Goal: Transaction & Acquisition: Purchase product/service

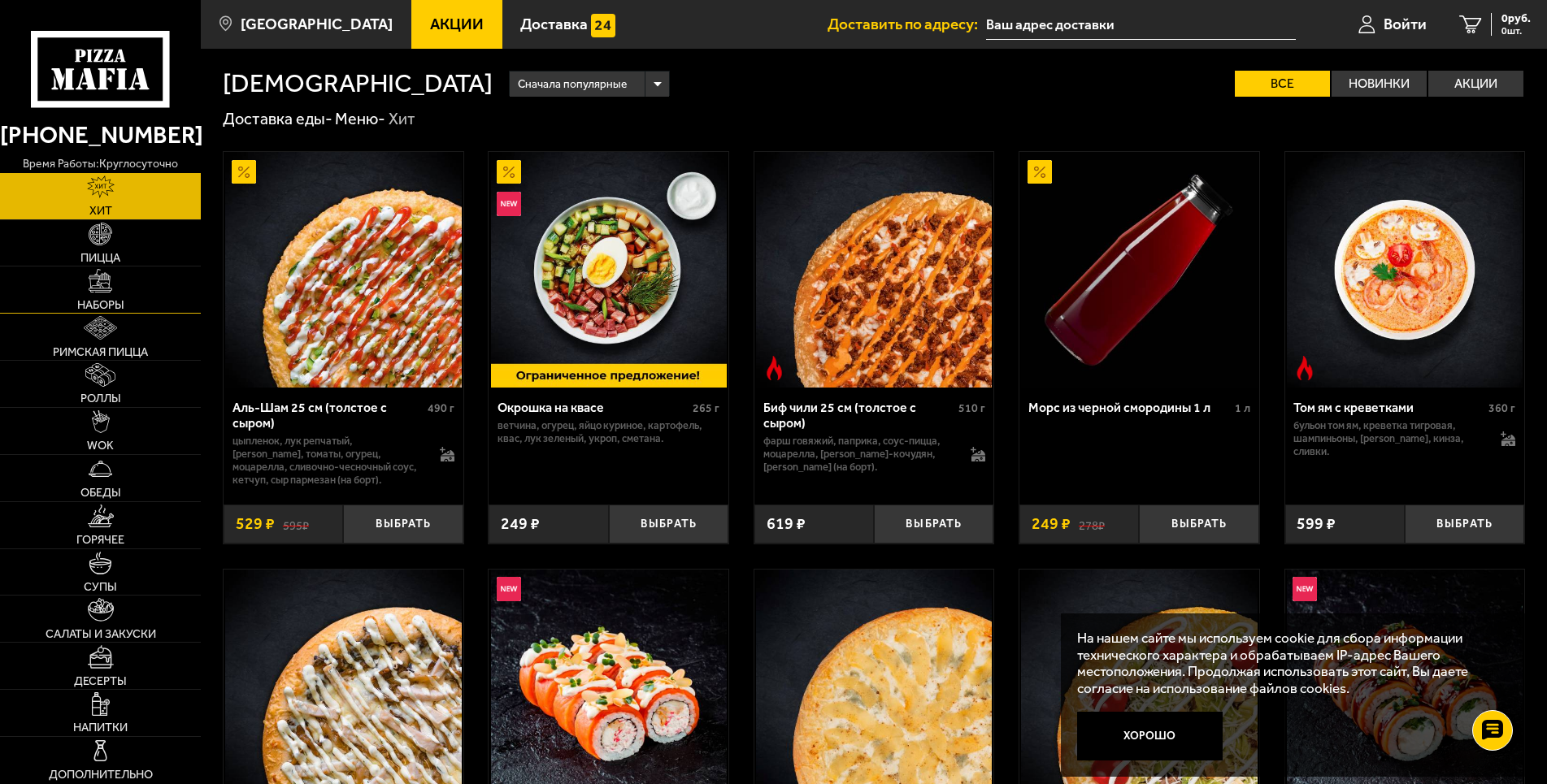
click at [145, 286] on link "Наборы" at bounding box center [100, 290] width 201 height 46
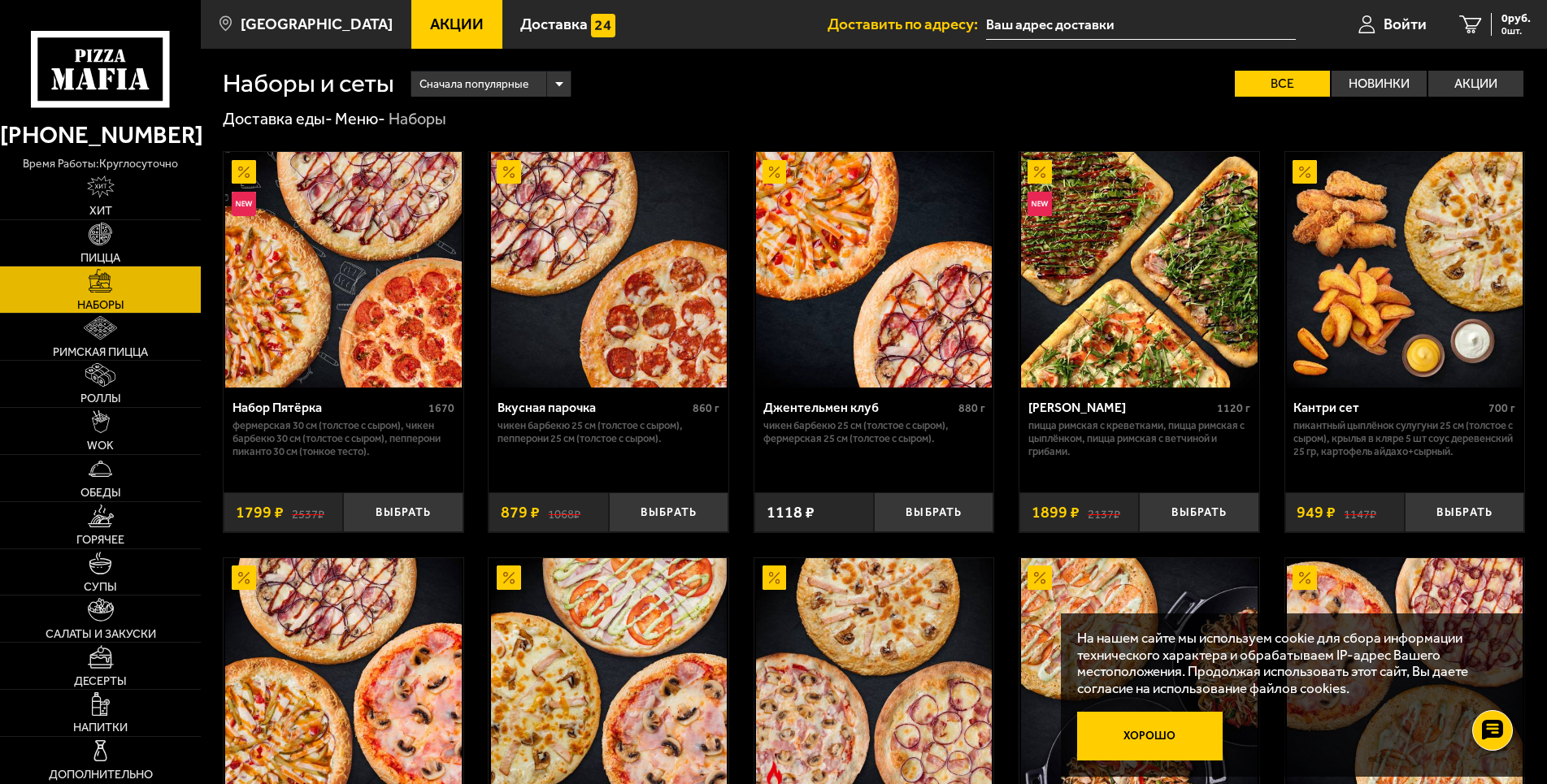
click at [1156, 736] on button "Хорошо" at bounding box center [1149, 736] width 145 height 48
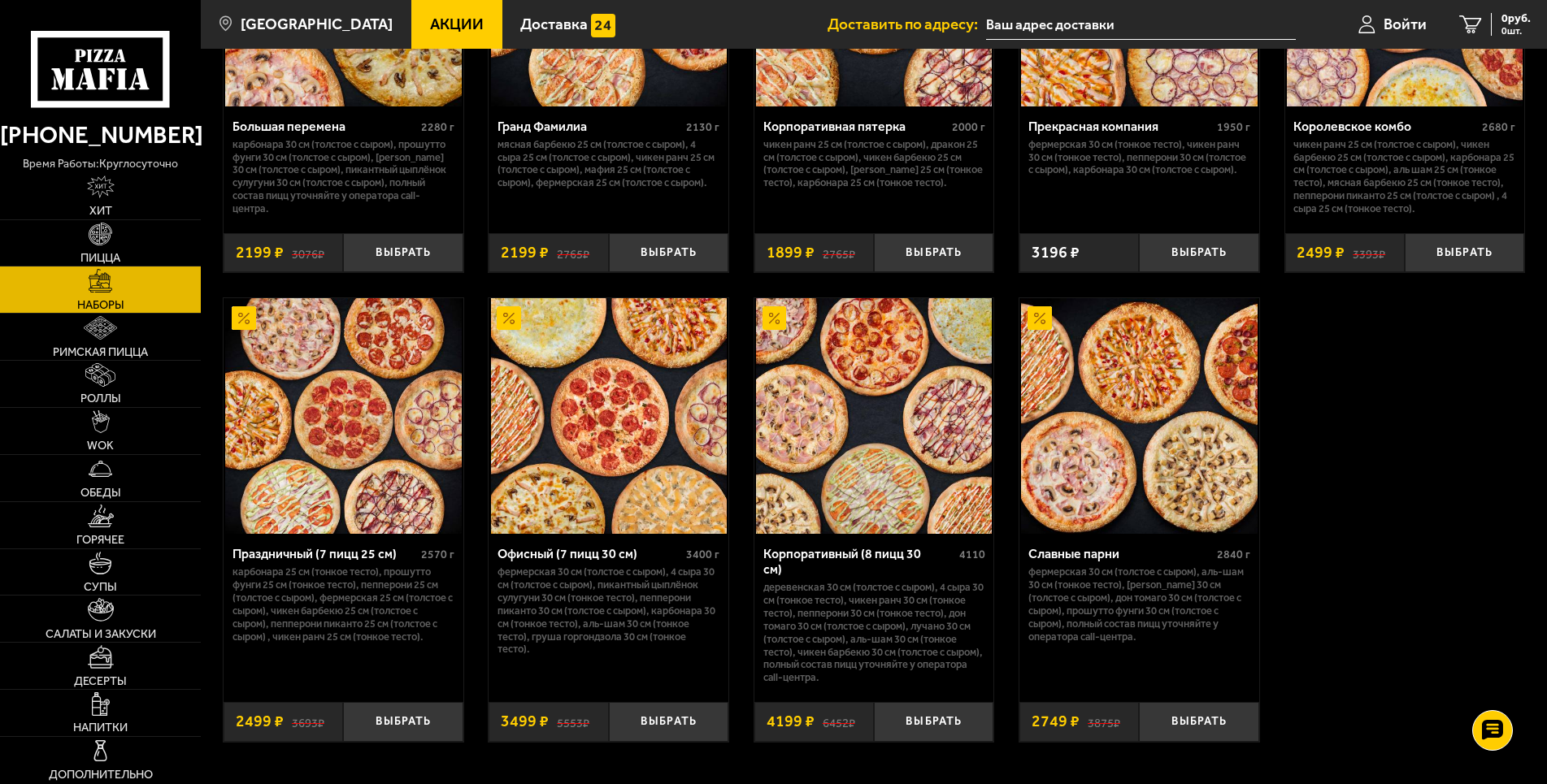
scroll to position [2404, 0]
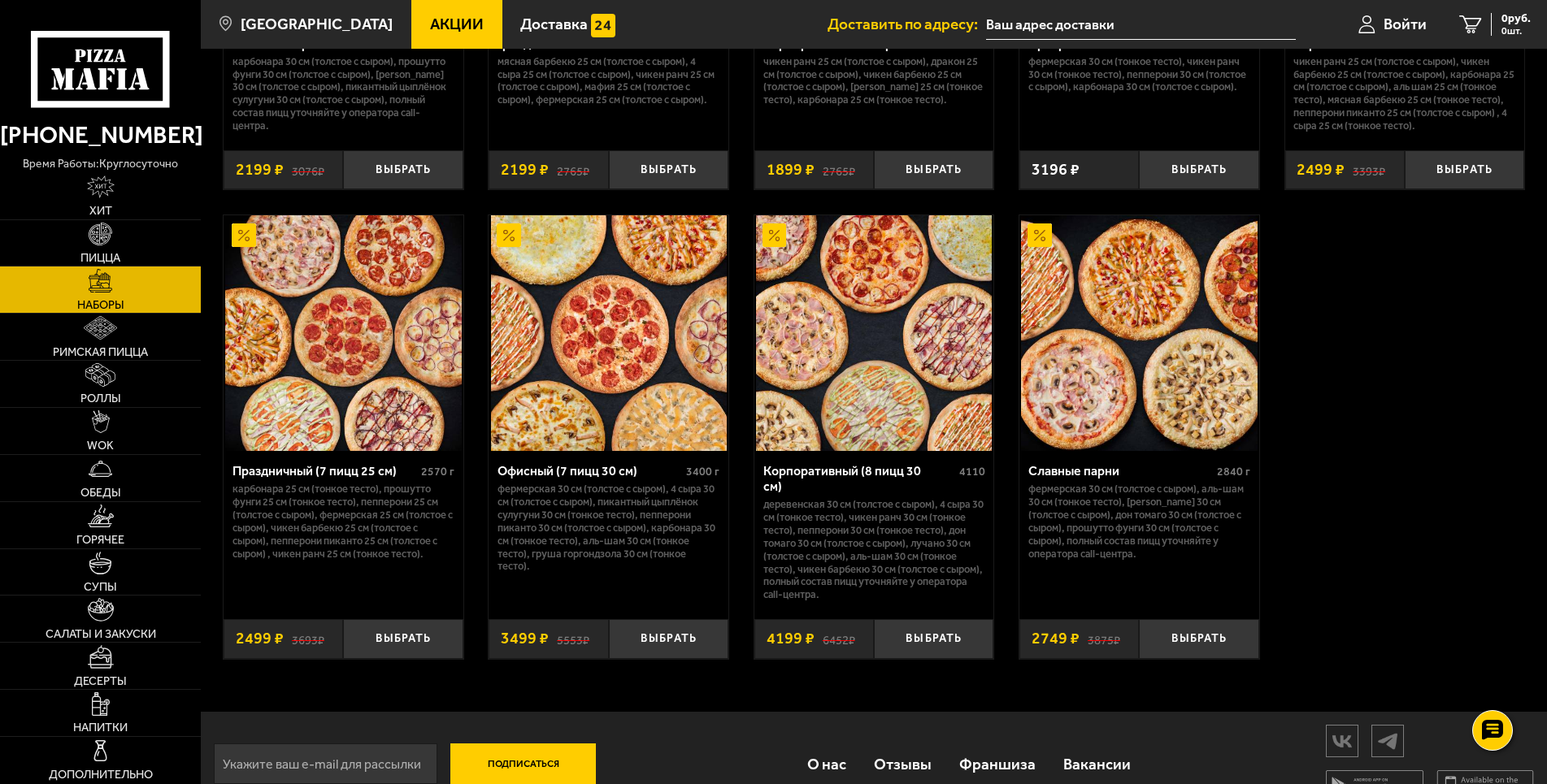
click at [636, 318] on img at bounding box center [608, 333] width 236 height 235
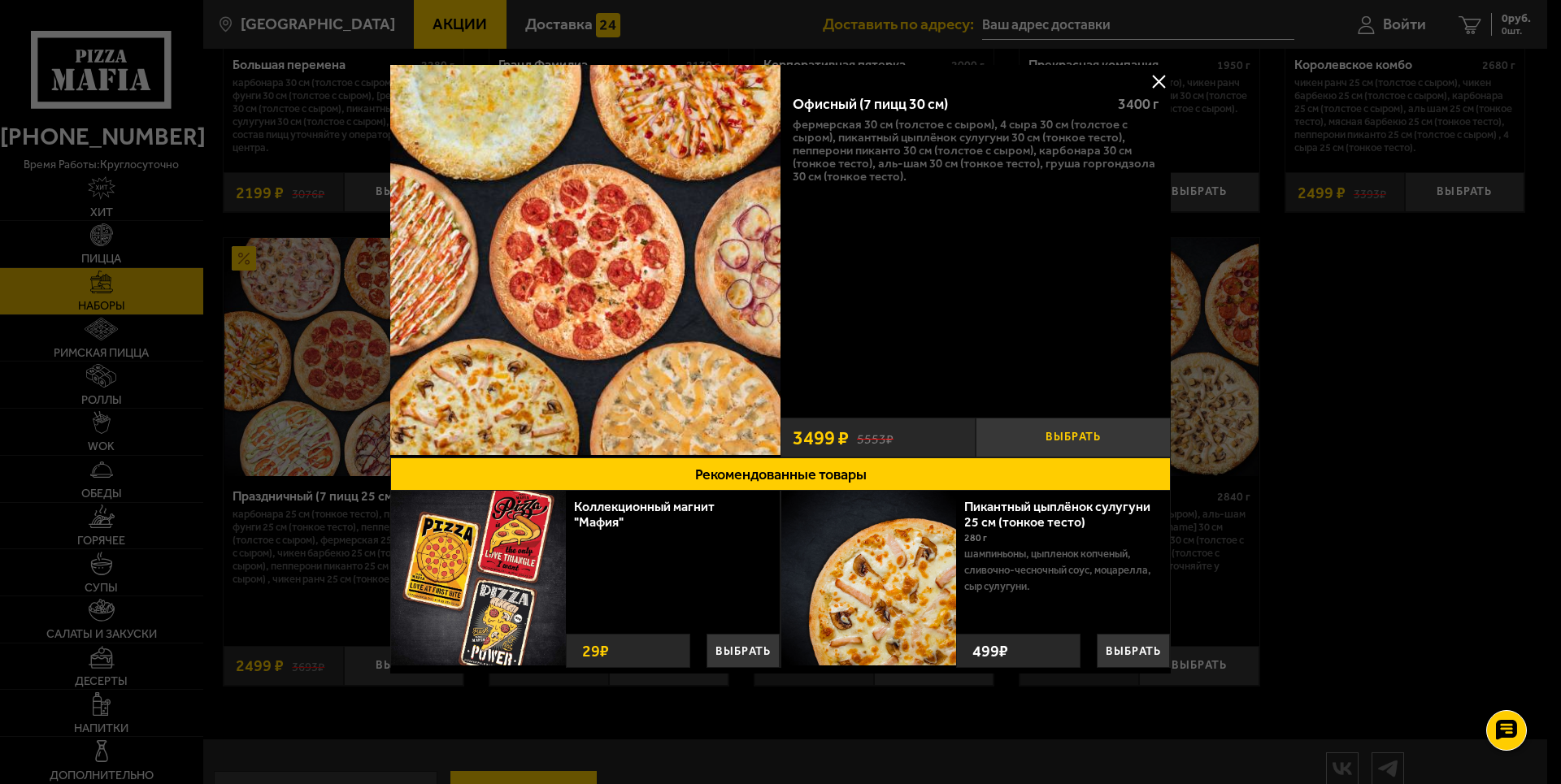
click at [1112, 435] on button "Выбрать" at bounding box center [1073, 438] width 195 height 40
click at [1138, 430] on button "+" at bounding box center [1138, 438] width 65 height 40
click at [1151, 82] on button at bounding box center [1159, 82] width 25 height 25
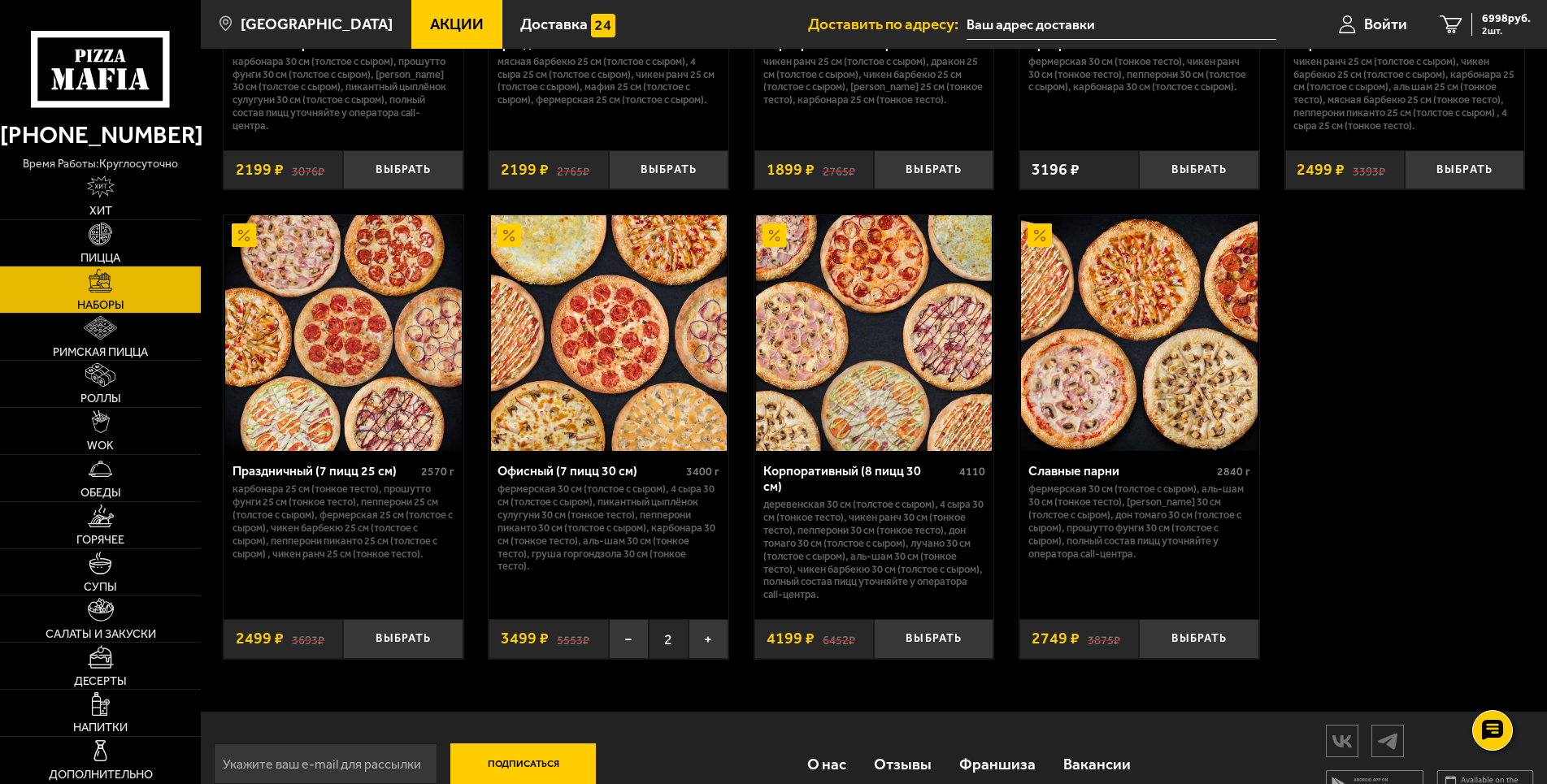
click at [1088, 11] on input "text" at bounding box center [1121, 25] width 310 height 30
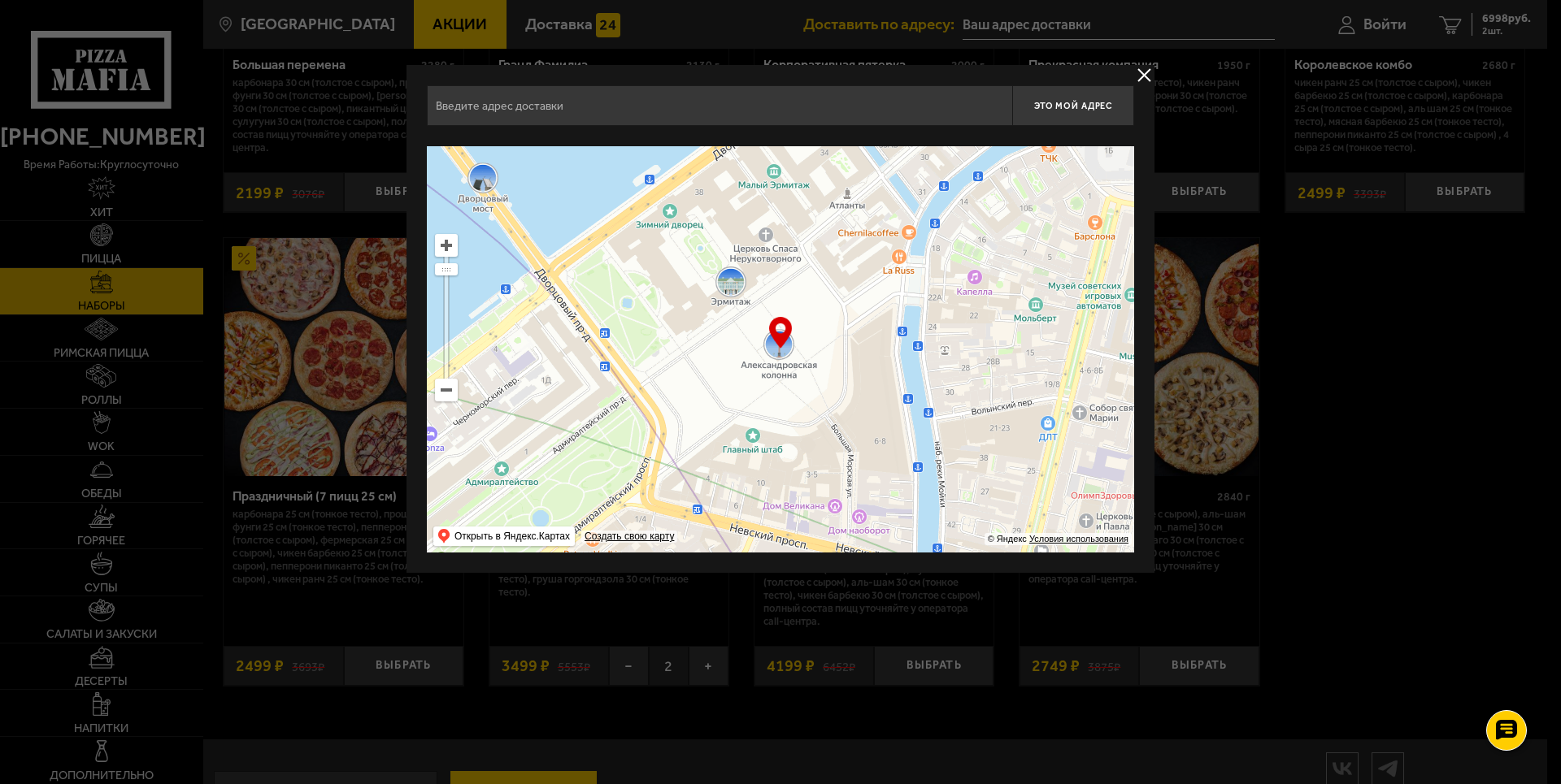
click at [760, 103] on input "text" at bounding box center [719, 105] width 585 height 40
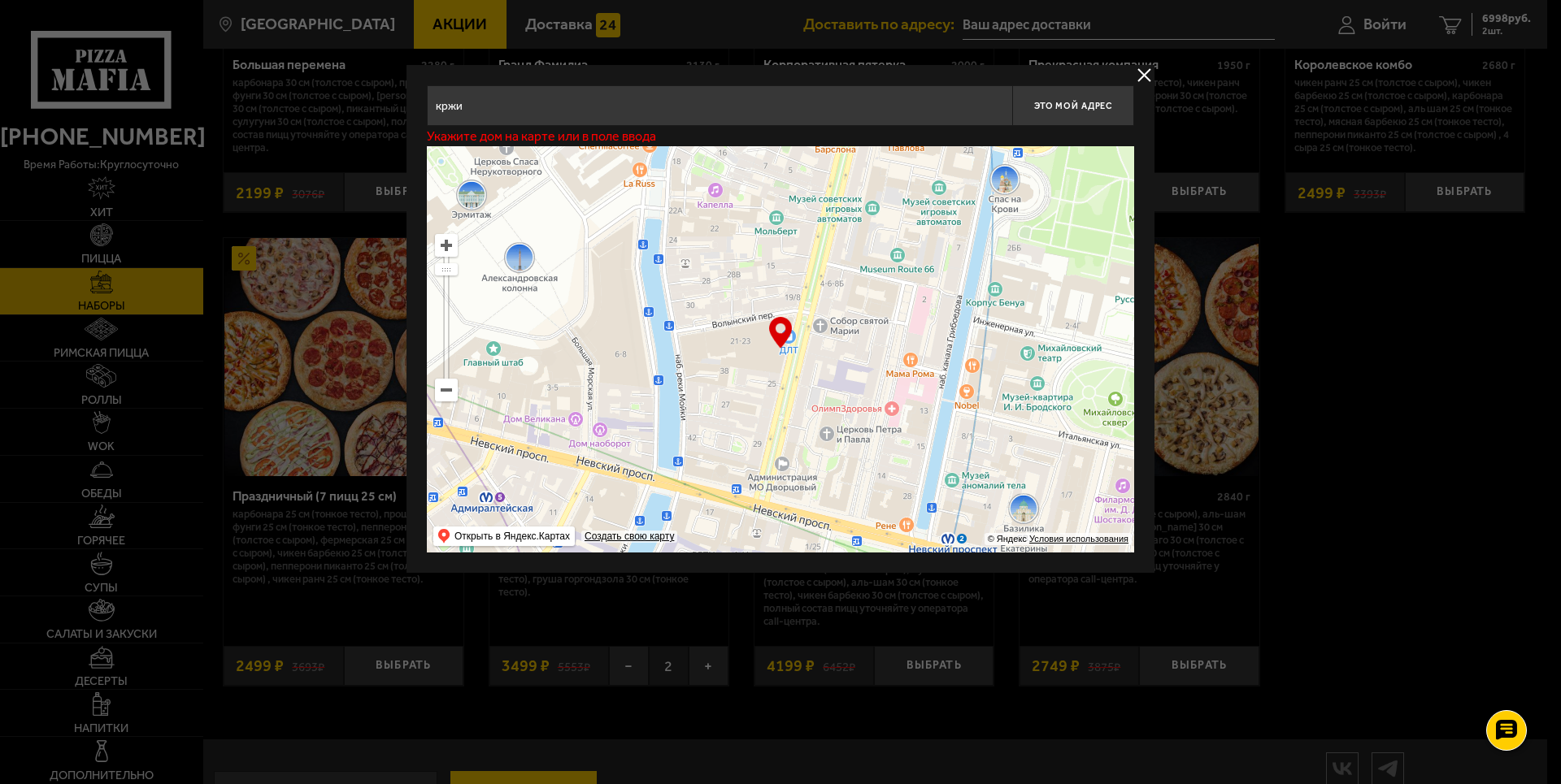
drag, startPoint x: 1035, startPoint y: 394, endPoint x: 978, endPoint y: 385, distance: 57.7
click at [759, 294] on ymaps at bounding box center [780, 349] width 707 height 406
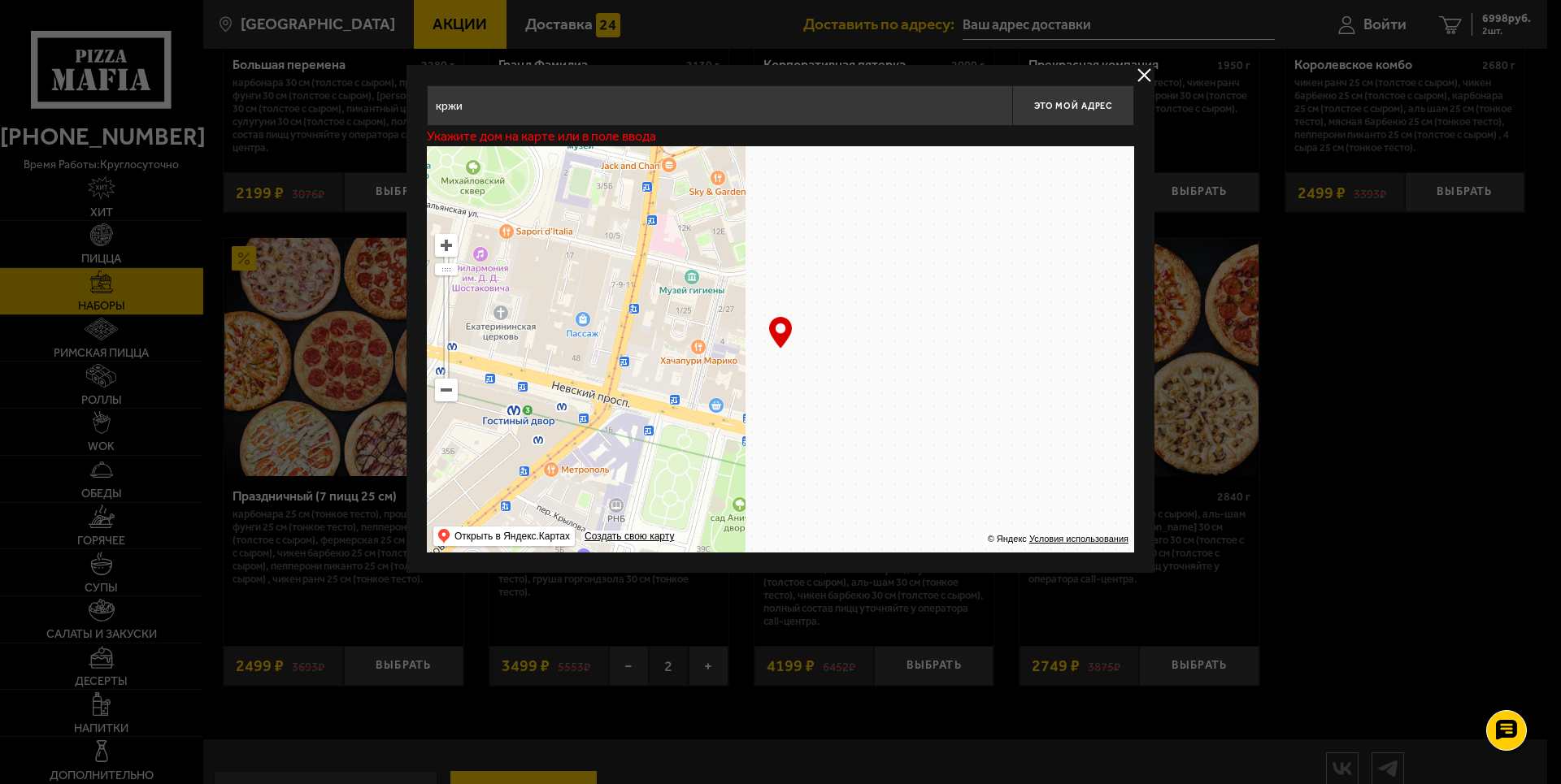
drag, startPoint x: 1109, startPoint y: 383, endPoint x: 569, endPoint y: 230, distance: 561.3
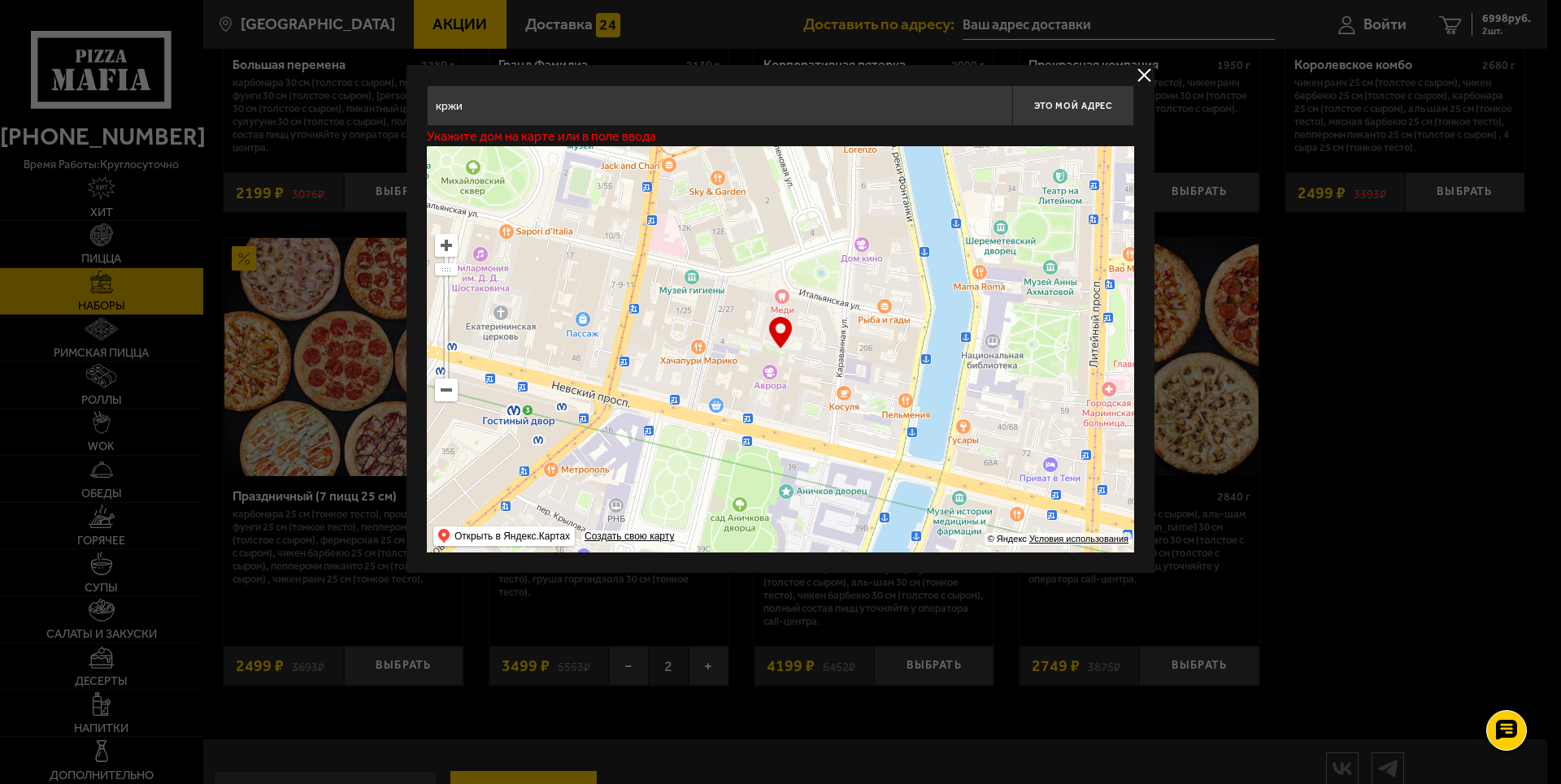
click at [558, 212] on ymaps at bounding box center [780, 349] width 707 height 406
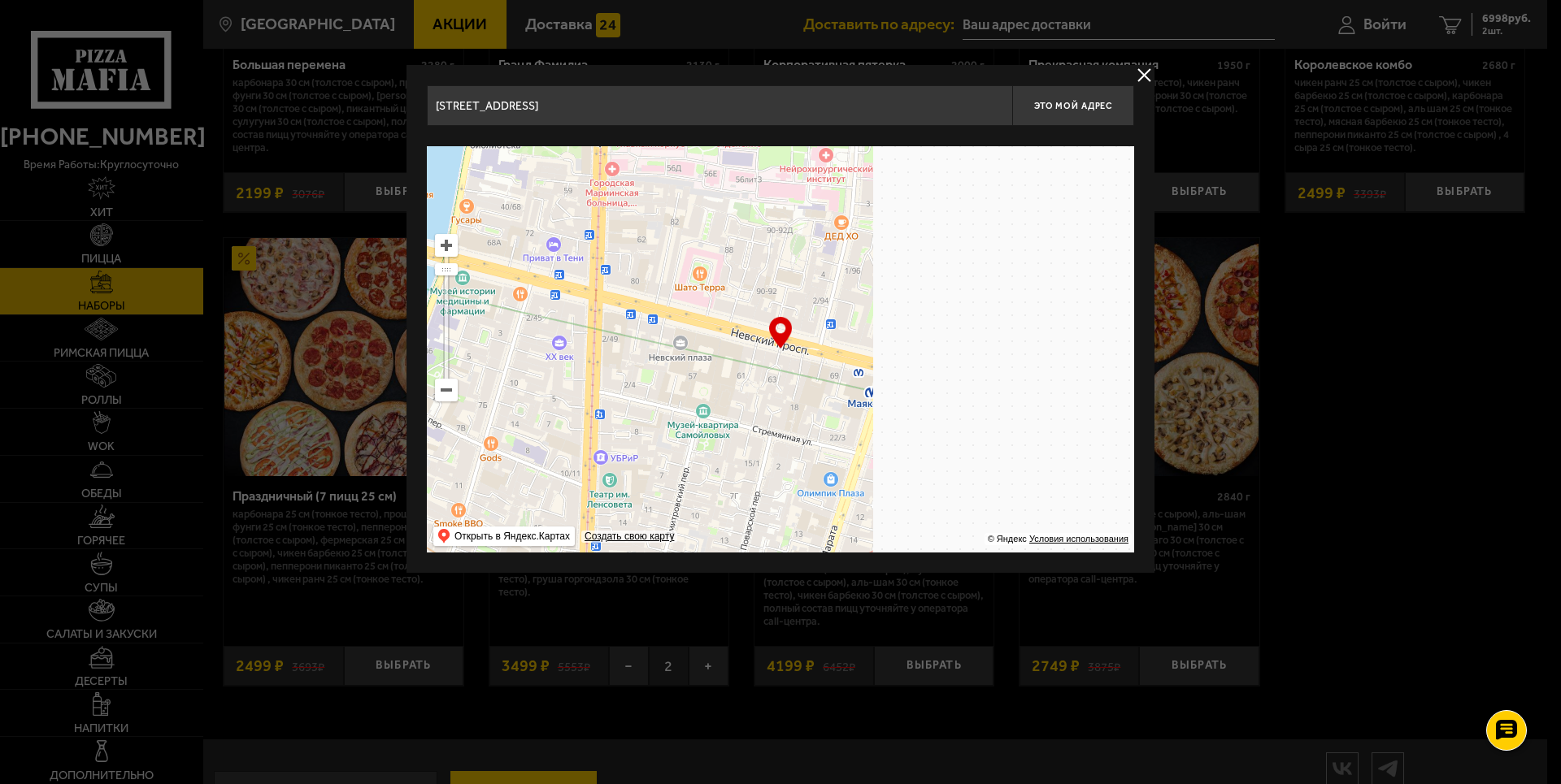
drag, startPoint x: 935, startPoint y: 316, endPoint x: 331, endPoint y: 102, distance: 640.8
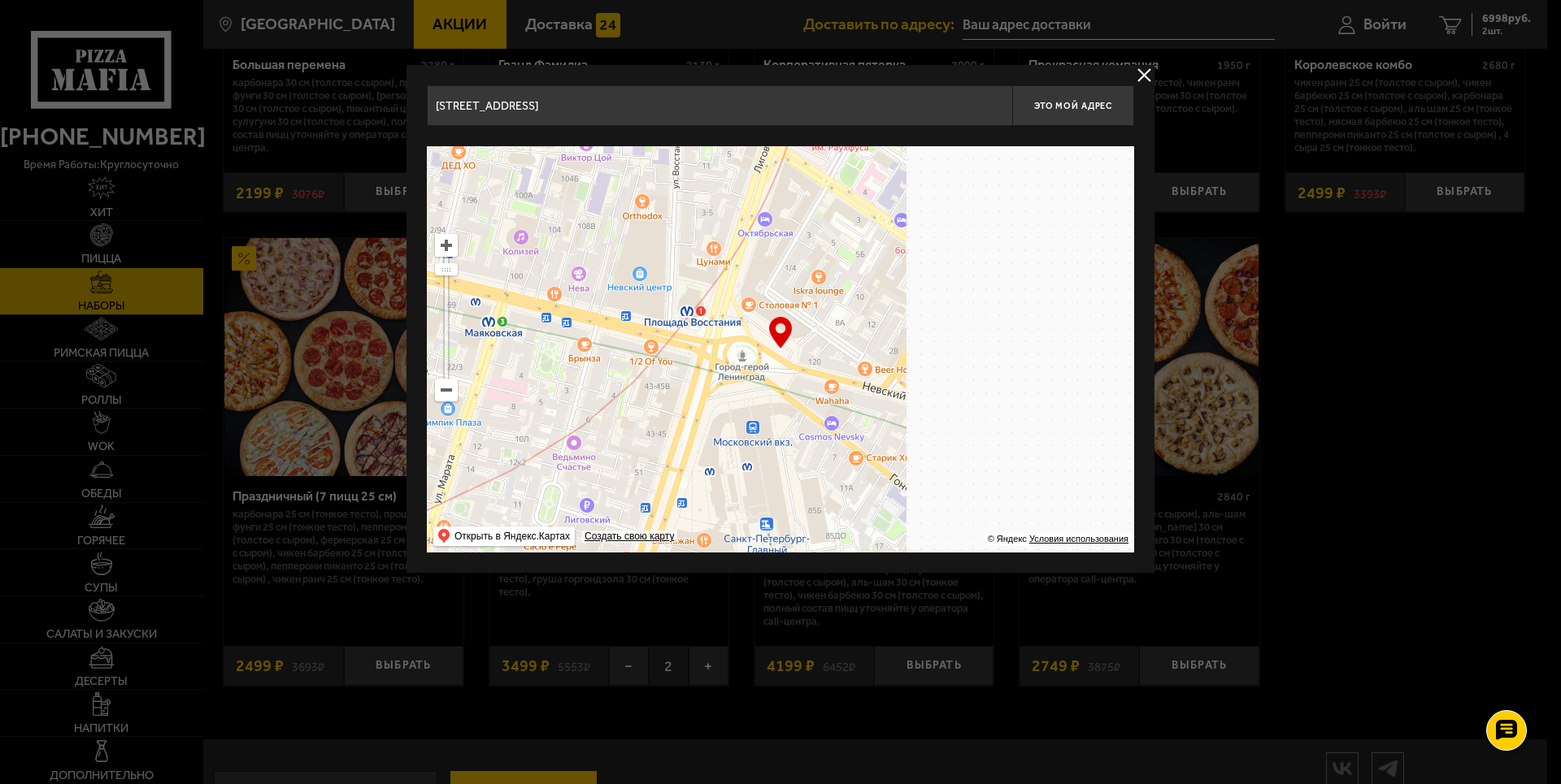
drag, startPoint x: 1053, startPoint y: 336, endPoint x: 935, endPoint y: 340, distance: 118.1
click at [649, 245] on ymaps at bounding box center [780, 349] width 707 height 406
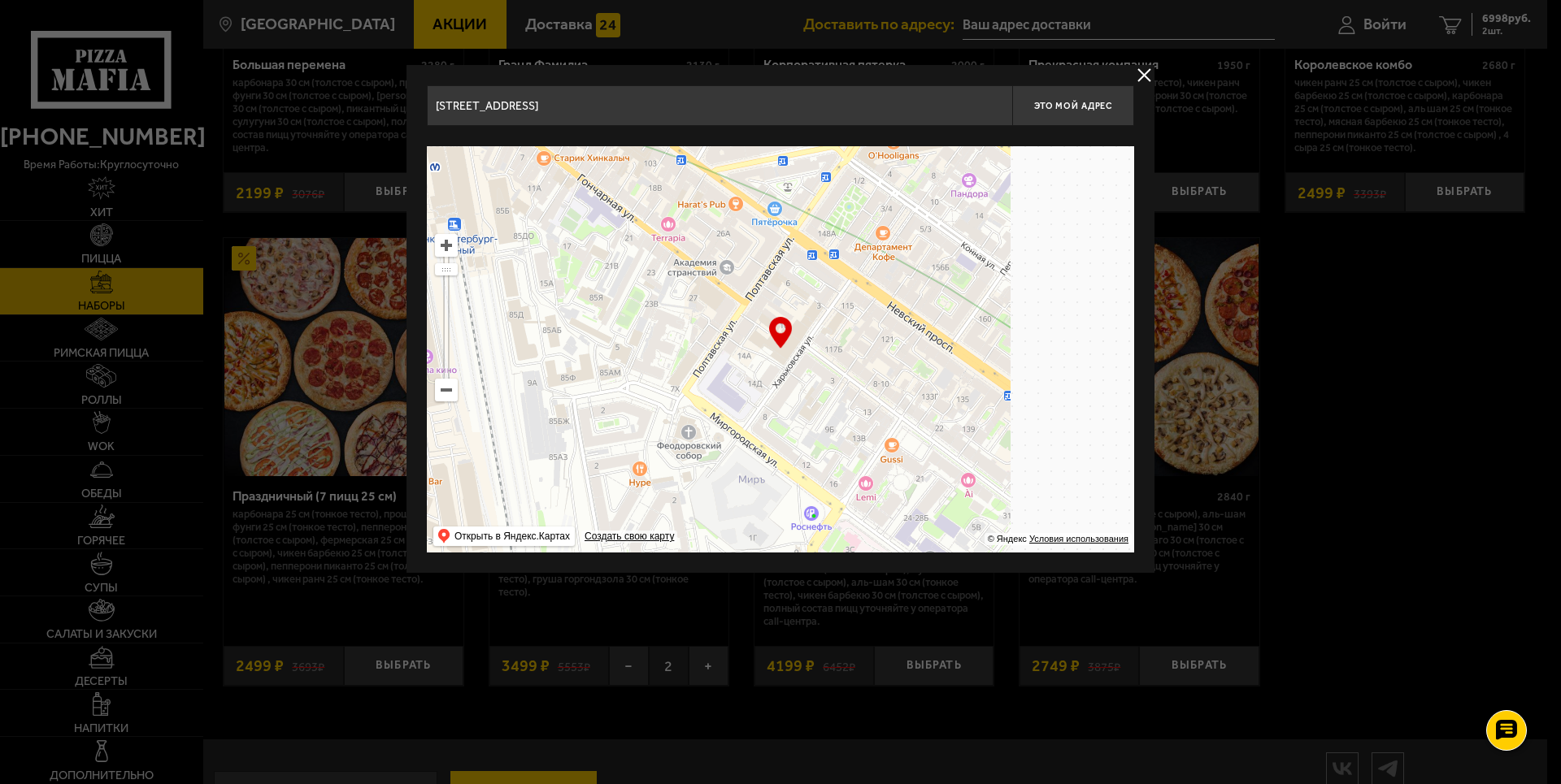
drag, startPoint x: 1039, startPoint y: 420, endPoint x: 868, endPoint y: 237, distance: 250.5
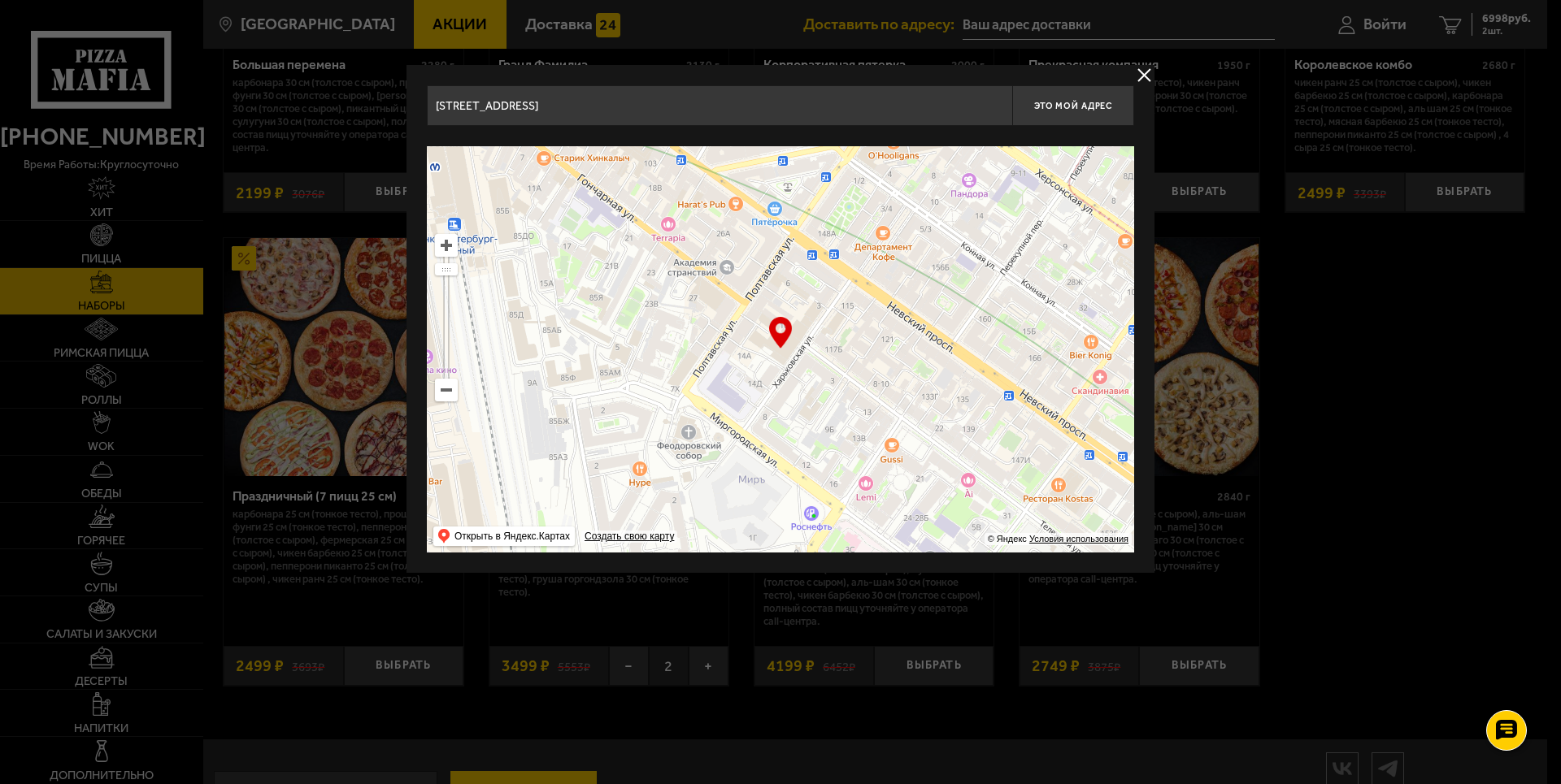
click at [873, 229] on ymaps at bounding box center [780, 349] width 707 height 406
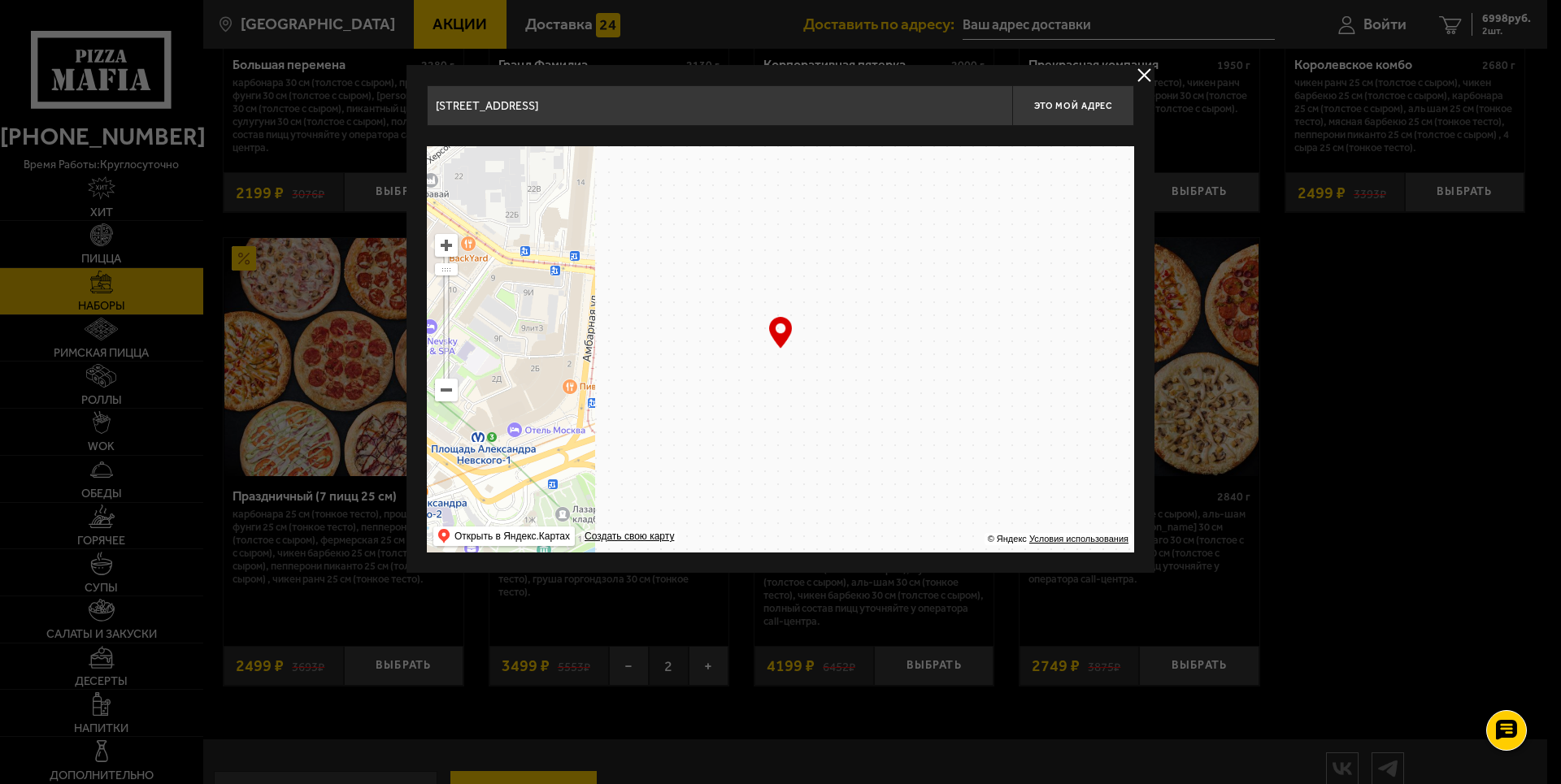
drag, startPoint x: 983, startPoint y: 342, endPoint x: 337, endPoint y: 346, distance: 646.0
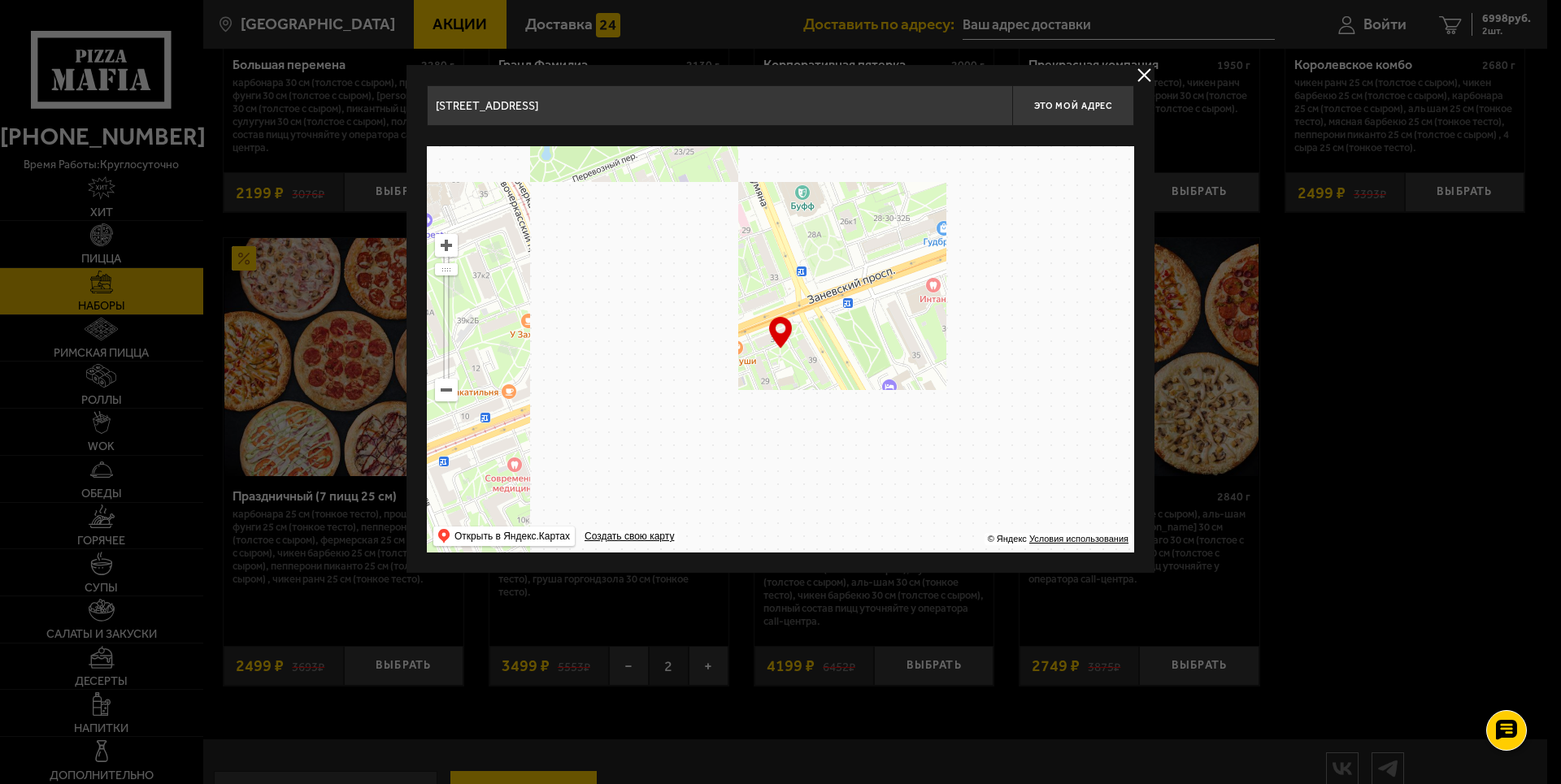
drag, startPoint x: 997, startPoint y: 340, endPoint x: 226, endPoint y: 588, distance: 809.9
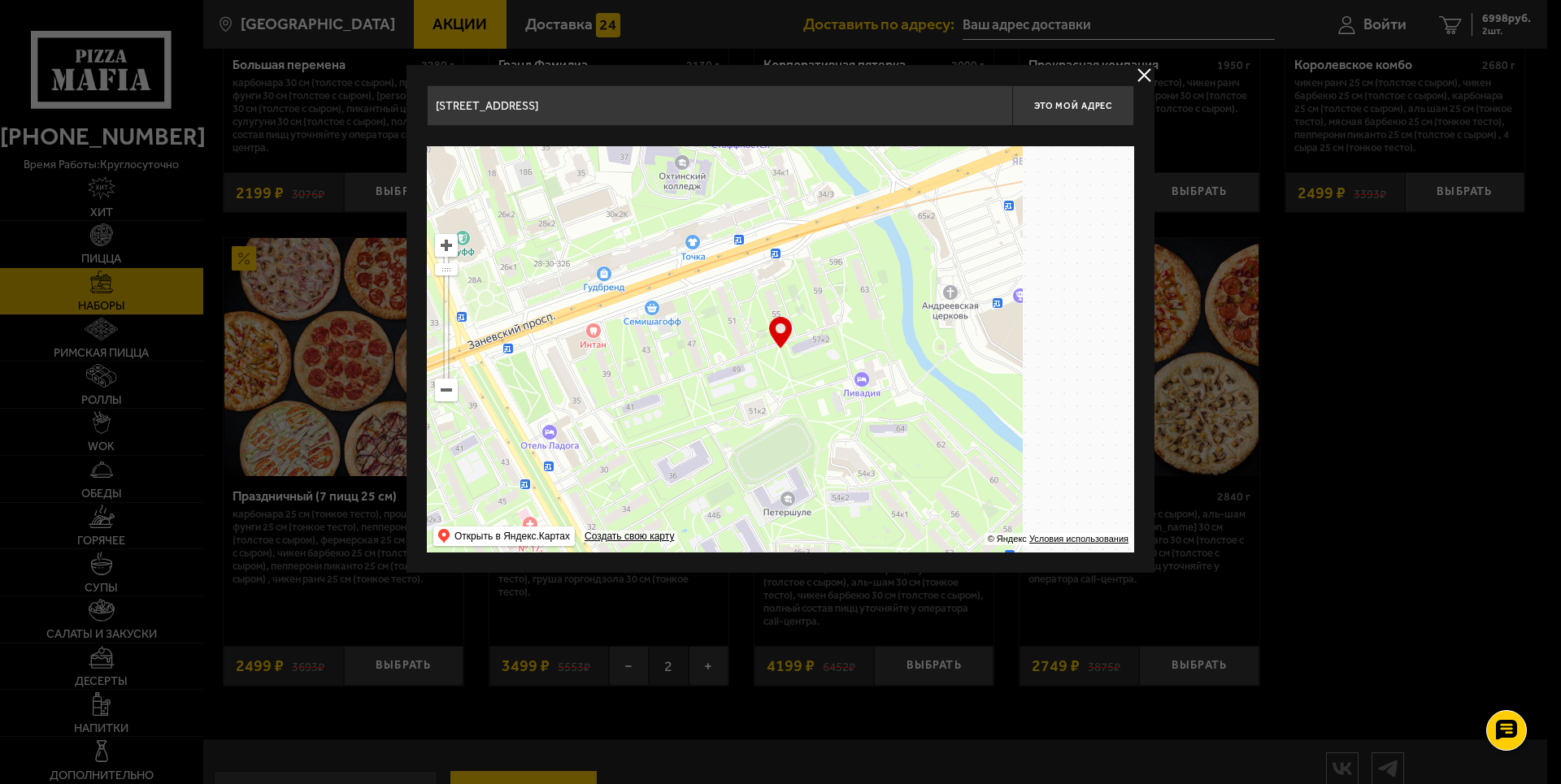
drag, startPoint x: 1045, startPoint y: 425, endPoint x: 789, endPoint y: 460, distance: 258.4
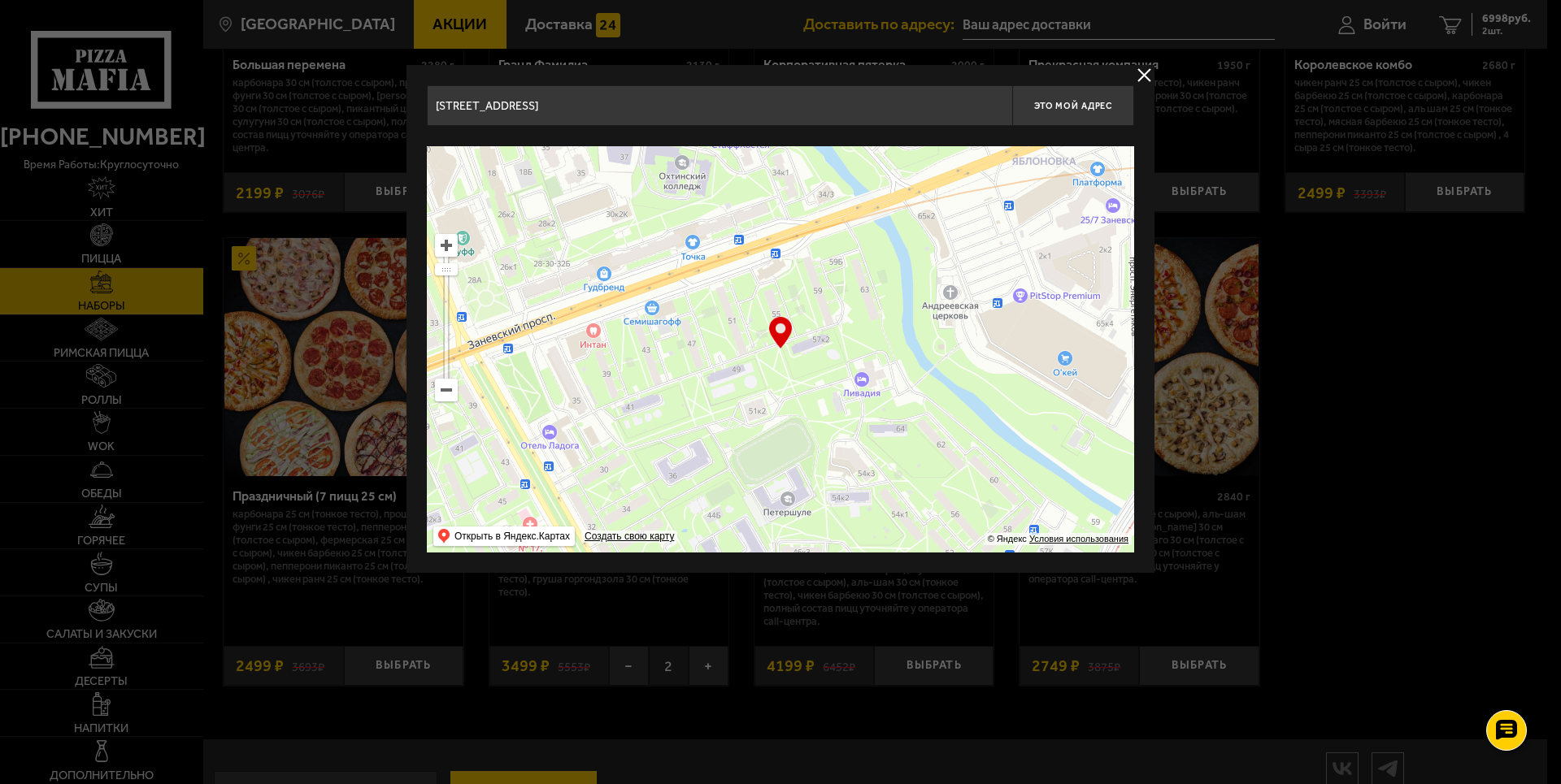
click at [788, 476] on ymaps at bounding box center [780, 349] width 707 height 406
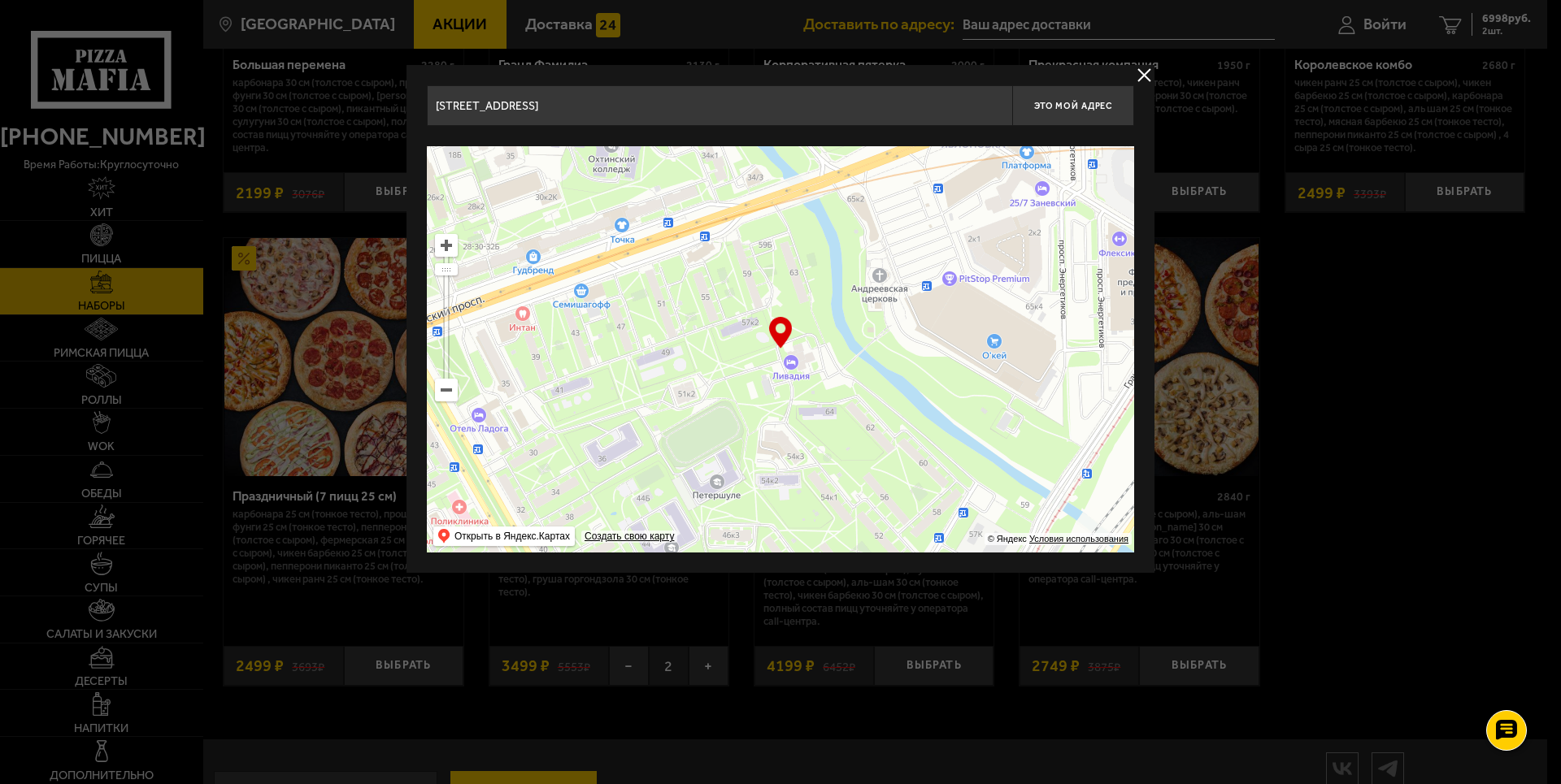
drag, startPoint x: 1125, startPoint y: 208, endPoint x: 869, endPoint y: 412, distance: 327.3
click at [873, 423] on div "проспект Шаумяна, 38 Это мой адрес Найдите адрес перетащив карту … © Яндекс Усл…" at bounding box center [780, 319] width 748 height 508
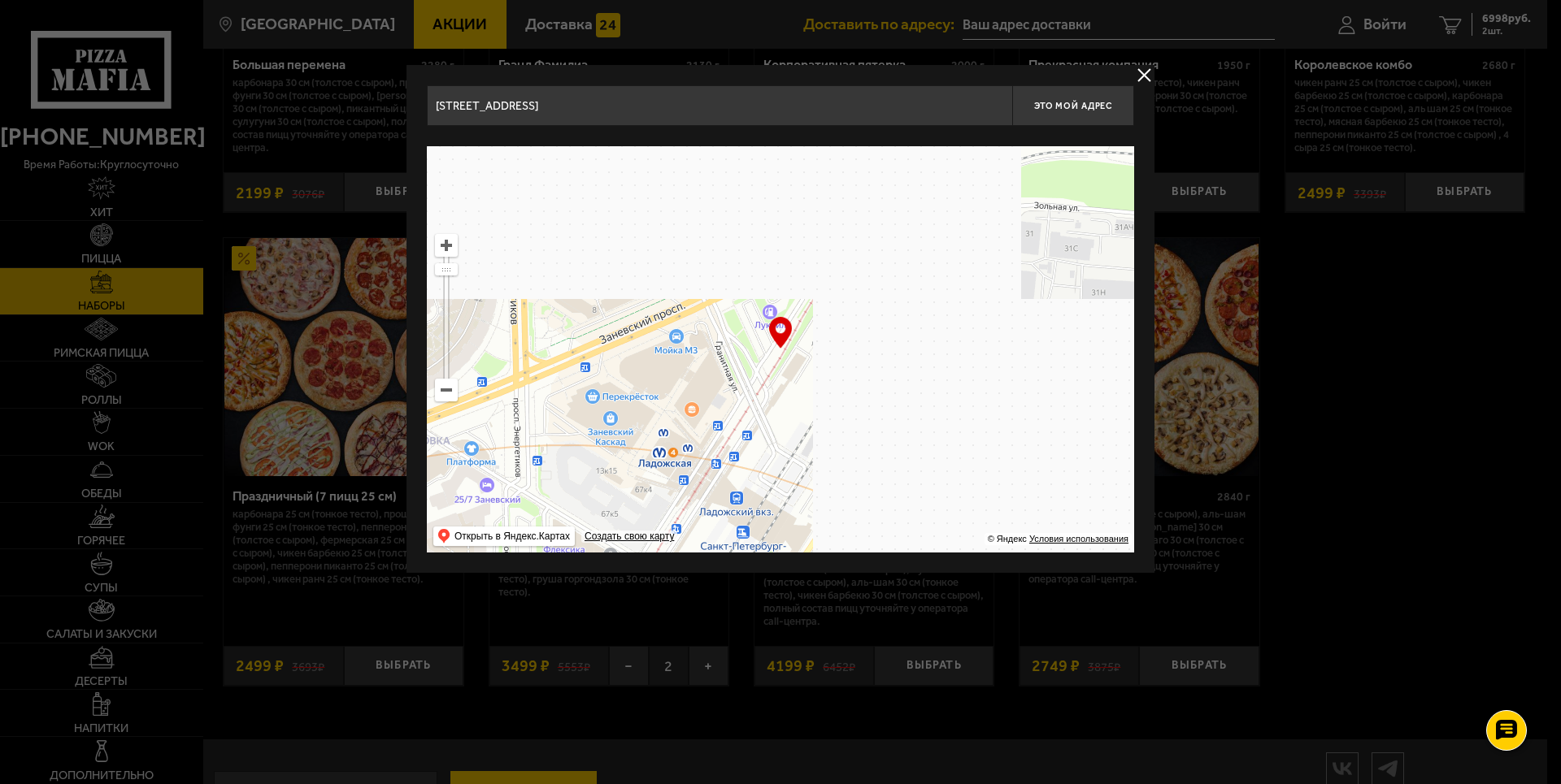
drag, startPoint x: 1005, startPoint y: 276, endPoint x: 495, endPoint y: 543, distance: 575.7
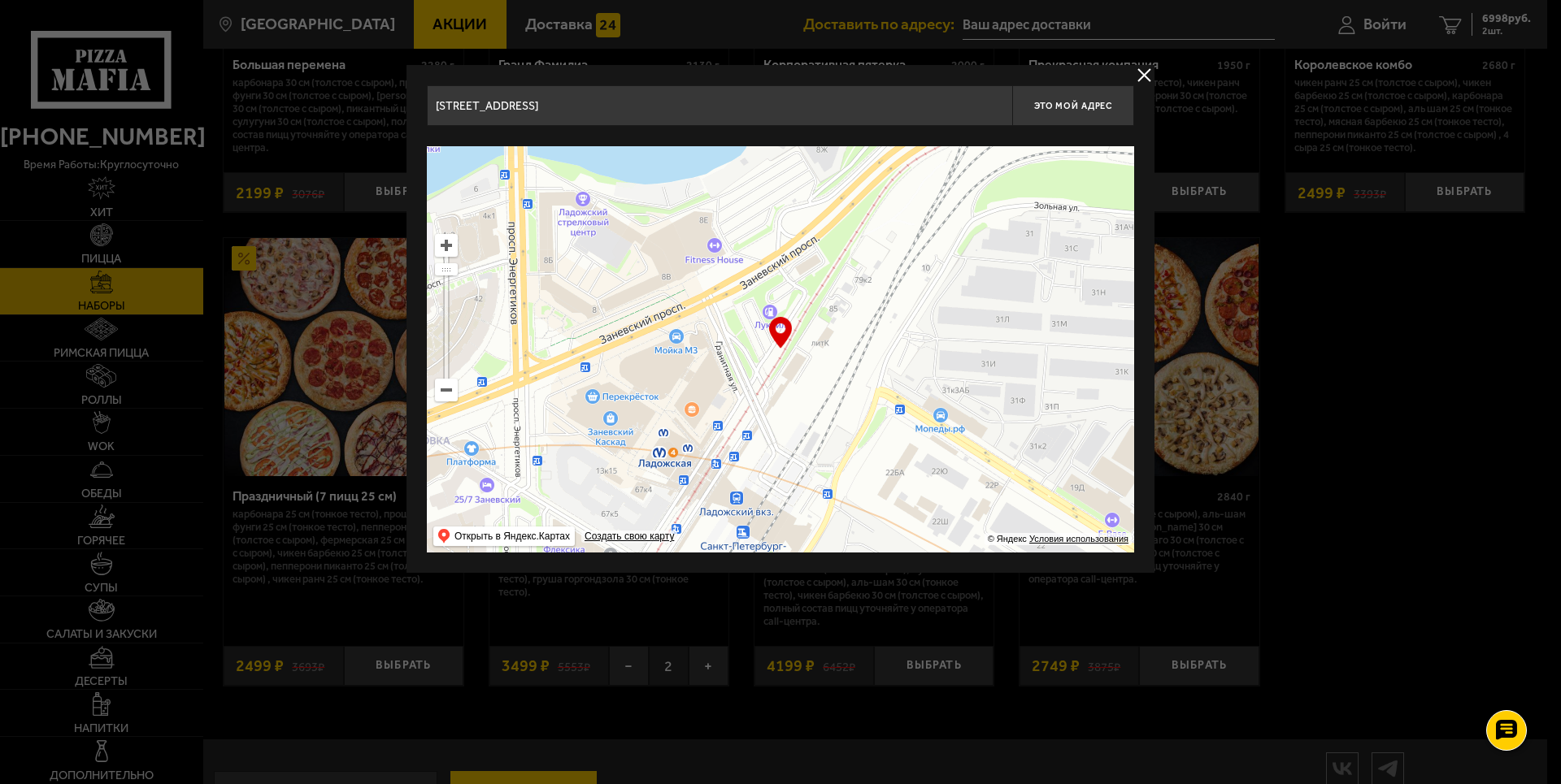
click at [442, 570] on div "проспект Шаумяна, 38 Это мой адрес Найдите адрес перетащив карту … © Яндекс Усл…" at bounding box center [780, 319] width 748 height 508
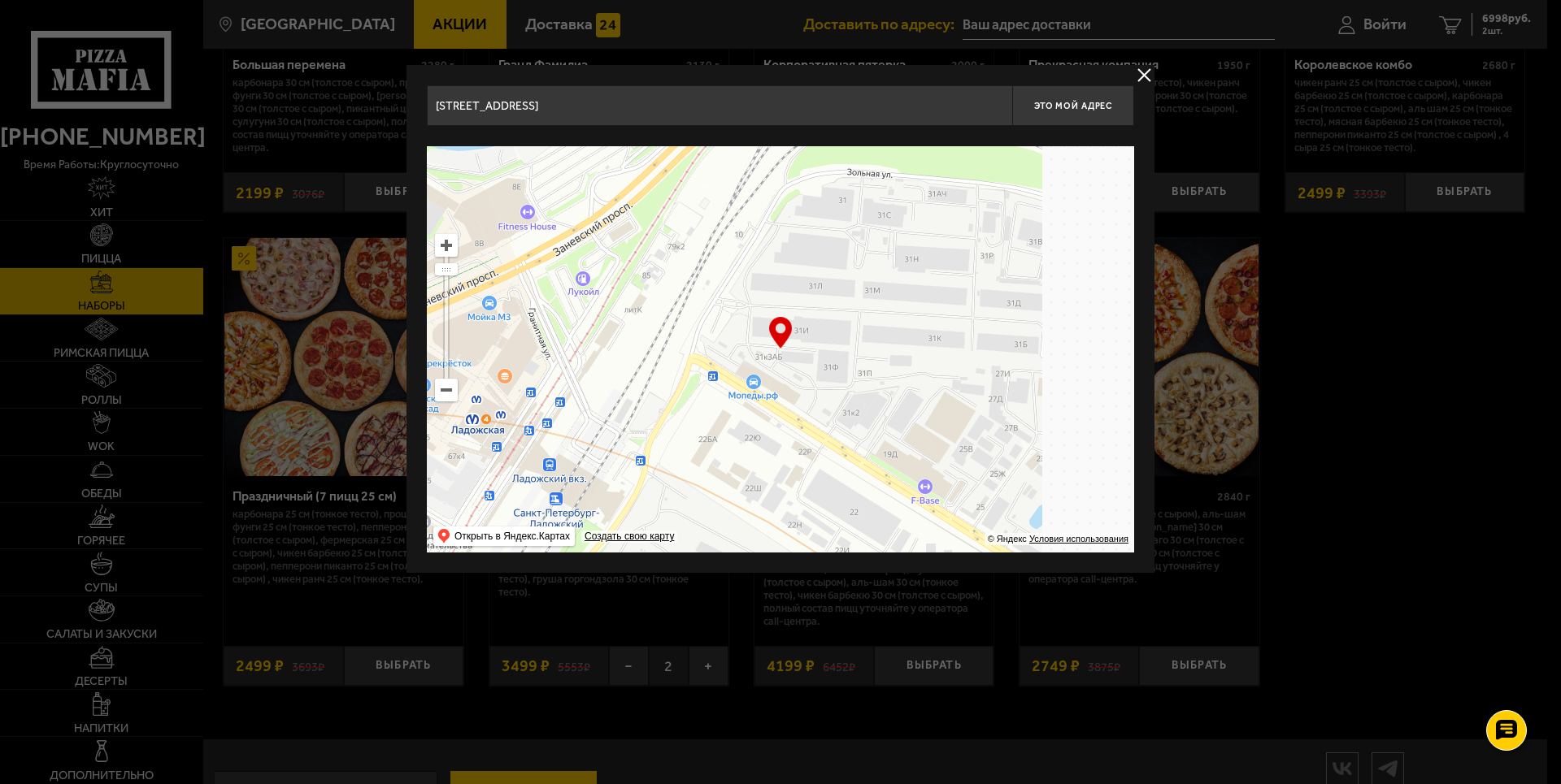
drag, startPoint x: 879, startPoint y: 449, endPoint x: 746, endPoint y: 458, distance: 133.3
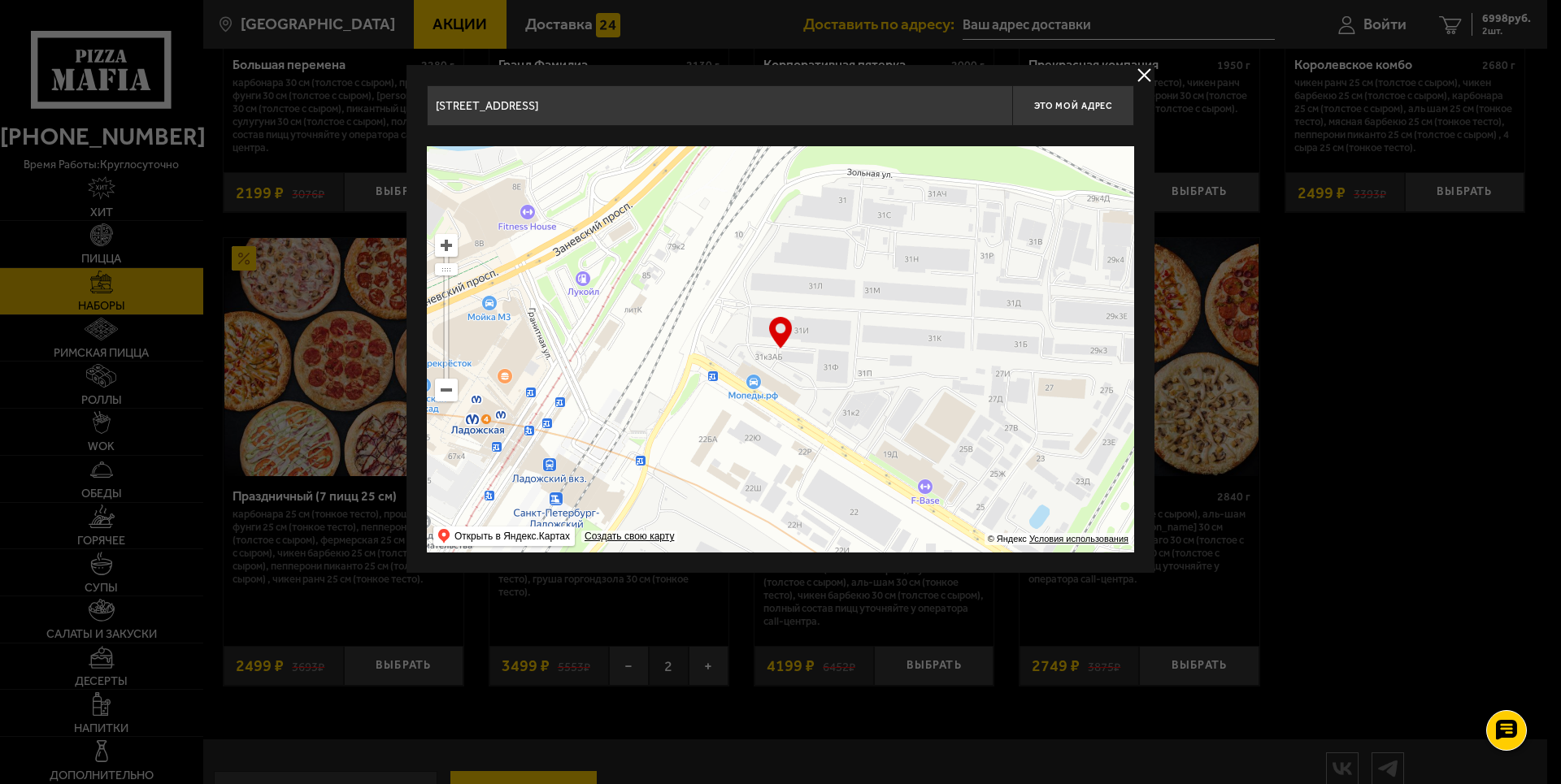
click at [738, 463] on ymaps at bounding box center [780, 349] width 707 height 406
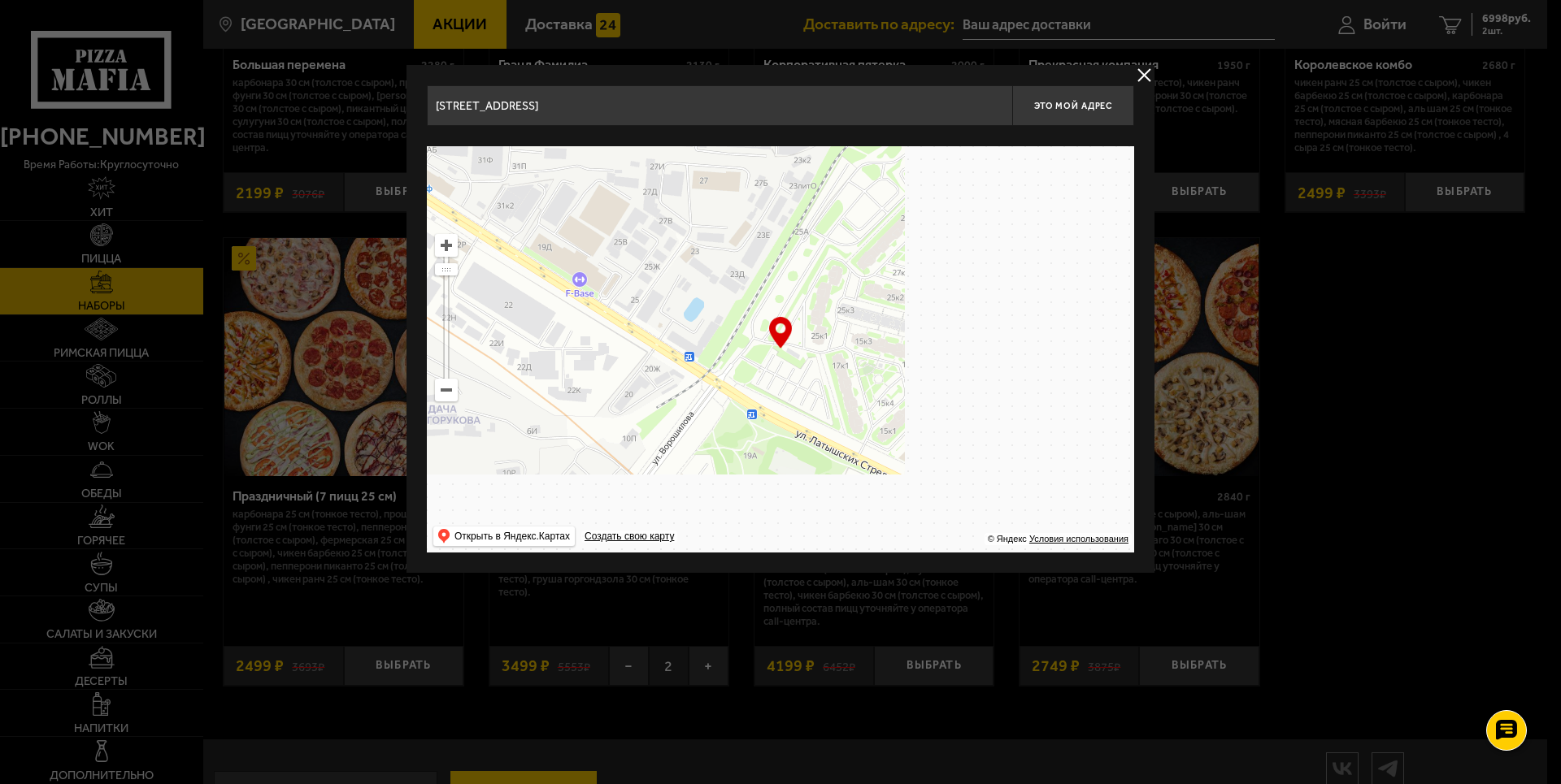
drag, startPoint x: 1113, startPoint y: 359, endPoint x: 893, endPoint y: 189, distance: 278.0
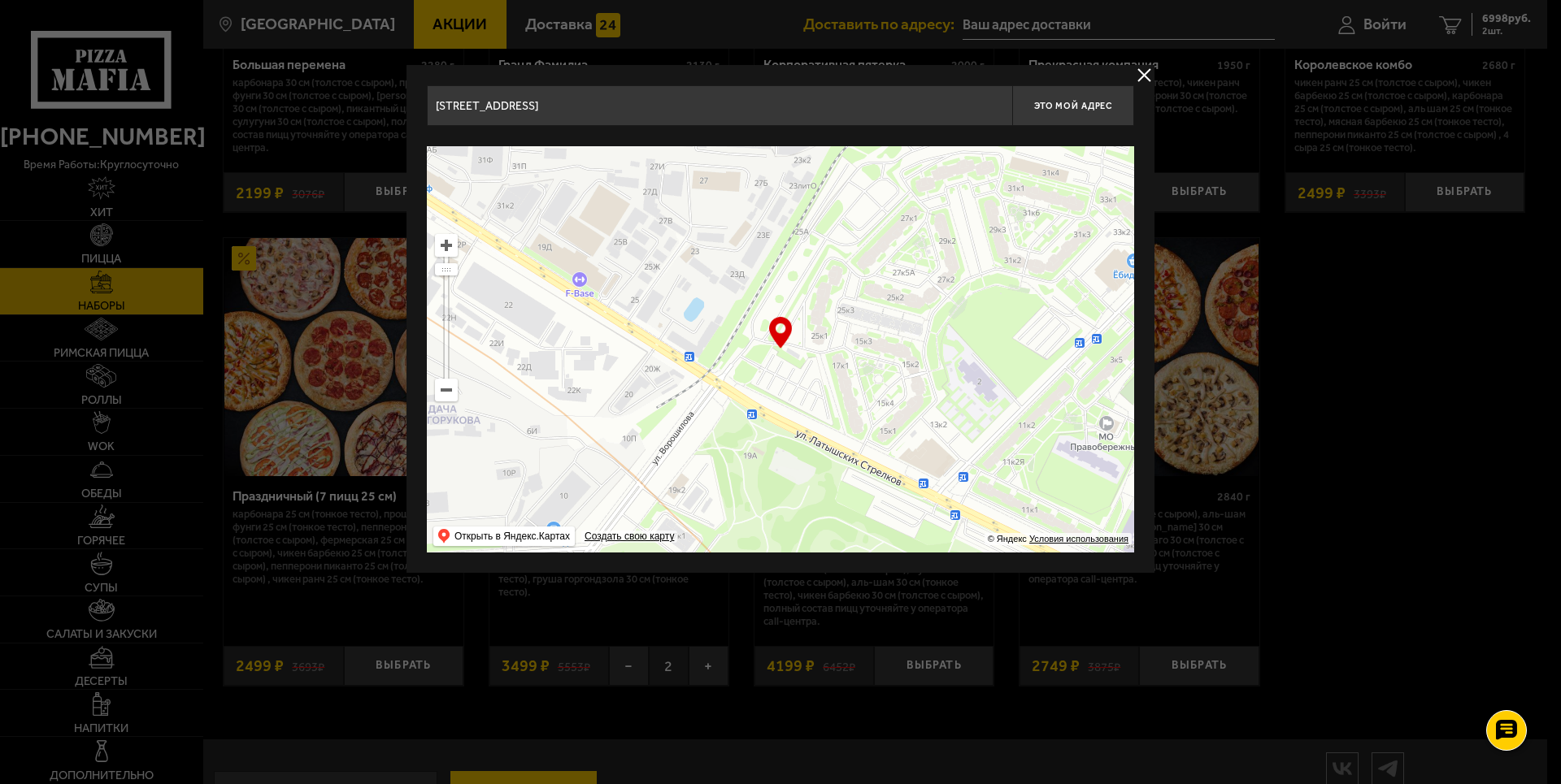
click at [883, 154] on ymaps at bounding box center [780, 349] width 707 height 406
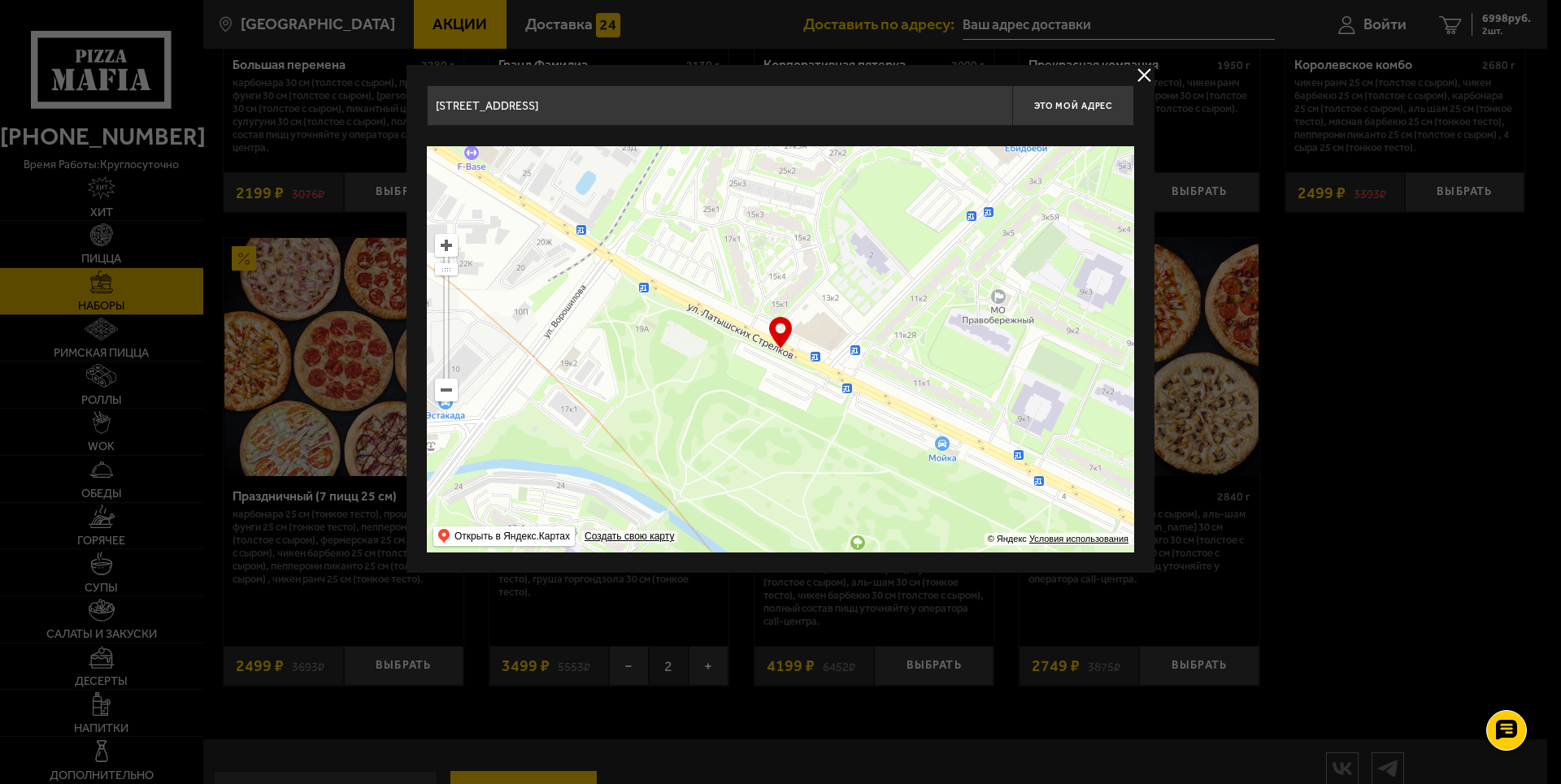
drag, startPoint x: 912, startPoint y: 359, endPoint x: 713, endPoint y: 302, distance: 207.0
click at [721, 306] on ymaps at bounding box center [780, 349] width 707 height 406
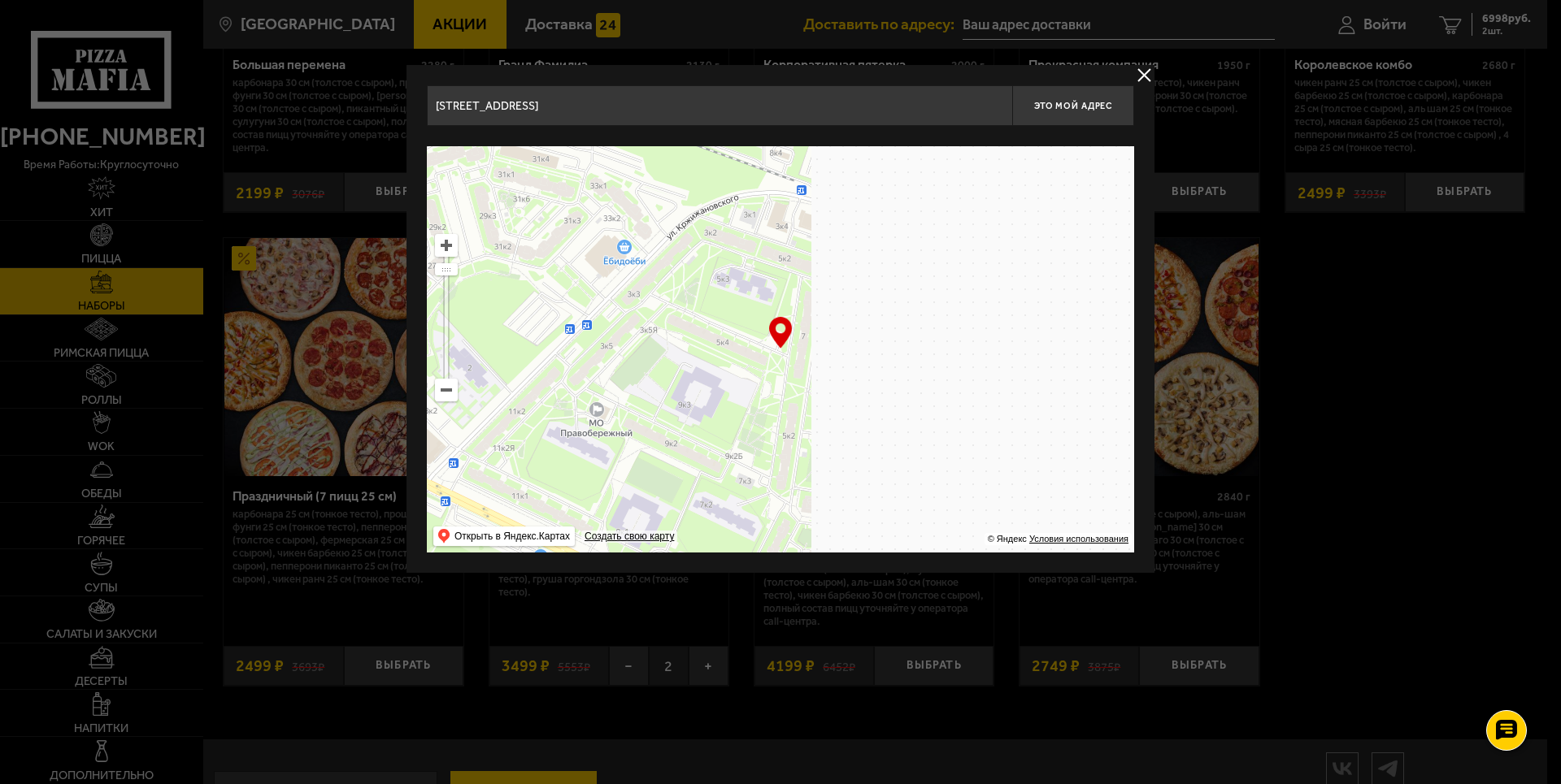
drag, startPoint x: 1026, startPoint y: 339, endPoint x: 820, endPoint y: 539, distance: 287.1
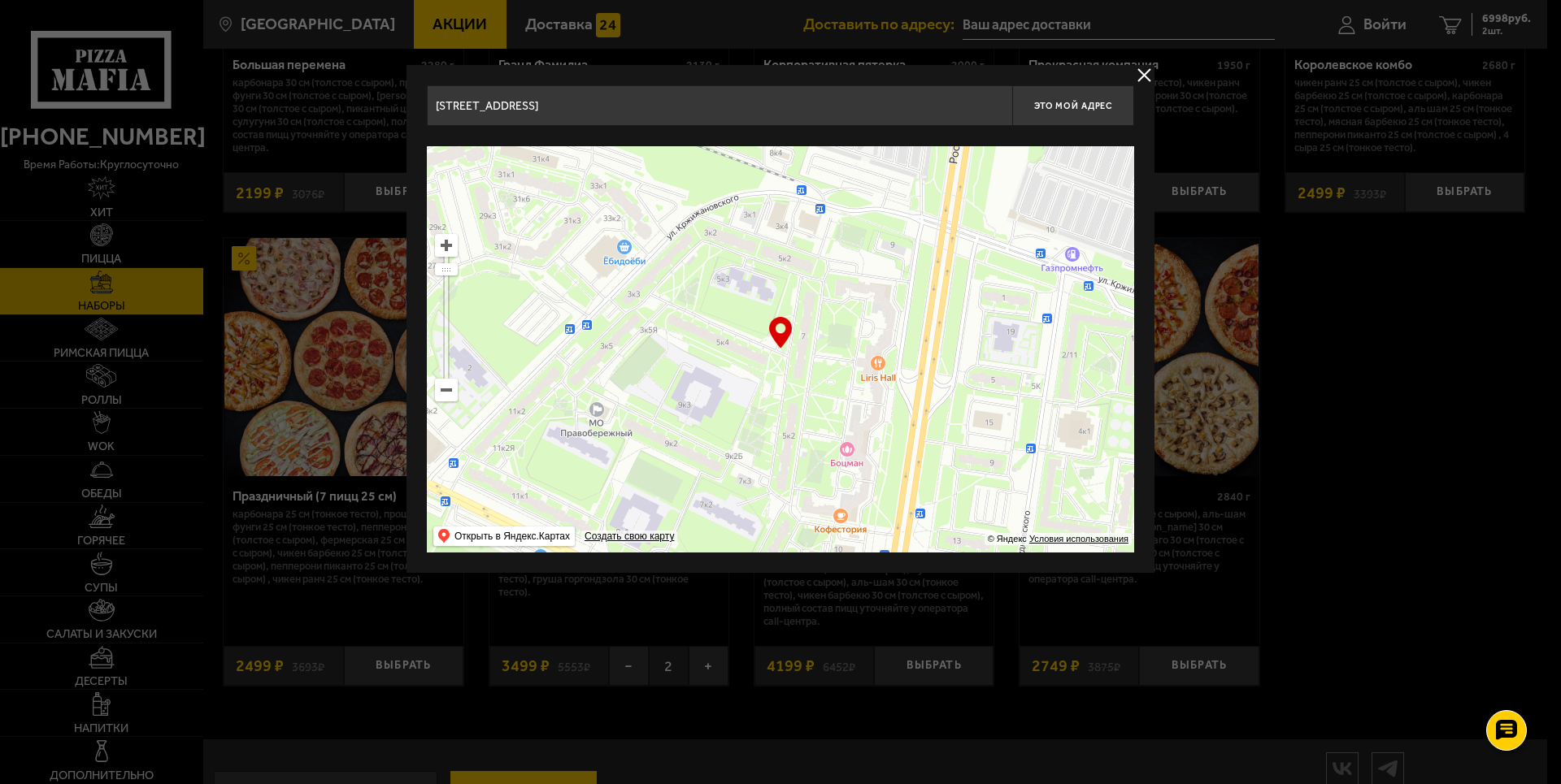
click at [821, 552] on ymaps at bounding box center [780, 349] width 707 height 406
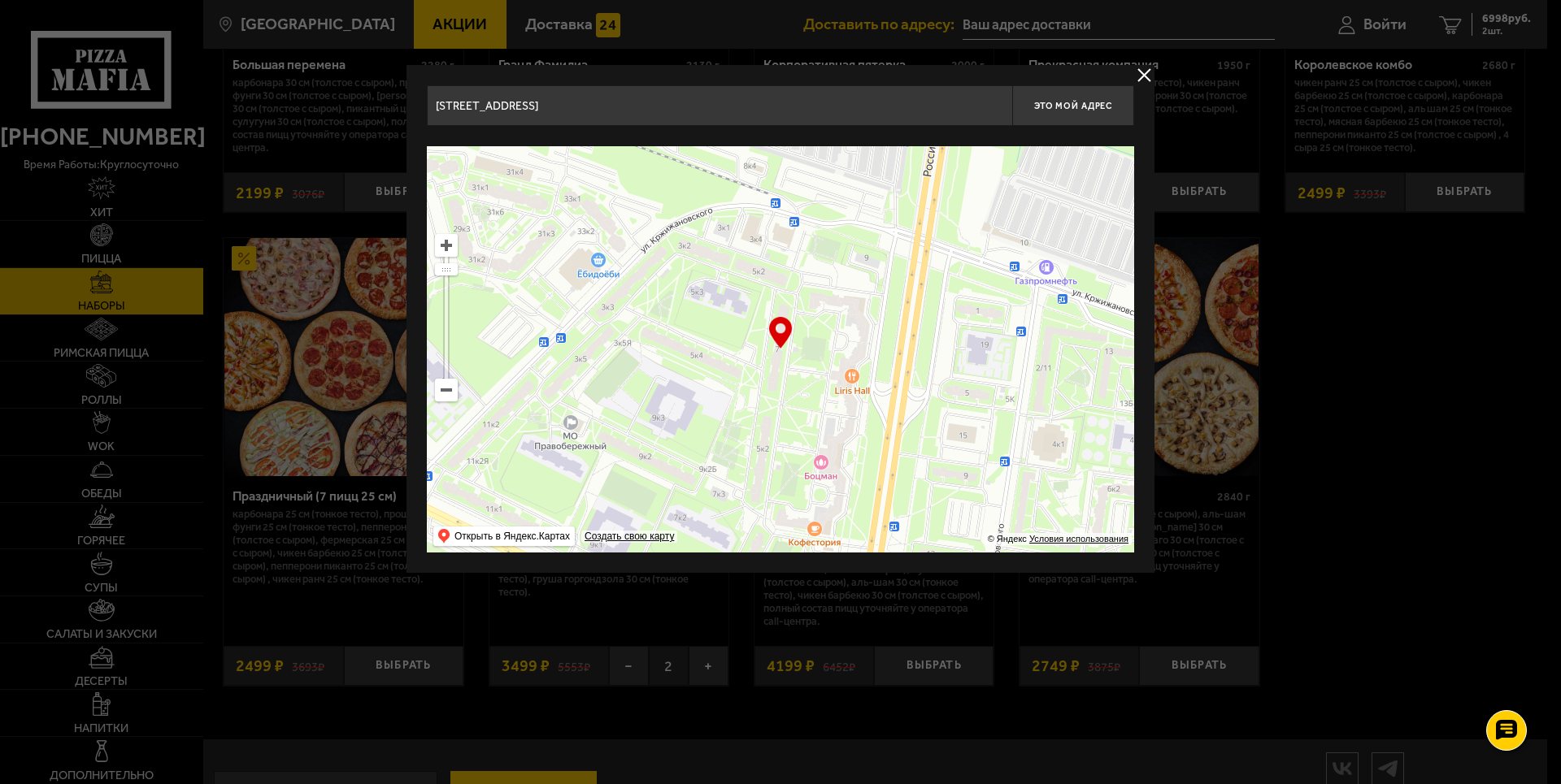
drag, startPoint x: 827, startPoint y: 268, endPoint x: 821, endPoint y: 306, distance: 38.5
click at [821, 306] on ymaps at bounding box center [780, 349] width 707 height 406
type input "[STREET_ADDRESS]"
click at [1071, 101] on span "Это мой адрес" at bounding box center [1073, 106] width 78 height 11
type input "[STREET_ADDRESS]"
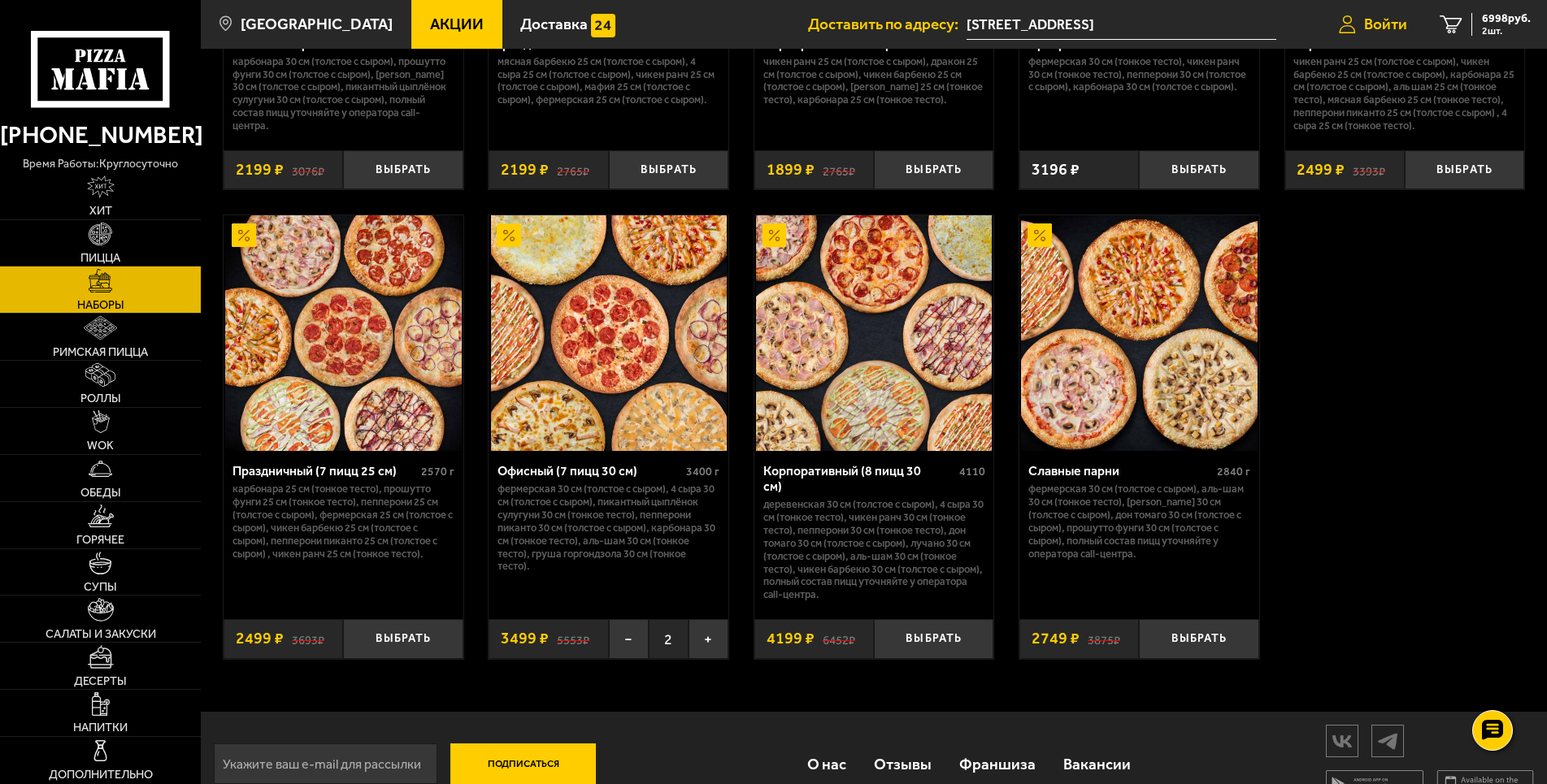
click at [1389, 25] on span "Войти" at bounding box center [1386, 24] width 43 height 16
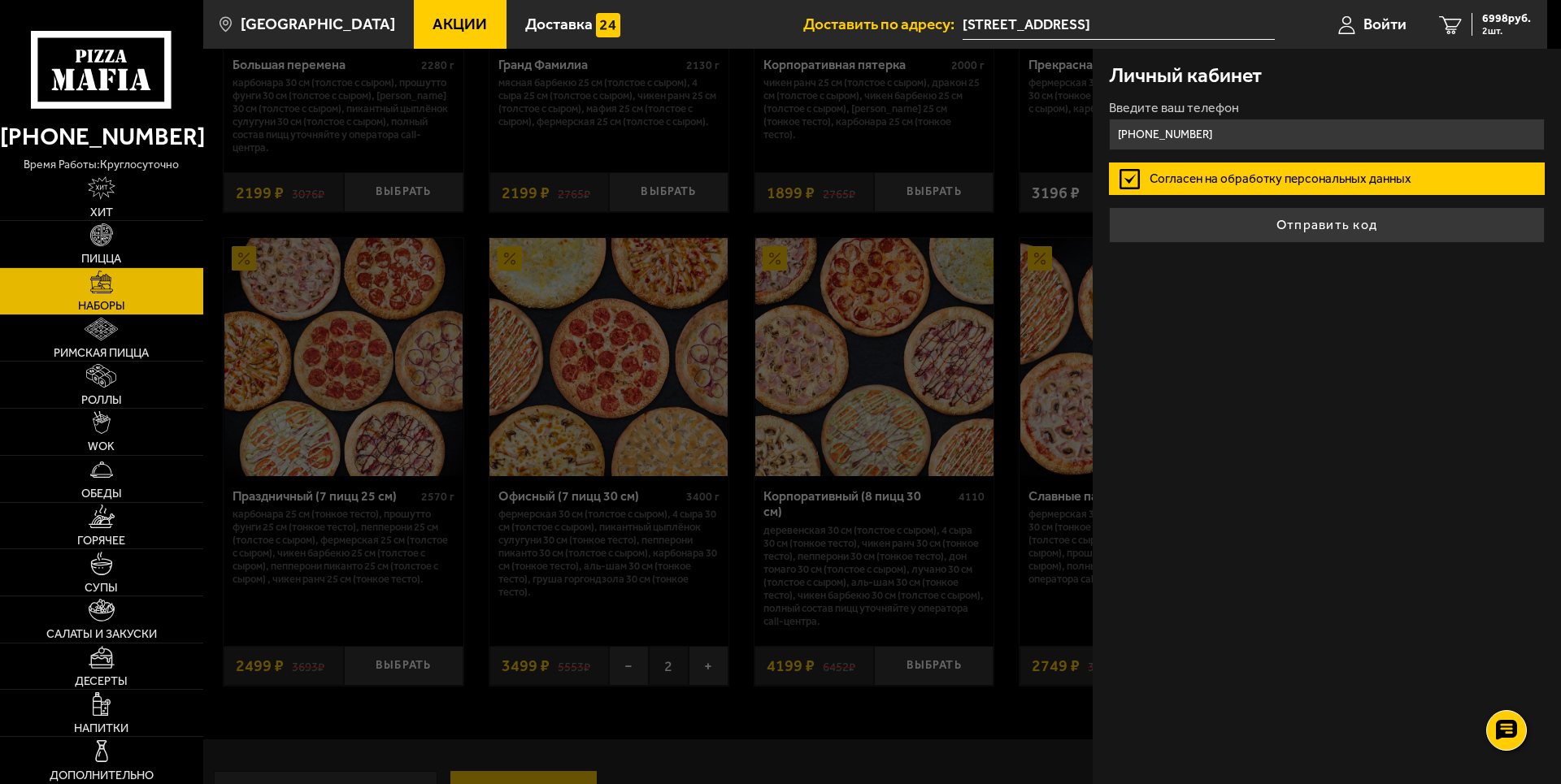
type input "+7 (921) 923-23-23"
click at [1335, 245] on div "Личный кабинет Введите ваш телефон +7 (921) 923-23-23 Согласен на обработку пер…" at bounding box center [1326, 416] width 469 height 735
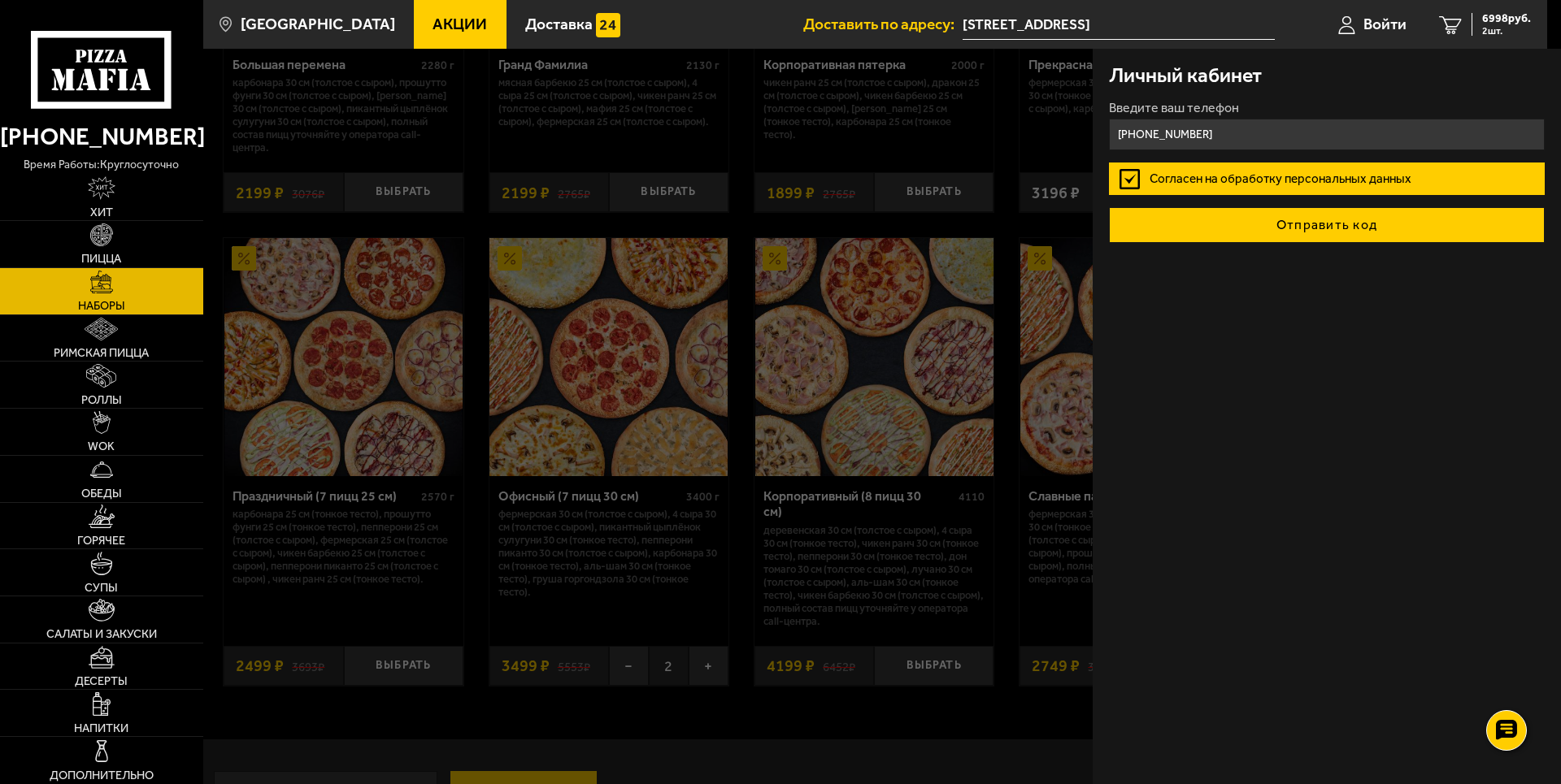
click at [1327, 232] on button "Отправить код" at bounding box center [1326, 225] width 435 height 36
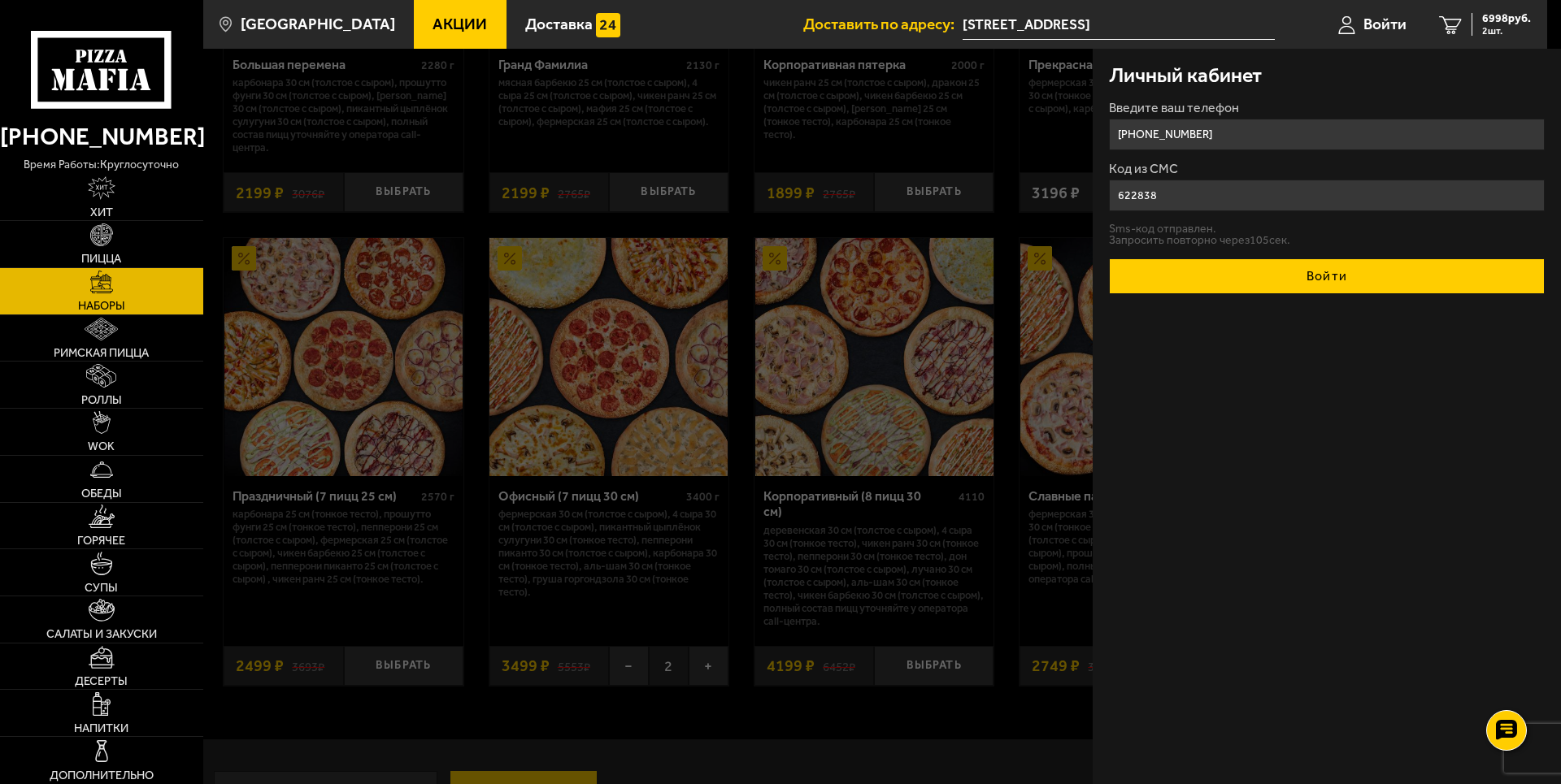
type input "622838"
click at [1334, 291] on button "Войти" at bounding box center [1326, 276] width 435 height 36
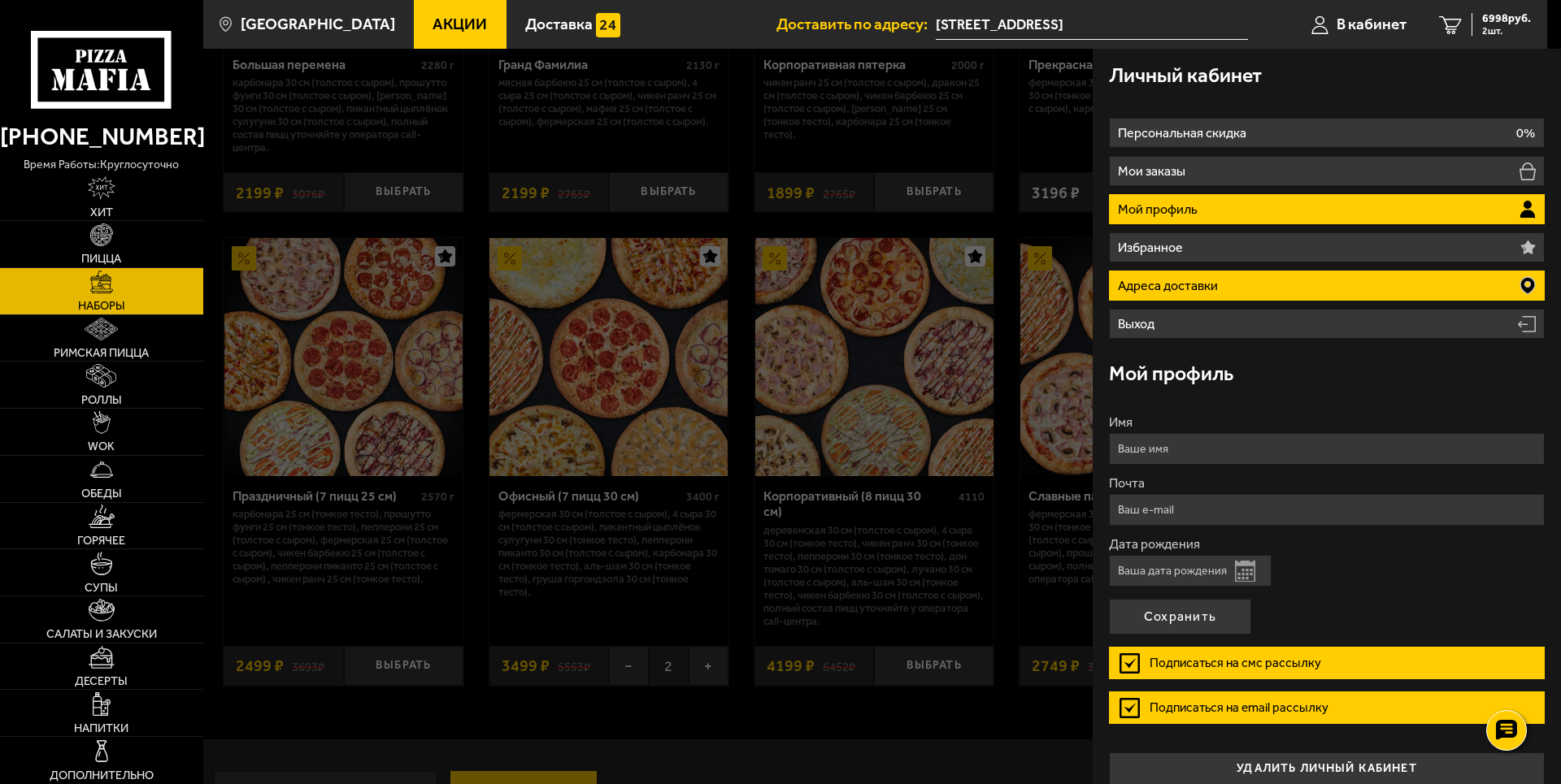
click at [1222, 284] on li "Адреса доставки" at bounding box center [1326, 286] width 435 height 30
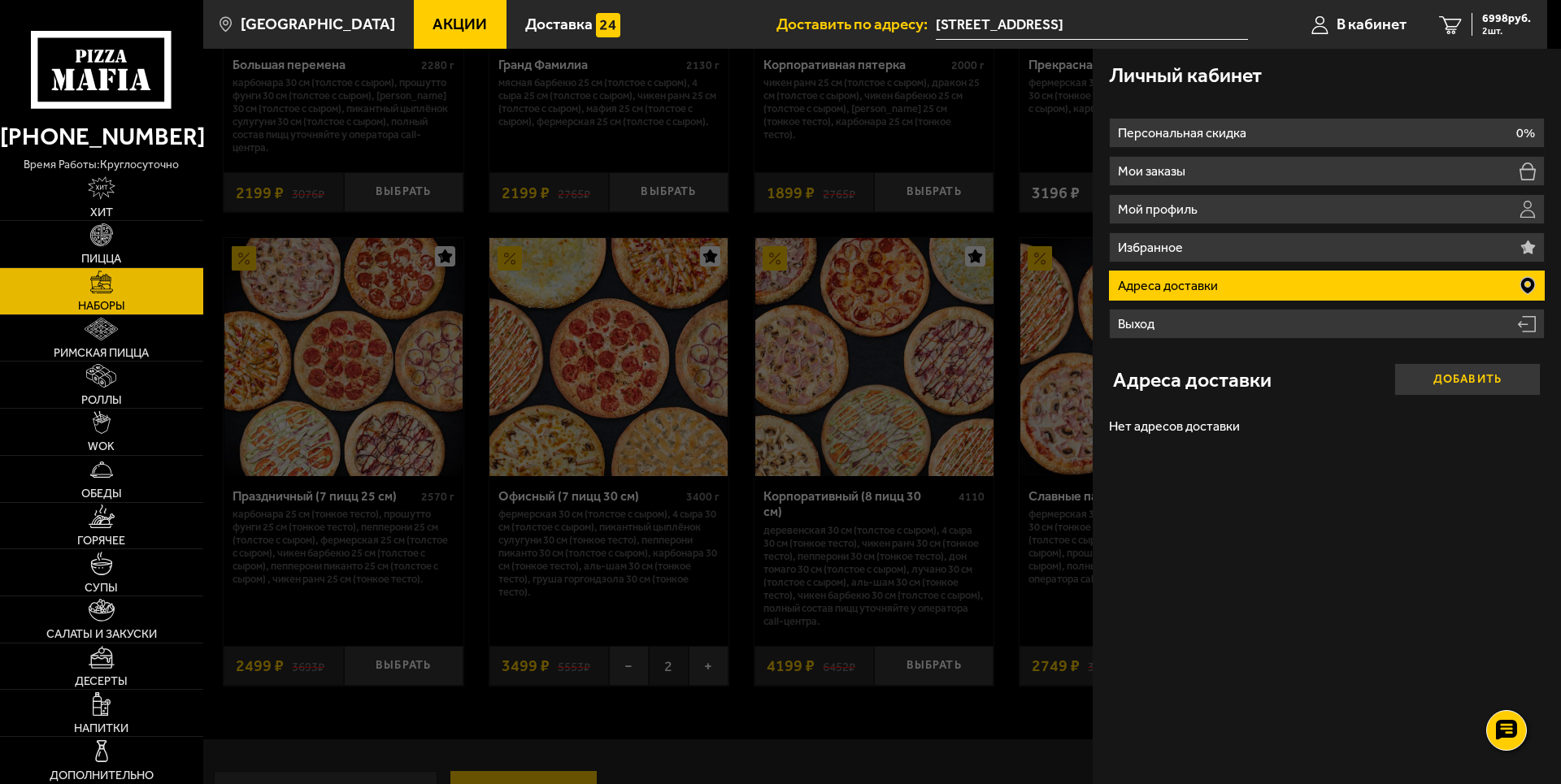
click at [1469, 381] on button "Добавить" at bounding box center [1467, 379] width 146 height 32
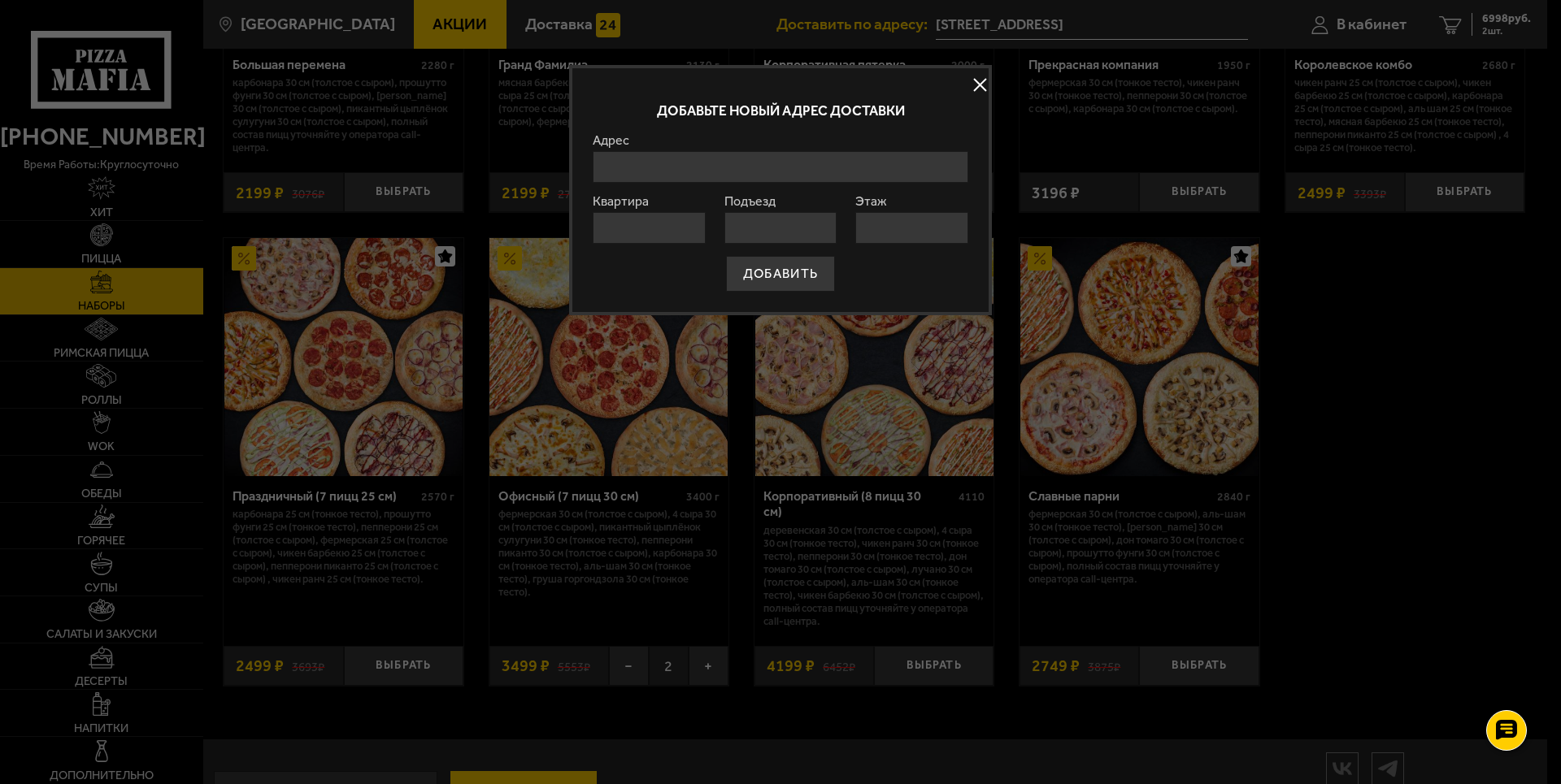
click at [755, 164] on input "Адрес" at bounding box center [780, 167] width 375 height 31
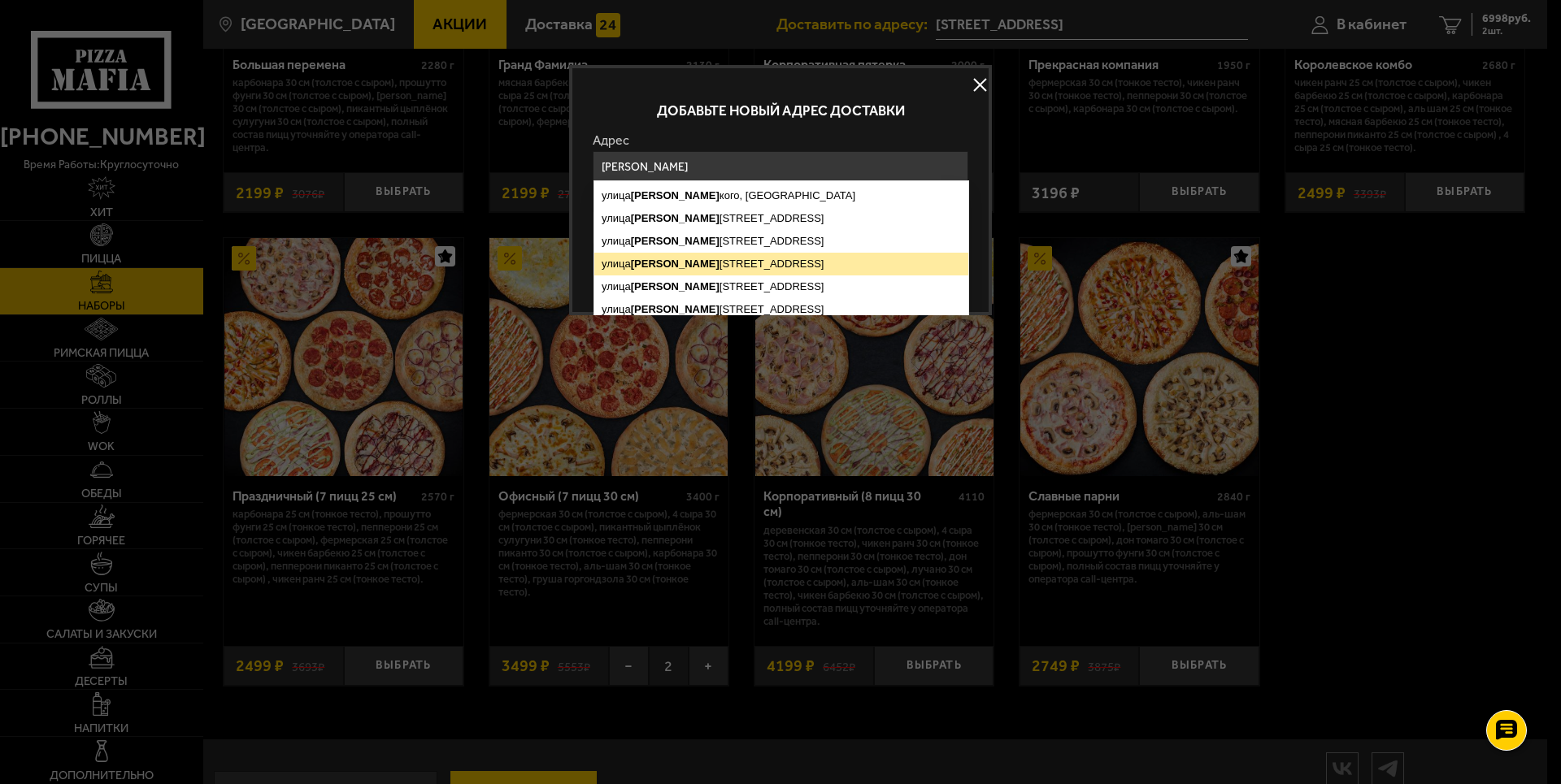
click at [679, 268] on ymaps "Кржижановс" at bounding box center [674, 264] width 88 height 12
type input "Санкт-Петербург, улица Кржижановского, 7"
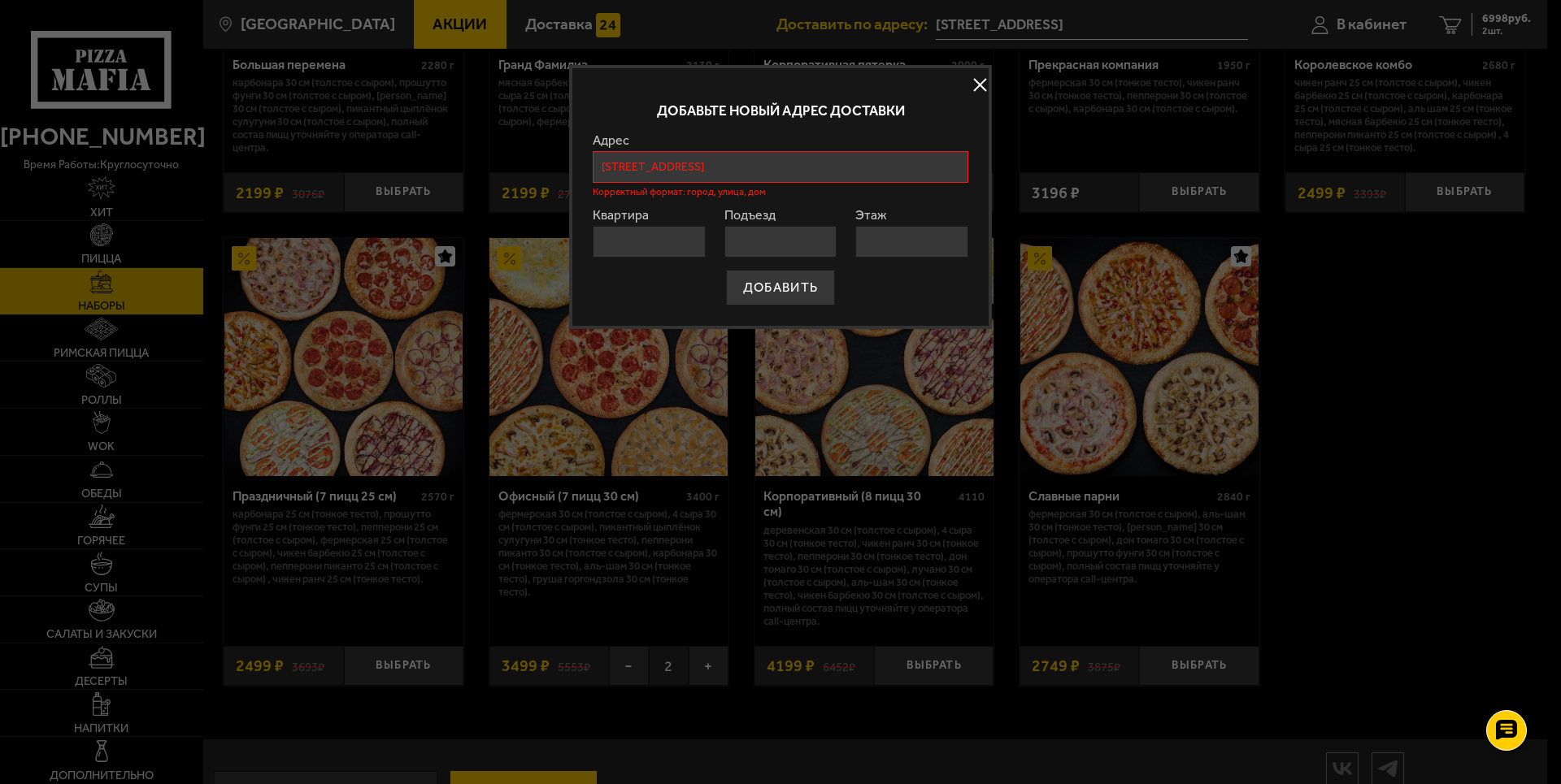
click at [669, 249] on input "Квартира" at bounding box center [649, 241] width 113 height 31
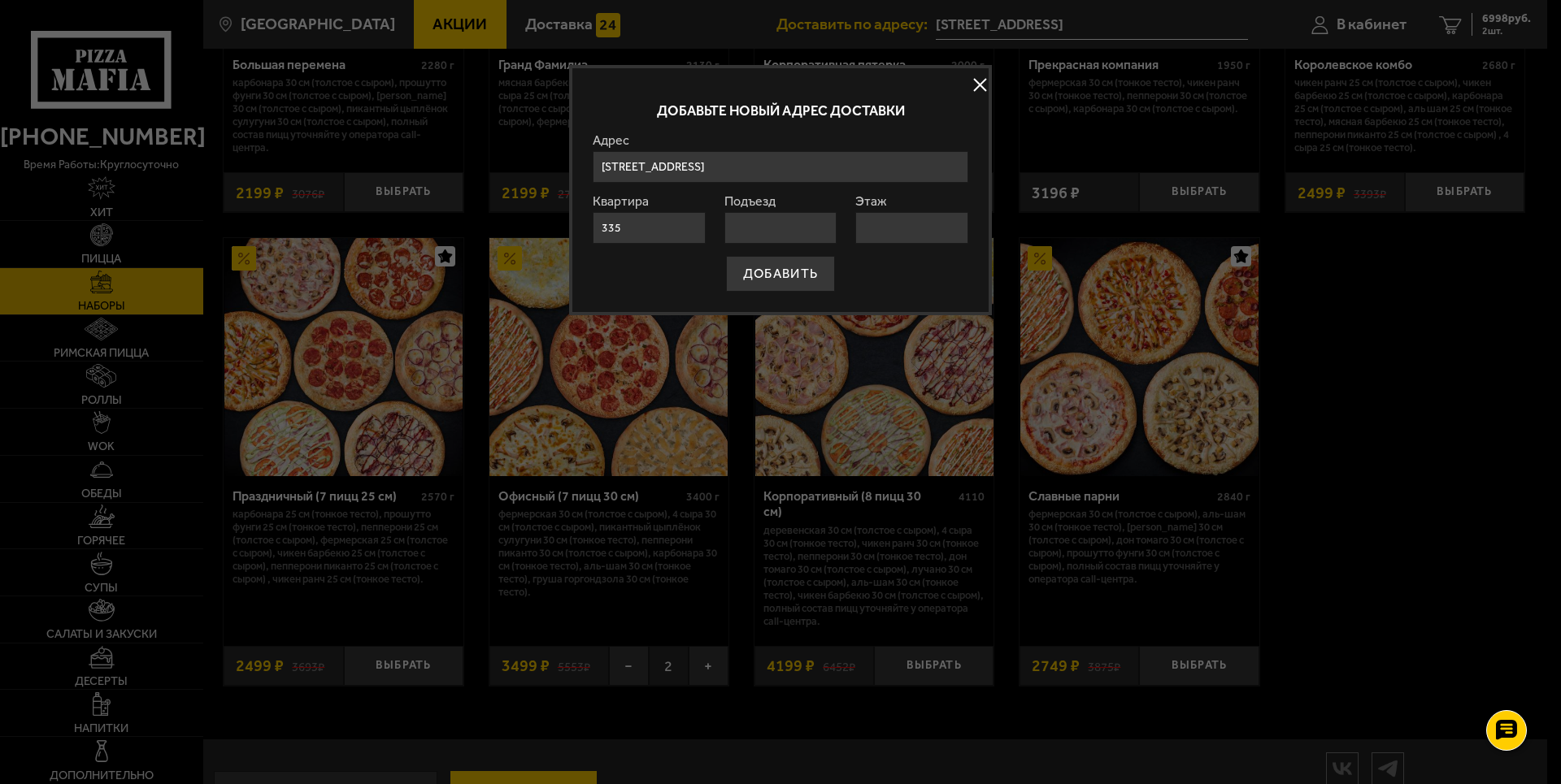
type input "335"
click at [829, 226] on input "Подъезд" at bounding box center [780, 228] width 113 height 31
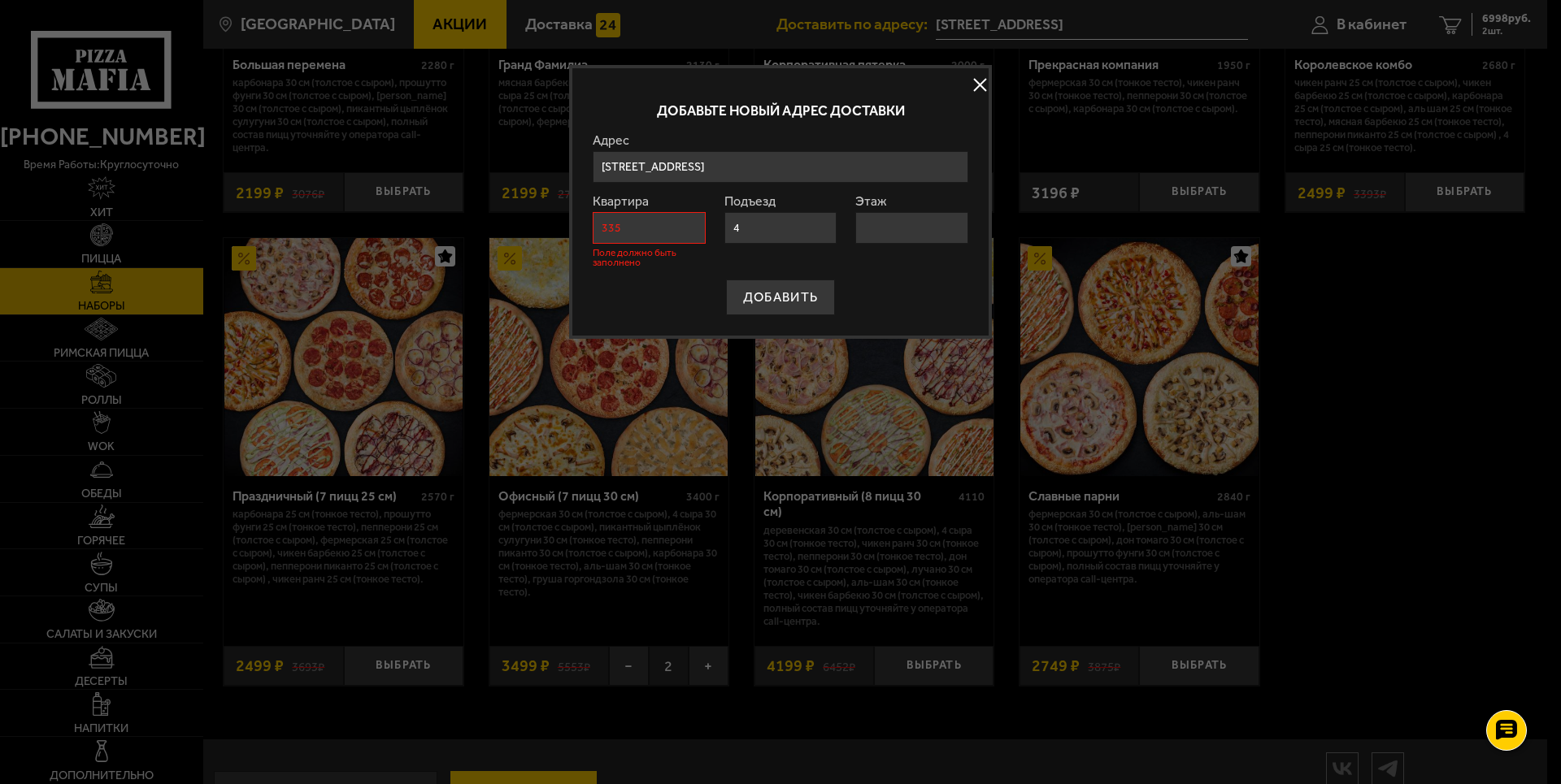
type input "4"
click at [869, 236] on input "Этаж" at bounding box center [911, 228] width 113 height 31
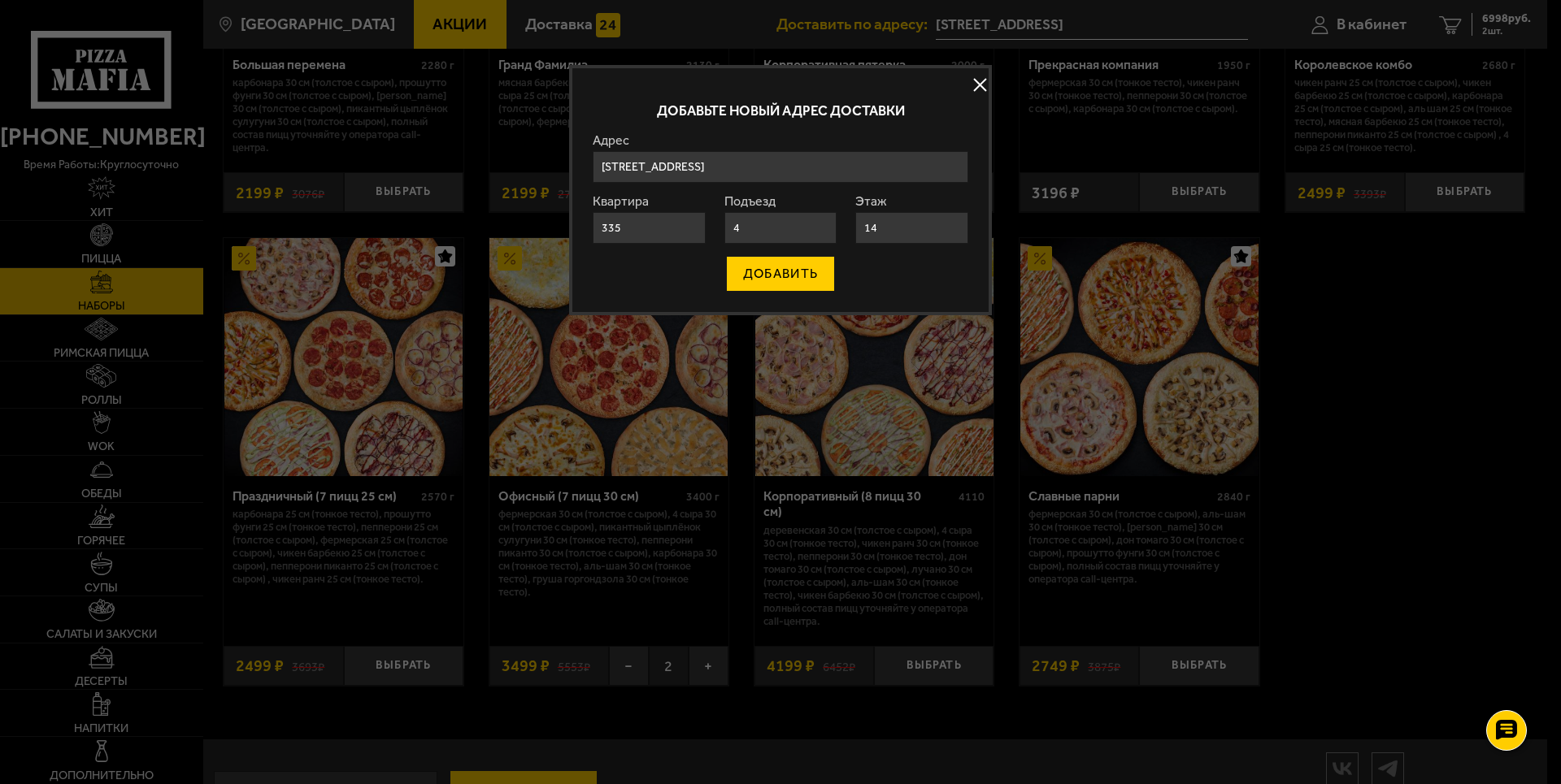
type input "14"
click at [787, 273] on button "ДОБАВИТЬ" at bounding box center [780, 273] width 109 height 36
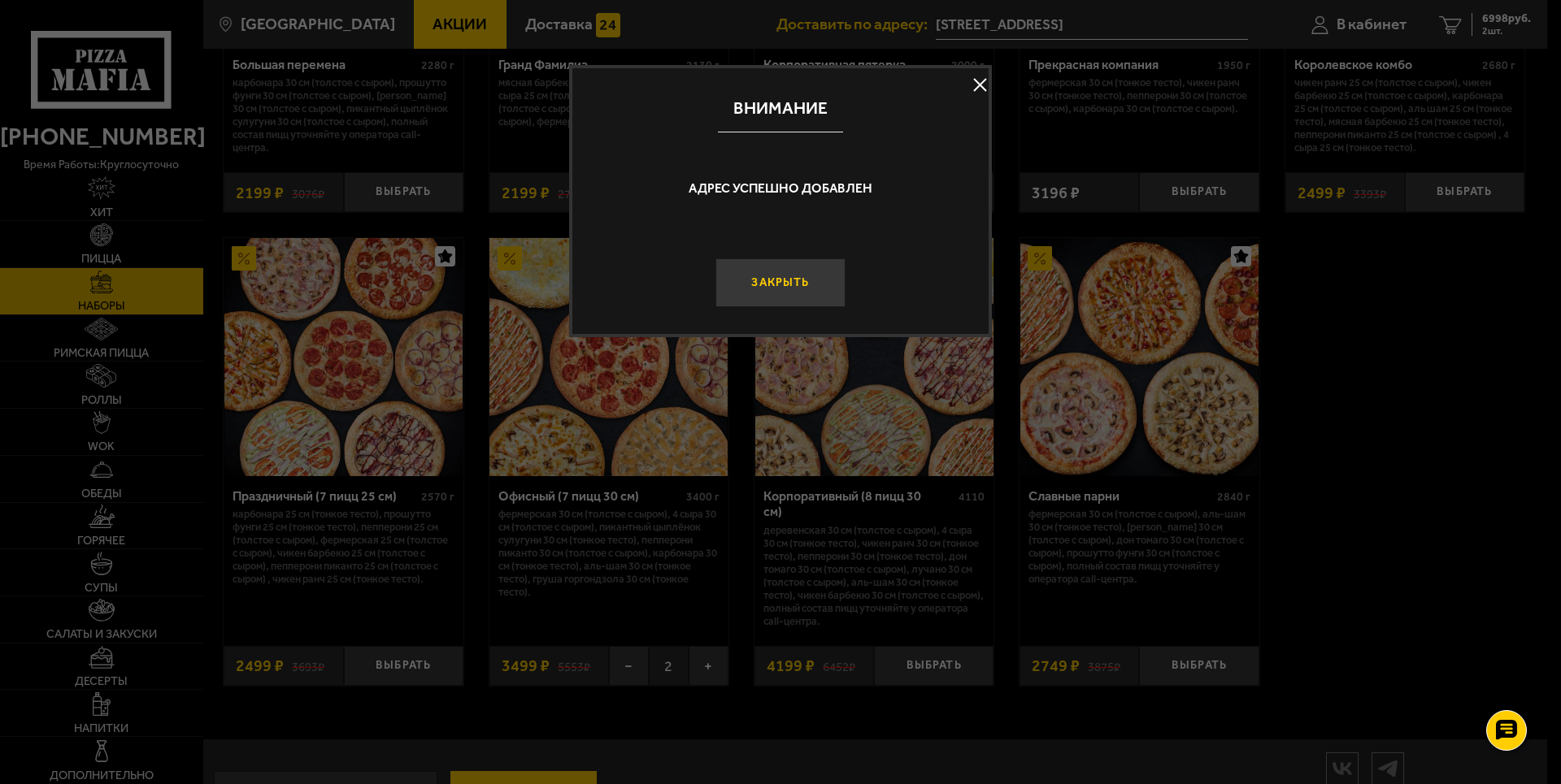
click at [764, 278] on button "Закрыть" at bounding box center [780, 283] width 130 height 49
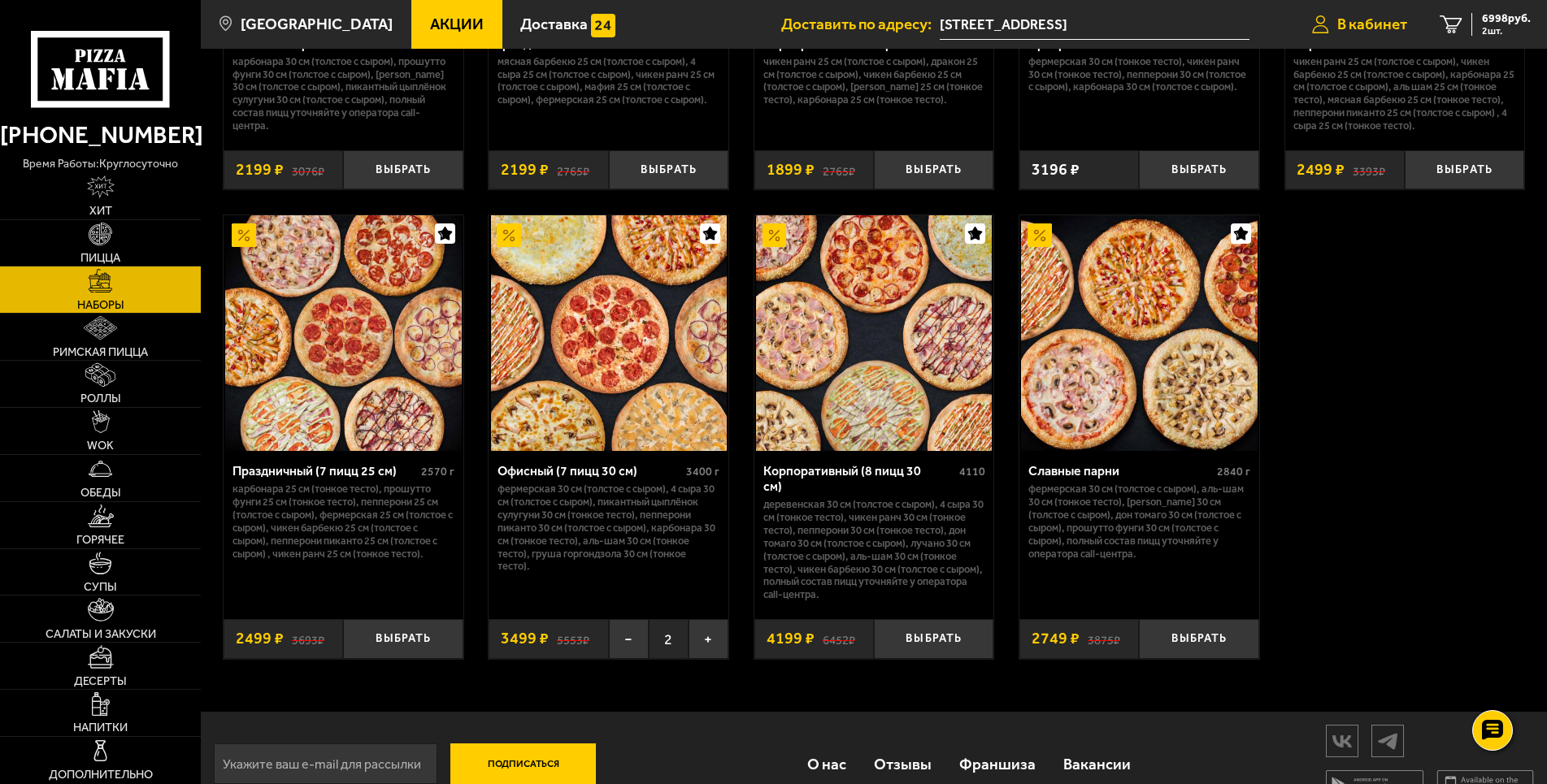
click at [1377, 24] on span "В кабинет" at bounding box center [1372, 24] width 70 height 16
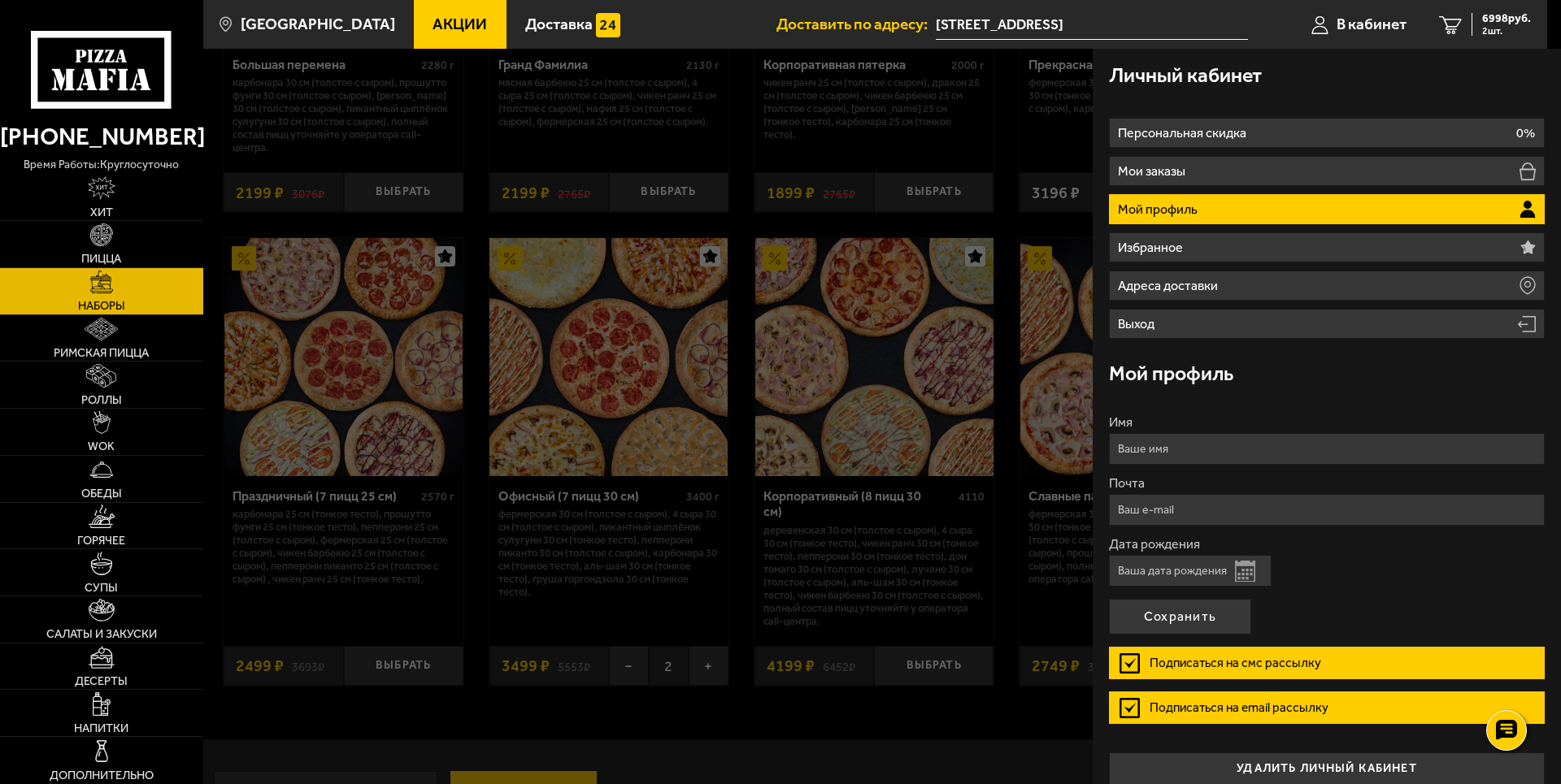
click at [1227, 442] on input "Имя" at bounding box center [1326, 449] width 435 height 31
type input "Дарья"
click at [1239, 519] on input "Почта" at bounding box center [1326, 510] width 435 height 31
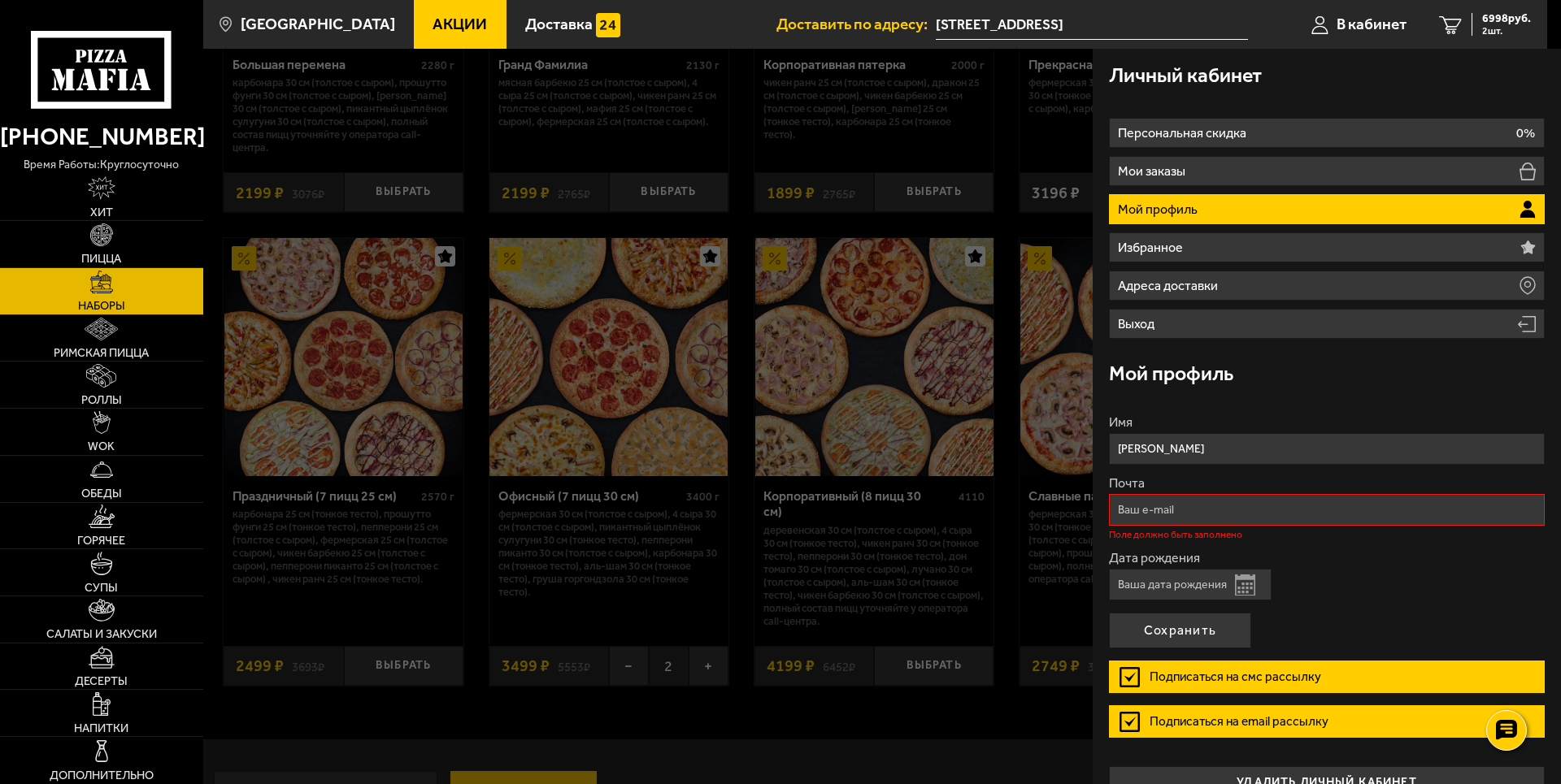
click at [1204, 575] on input "Дата рождения" at bounding box center [1190, 585] width 163 height 31
click at [1239, 502] on input "Почта" at bounding box center [1326, 510] width 435 height 31
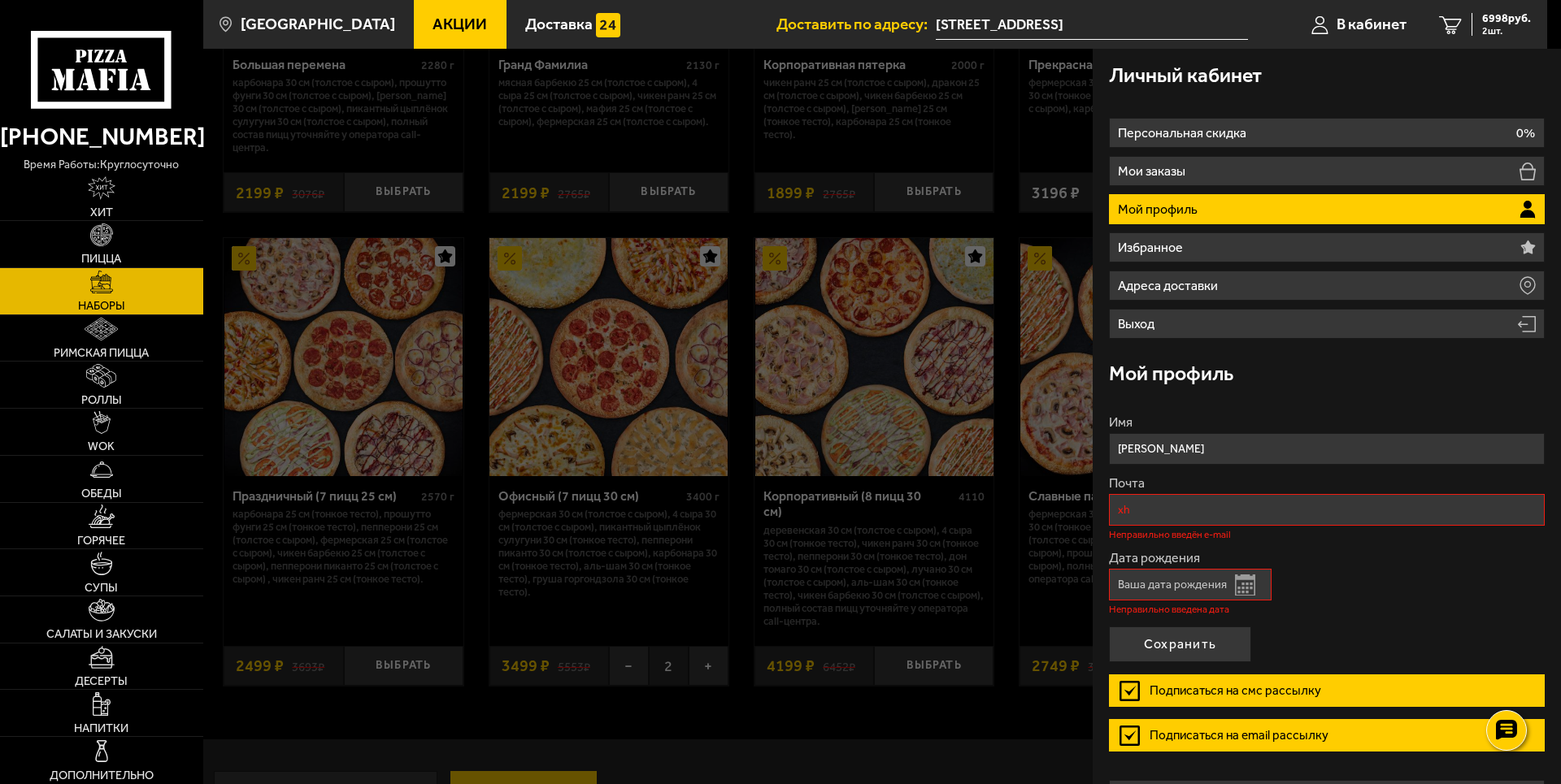
type input "x"
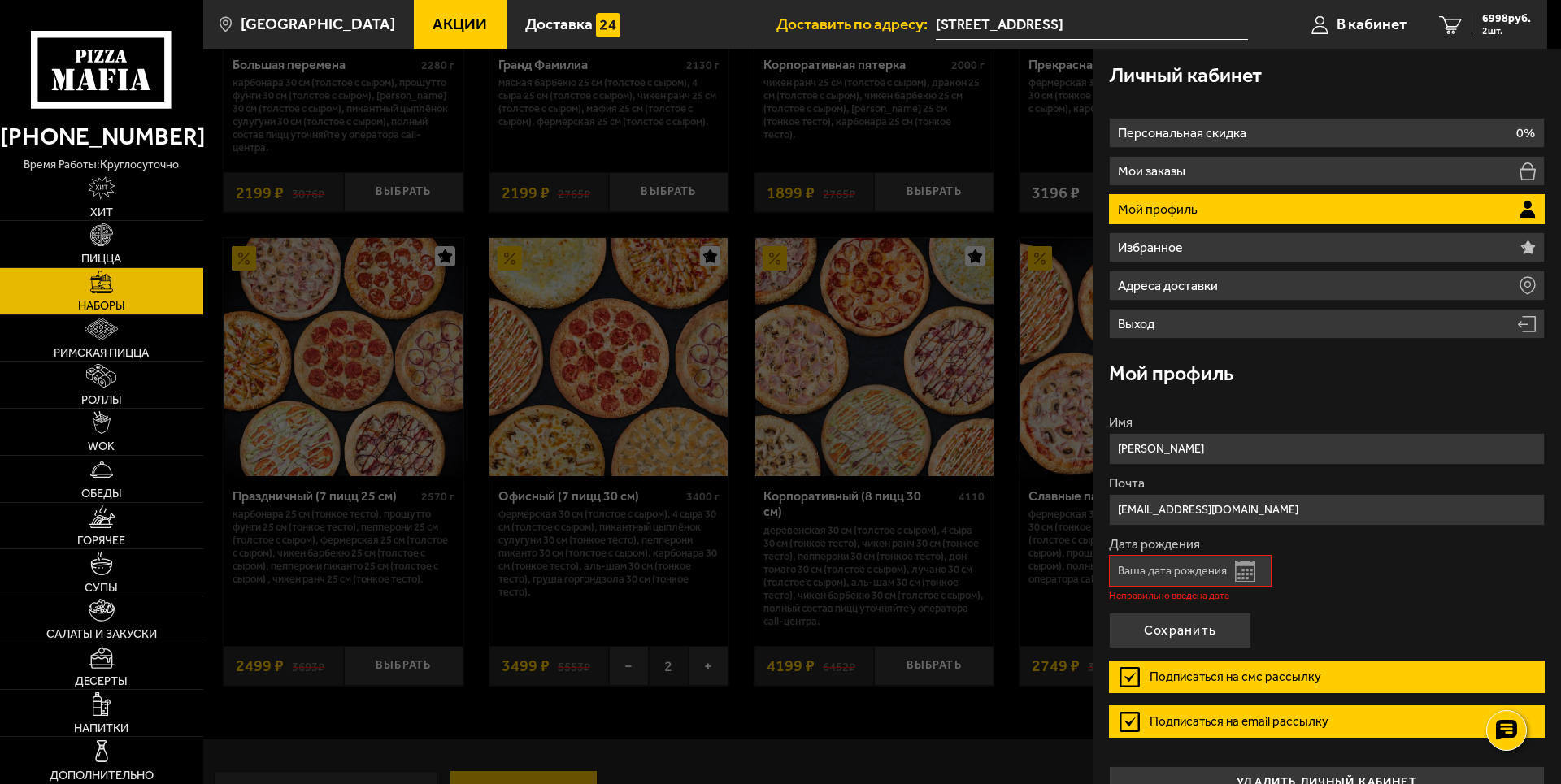
type input "chu2000@inbox.ru"
click at [1197, 564] on input "Дата рождения" at bounding box center [1190, 571] width 163 height 31
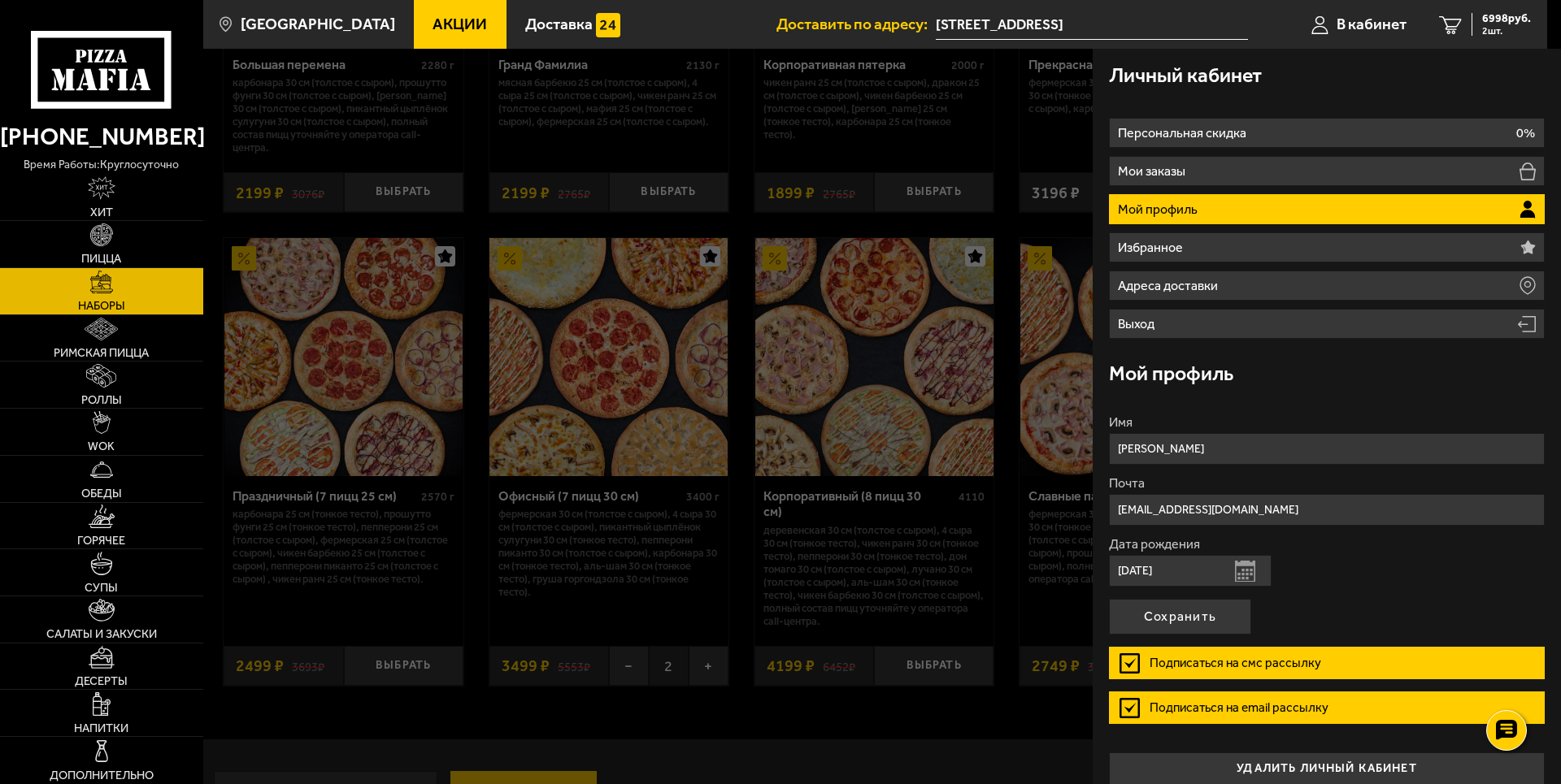
type input "07.12.1976"
drag, startPoint x: 1124, startPoint y: 661, endPoint x: 1121, endPoint y: 685, distance: 24.2
click at [1130, 667] on label "Подписаться на смс рассылку" at bounding box center [1326, 663] width 435 height 32
click at [1131, 714] on label "Подписаться на email рассылку" at bounding box center [1326, 707] width 435 height 32
click at [0, 0] on input "Подписаться на email рассылку" at bounding box center [0, 0] width 0 height 0
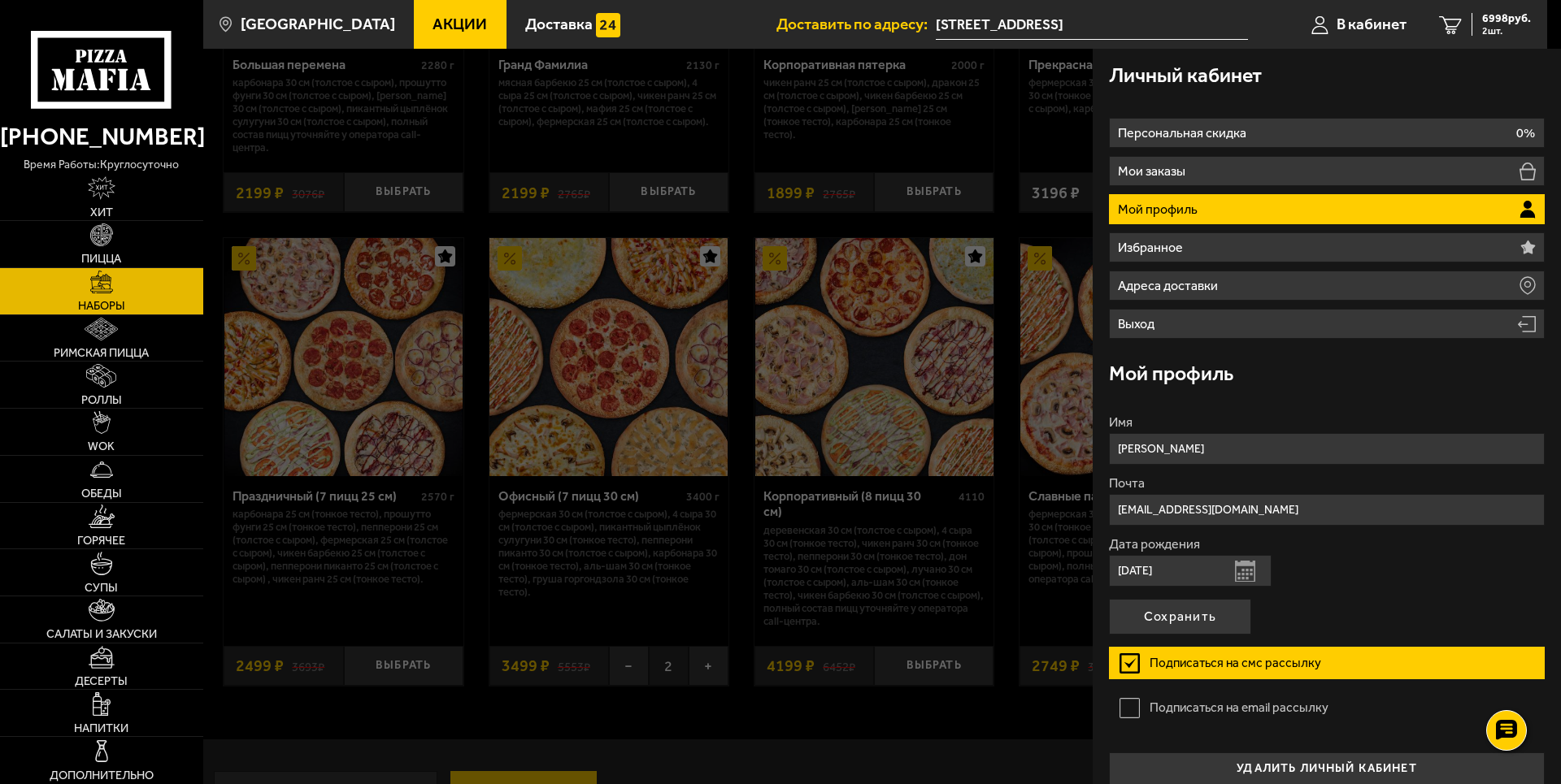
click at [1131, 654] on label "Подписаться на смс рассылку" at bounding box center [1326, 663] width 435 height 32
click at [1130, 663] on label "Подписаться на смс рассылку" at bounding box center [1326, 663] width 435 height 32
click at [0, 0] on input "Подписаться на смс рассылку" at bounding box center [0, 0] width 0 height 0
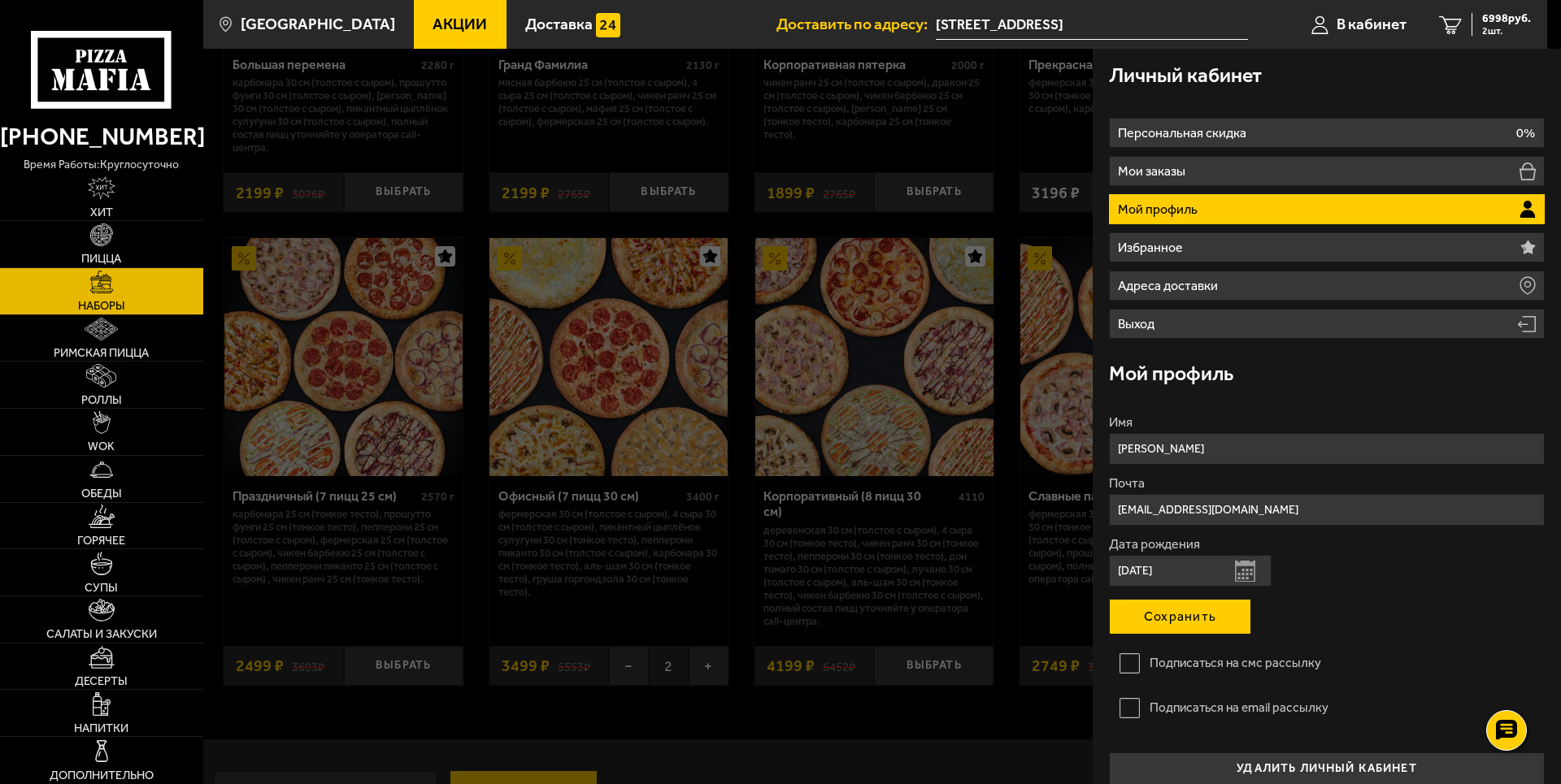
click at [1201, 617] on button "Сохранить" at bounding box center [1180, 616] width 142 height 36
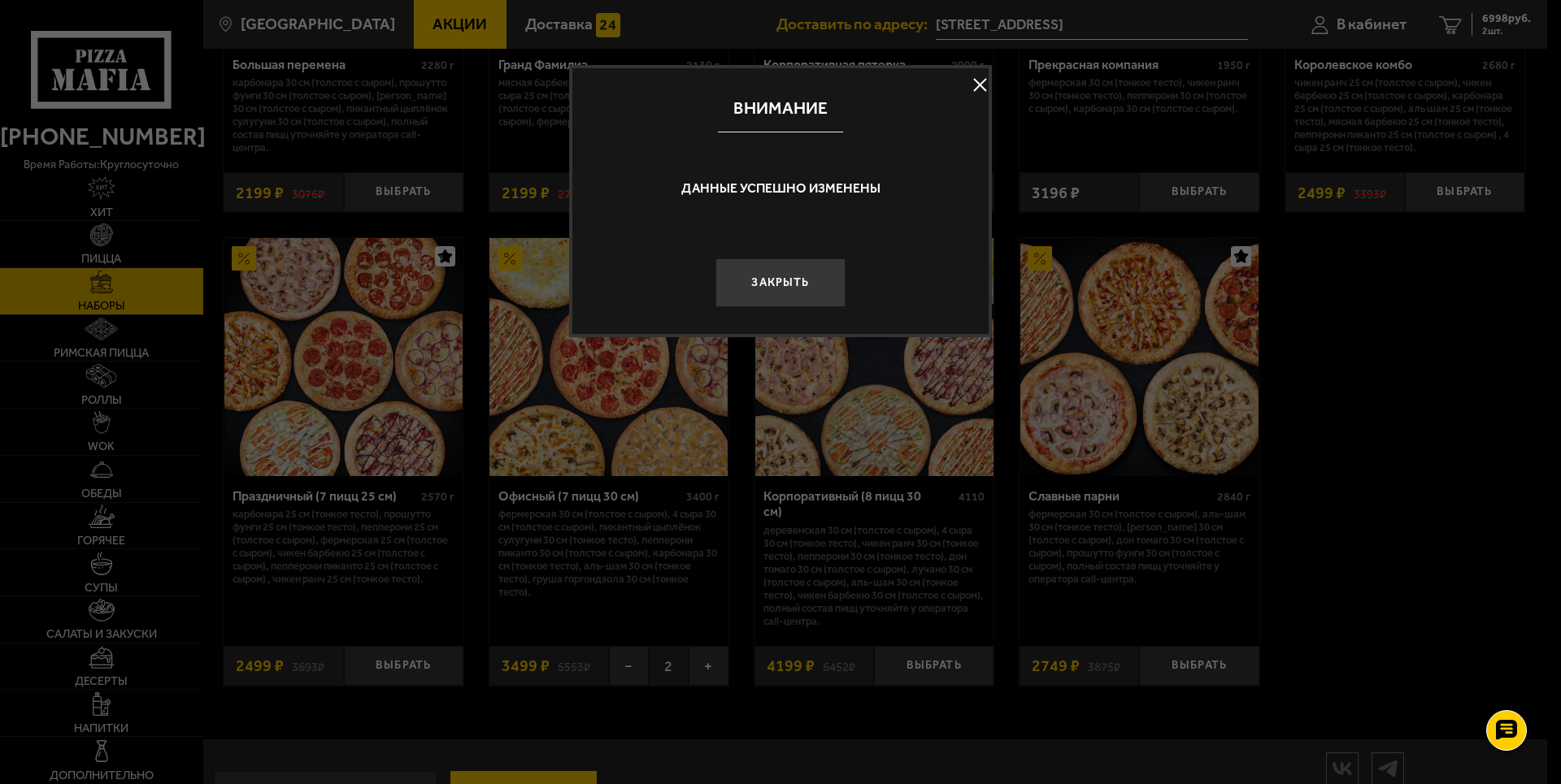
click at [803, 297] on button "Закрыть" at bounding box center [780, 283] width 130 height 49
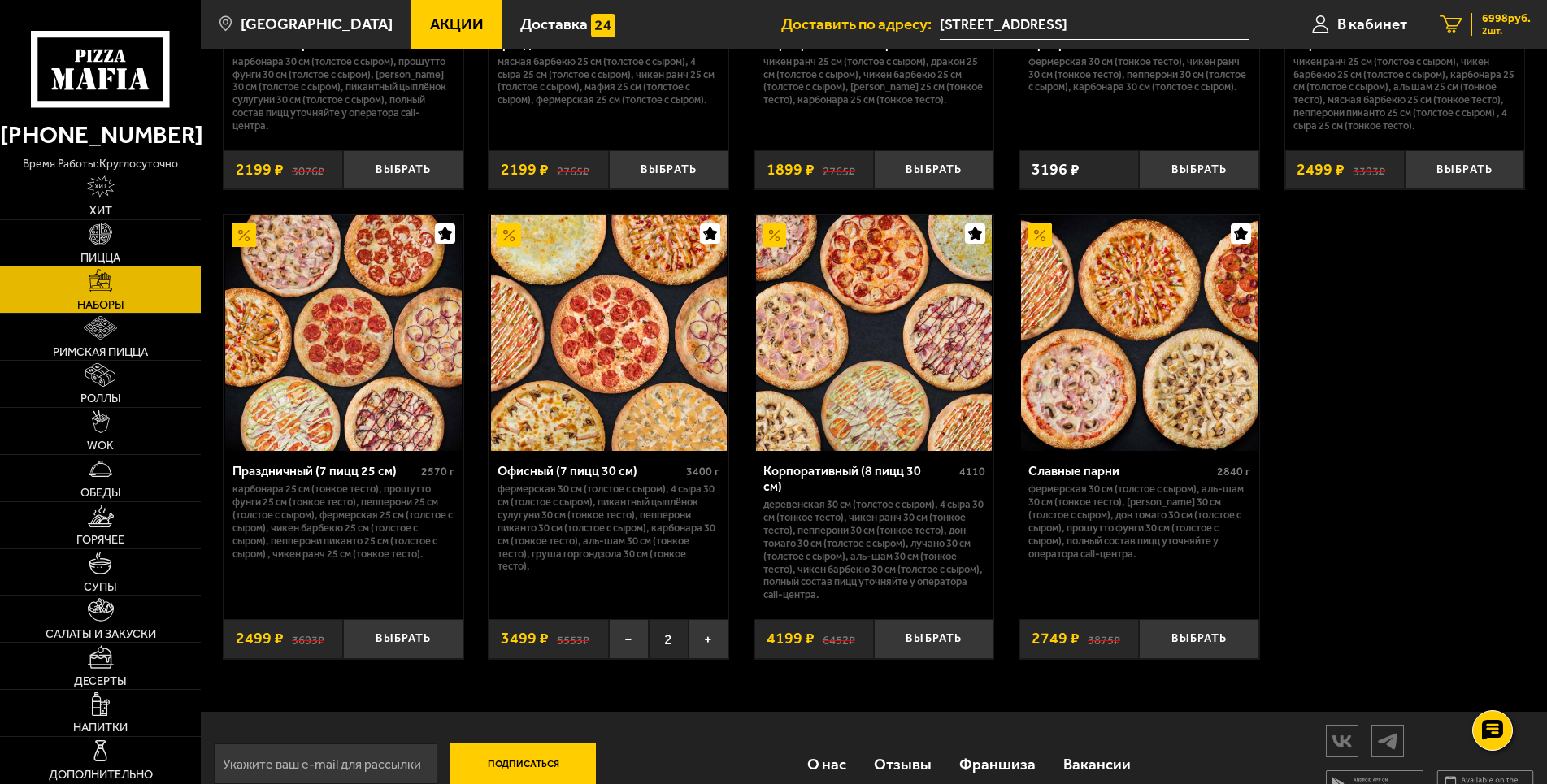
click at [1501, 15] on span "6998 руб." at bounding box center [1506, 19] width 49 height 12
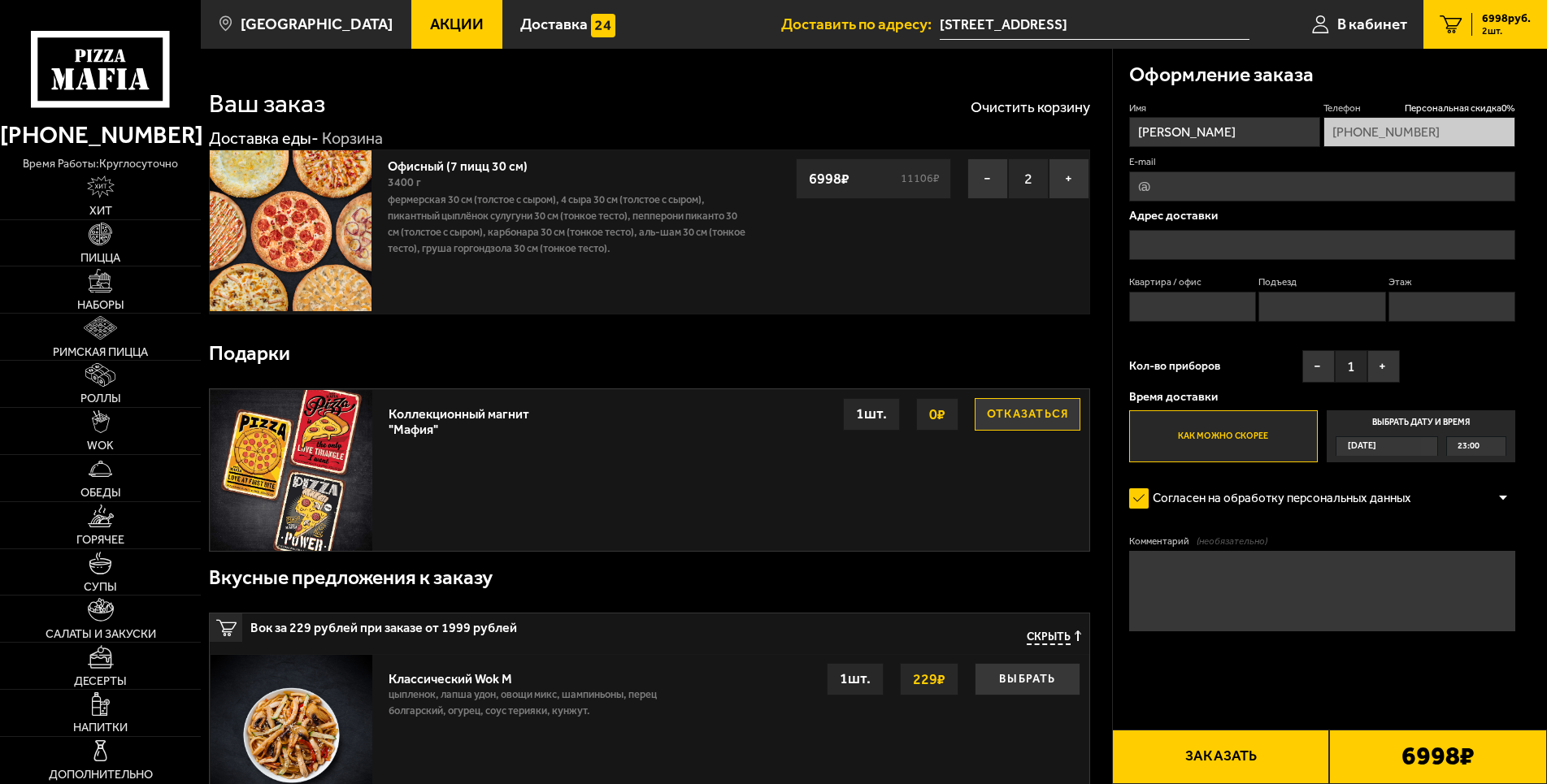
type input "[STREET_ADDRESS]"
click at [1188, 301] on input "Квартира / офис" at bounding box center [1192, 306] width 126 height 30
type input "335"
click at [1346, 297] on input "Подъезд" at bounding box center [1321, 306] width 126 height 30
type input "4"
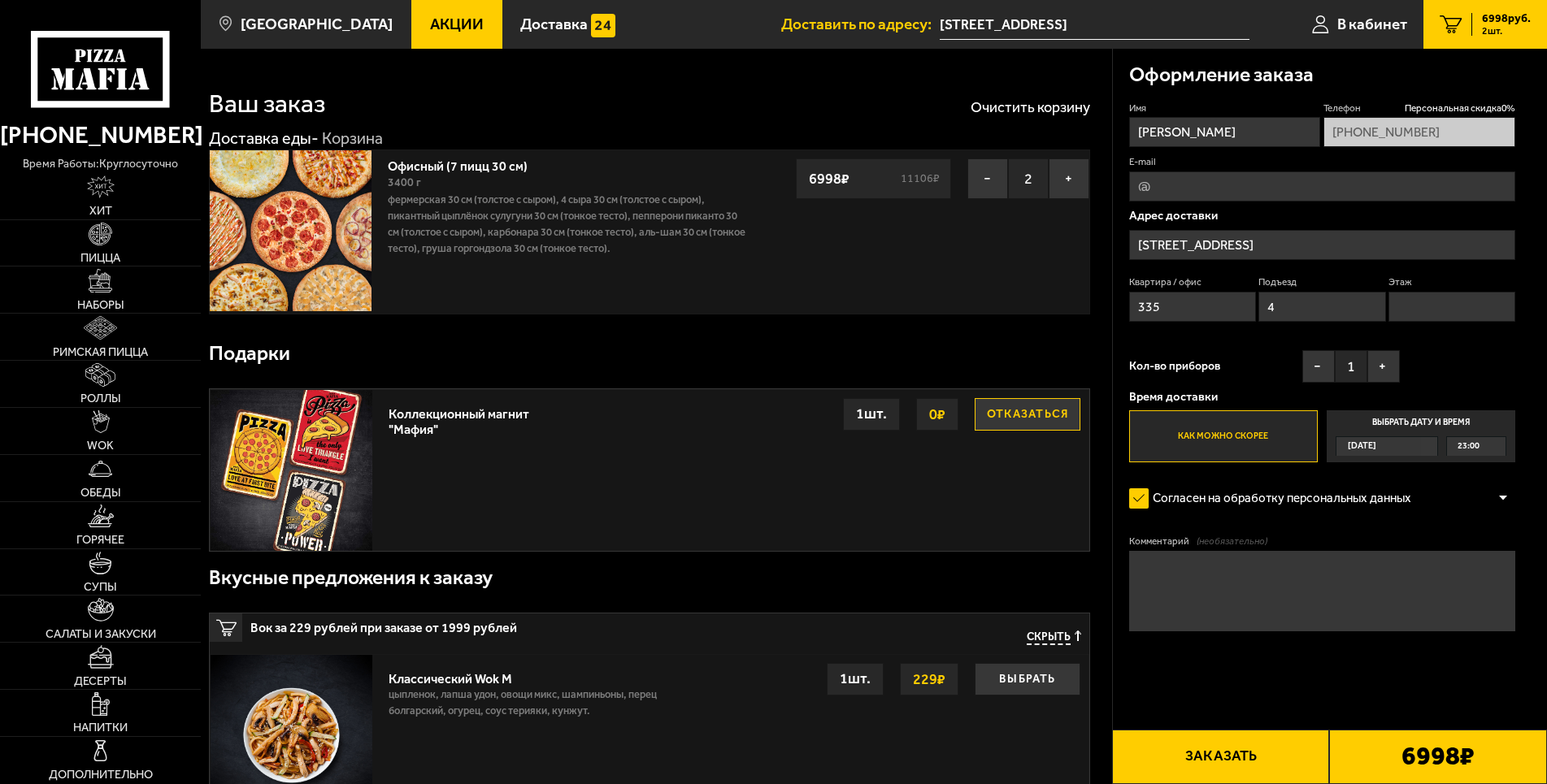
click at [1440, 297] on input "Этаж" at bounding box center [1451, 306] width 126 height 30
type input "14"
click at [1394, 446] on div "Сегодня" at bounding box center [1378, 446] width 84 height 19
click at [0, 0] on input "Выбрать дату и время Сегодня 23:00" at bounding box center [0, 0] width 0 height 0
click at [1397, 422] on label "Выбрать дату и время Сегодня 23:00" at bounding box center [1421, 436] width 188 height 51
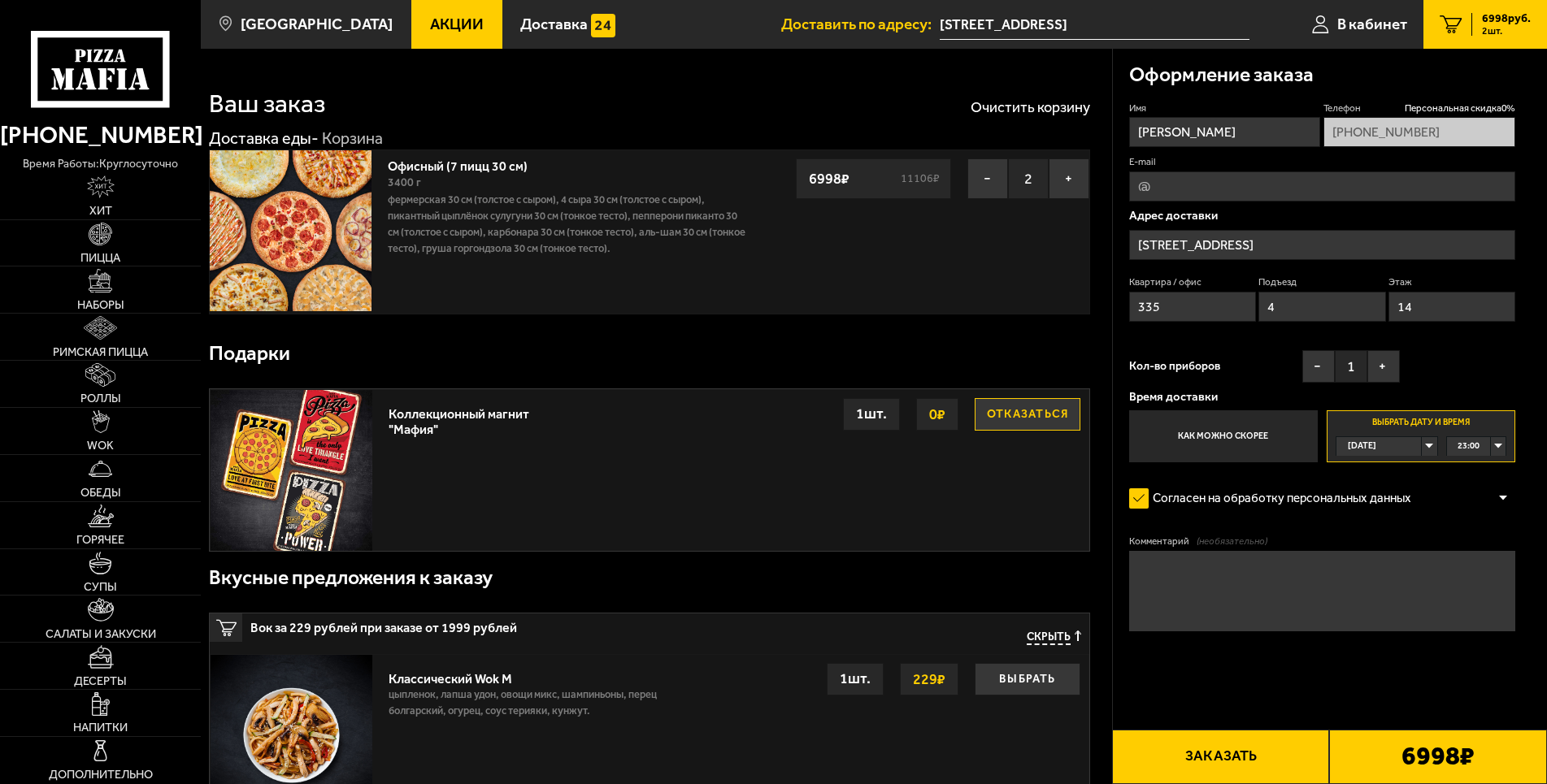
click at [1421, 443] on div "Сегодня" at bounding box center [1378, 446] width 84 height 19
click at [1393, 482] on li "Завтра" at bounding box center [1386, 485] width 98 height 21
click at [1502, 446] on div "00:00" at bounding box center [1477, 446] width 60 height 19
click at [1465, 532] on span "15:15" at bounding box center [1469, 523] width 22 height 19
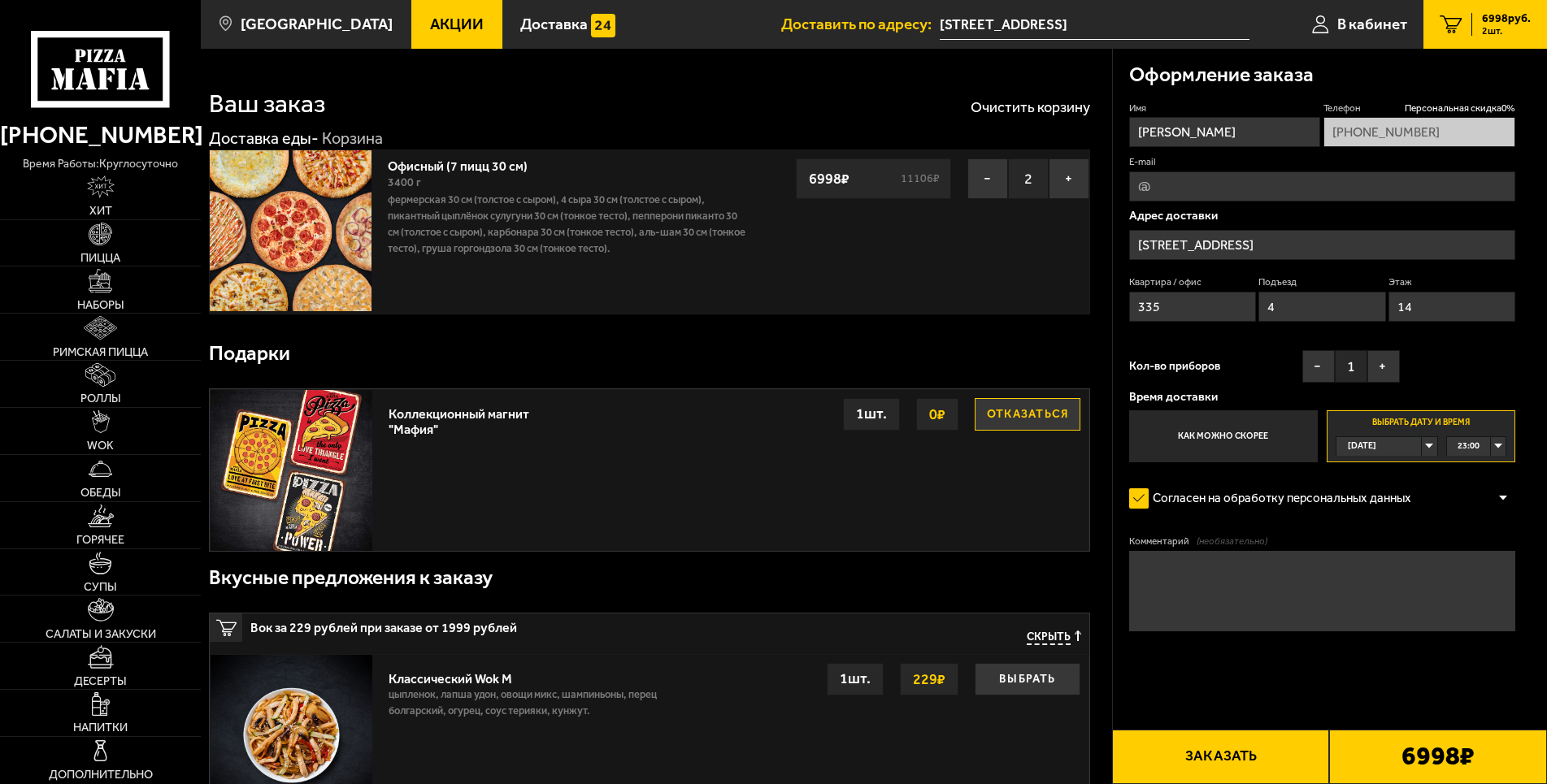
click at [1503, 447] on div "23:00" at bounding box center [1477, 446] width 60 height 19
click at [1505, 446] on div "23:00" at bounding box center [1477, 446] width 60 height 19
click at [1496, 449] on div "23:00" at bounding box center [1477, 446] width 60 height 19
click at [1421, 436] on label "Выбрать дату и время Сегодня 23:00 23:00 23:15 23:30 23:45" at bounding box center [1421, 436] width 188 height 51
click at [1421, 446] on div "Сегодня" at bounding box center [1378, 446] width 84 height 19
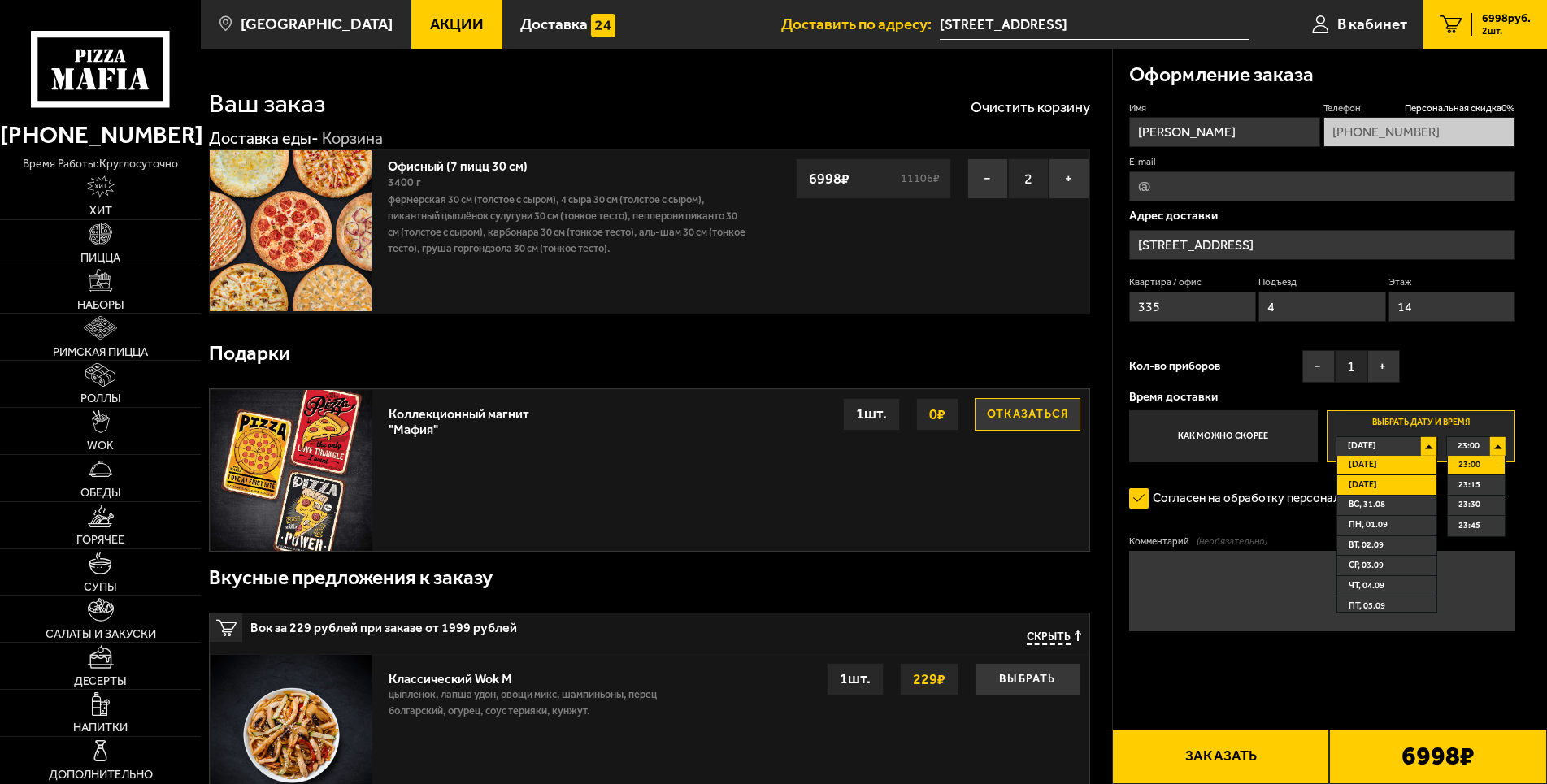
drag, startPoint x: 1375, startPoint y: 501, endPoint x: 1378, endPoint y: 492, distance: 9.5
click at [1378, 492] on ul "Сегодня Завтра вс, 31.08 пн, 01.09 вт, 02.09 ср, 03.09 чт, 04.09 пт, 05.09" at bounding box center [1386, 535] width 100 height 157
click at [1421, 443] on div "Сегодня" at bounding box center [1378, 446] width 84 height 19
click at [1387, 485] on li "Завтра" at bounding box center [1386, 485] width 98 height 21
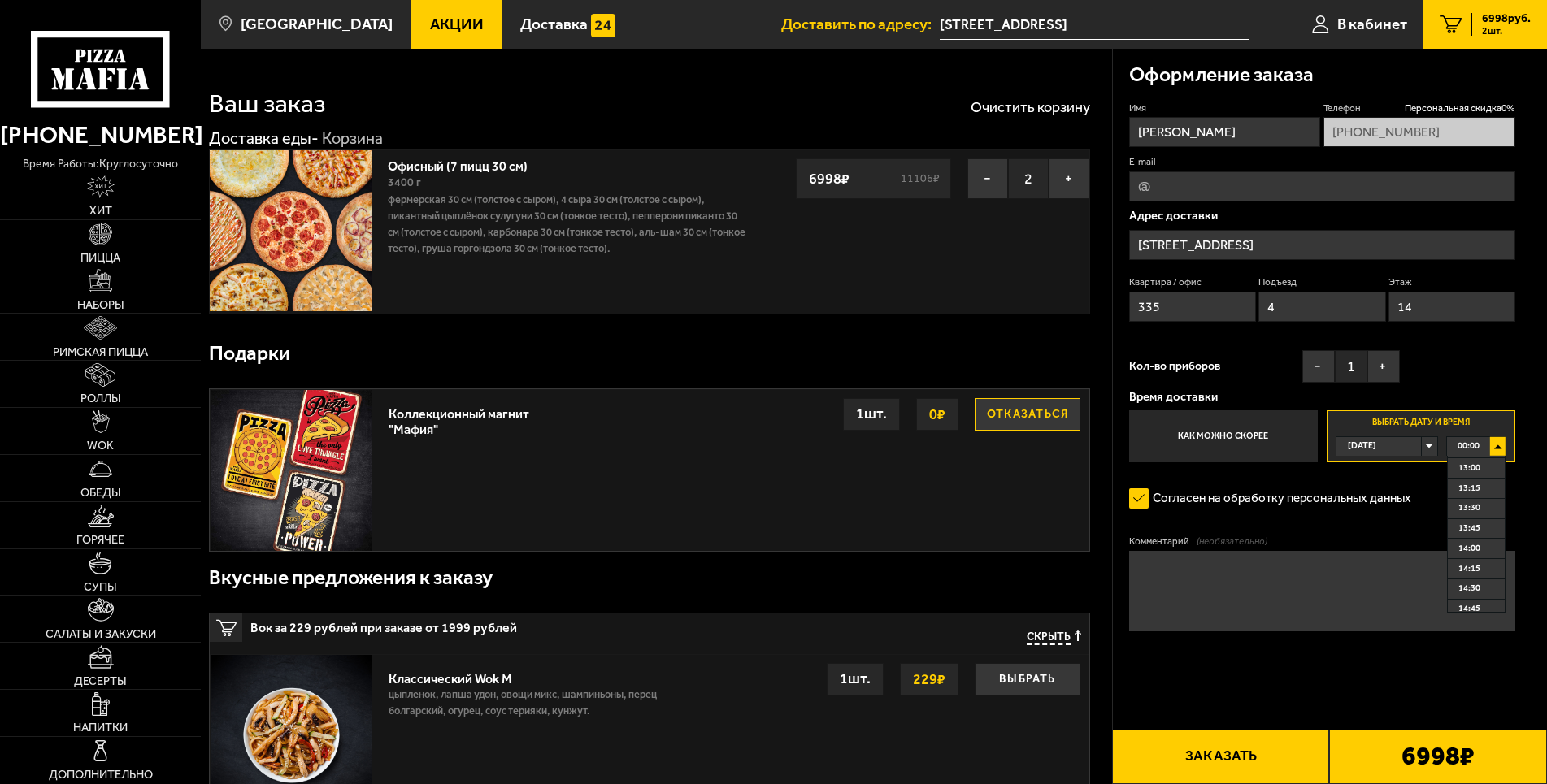
scroll to position [1120, 0]
click at [1473, 601] on span "15:30" at bounding box center [1469, 592] width 22 height 19
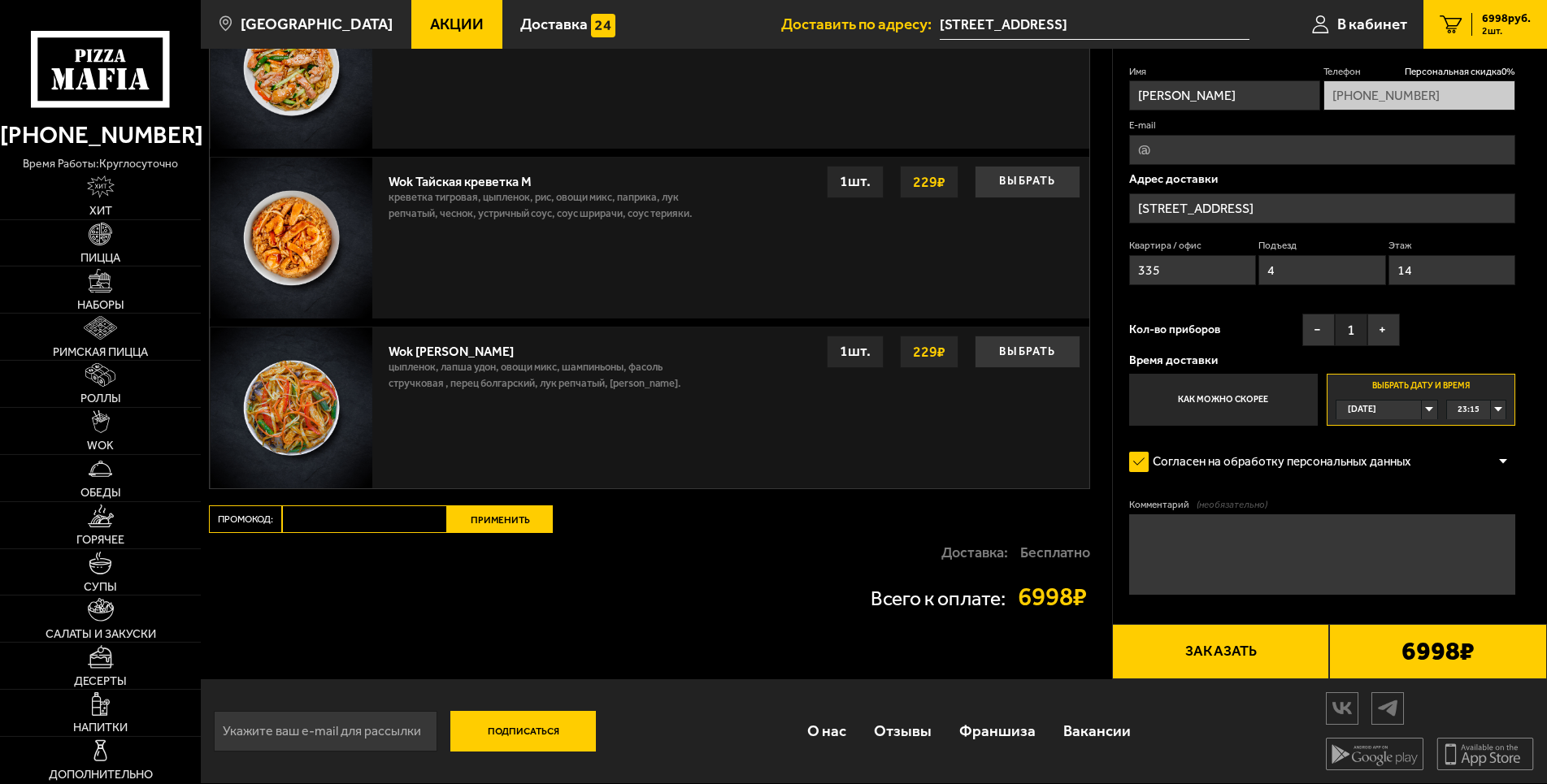
scroll to position [1190, 0]
click at [391, 526] on input "Промокод:" at bounding box center [364, 519] width 165 height 27
click at [367, 521] on input "Промокод:" at bounding box center [364, 519] width 165 height 27
paste input "START14"
type input "START14"
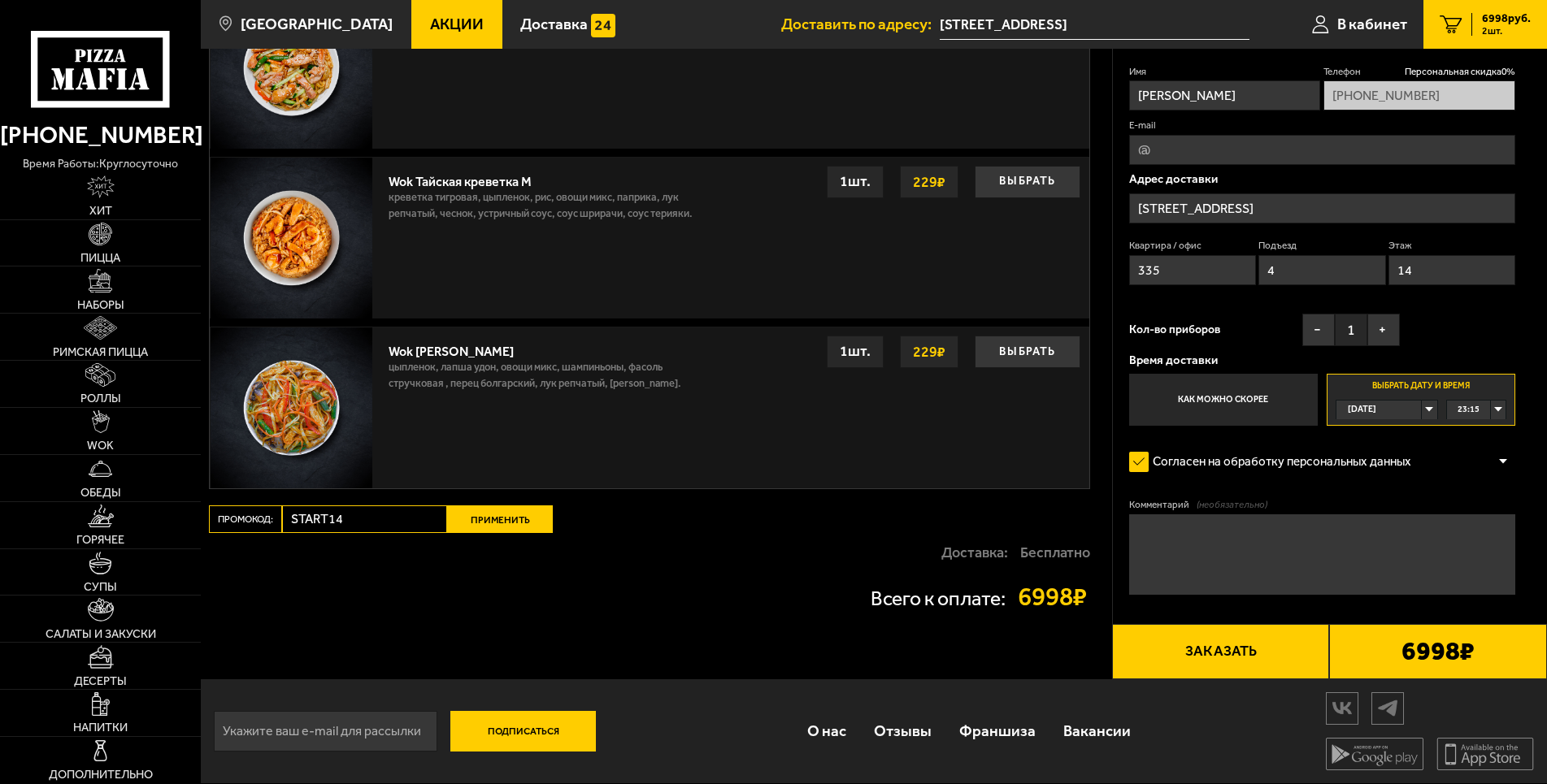
click at [518, 515] on button "Применить" at bounding box center [500, 519] width 106 height 27
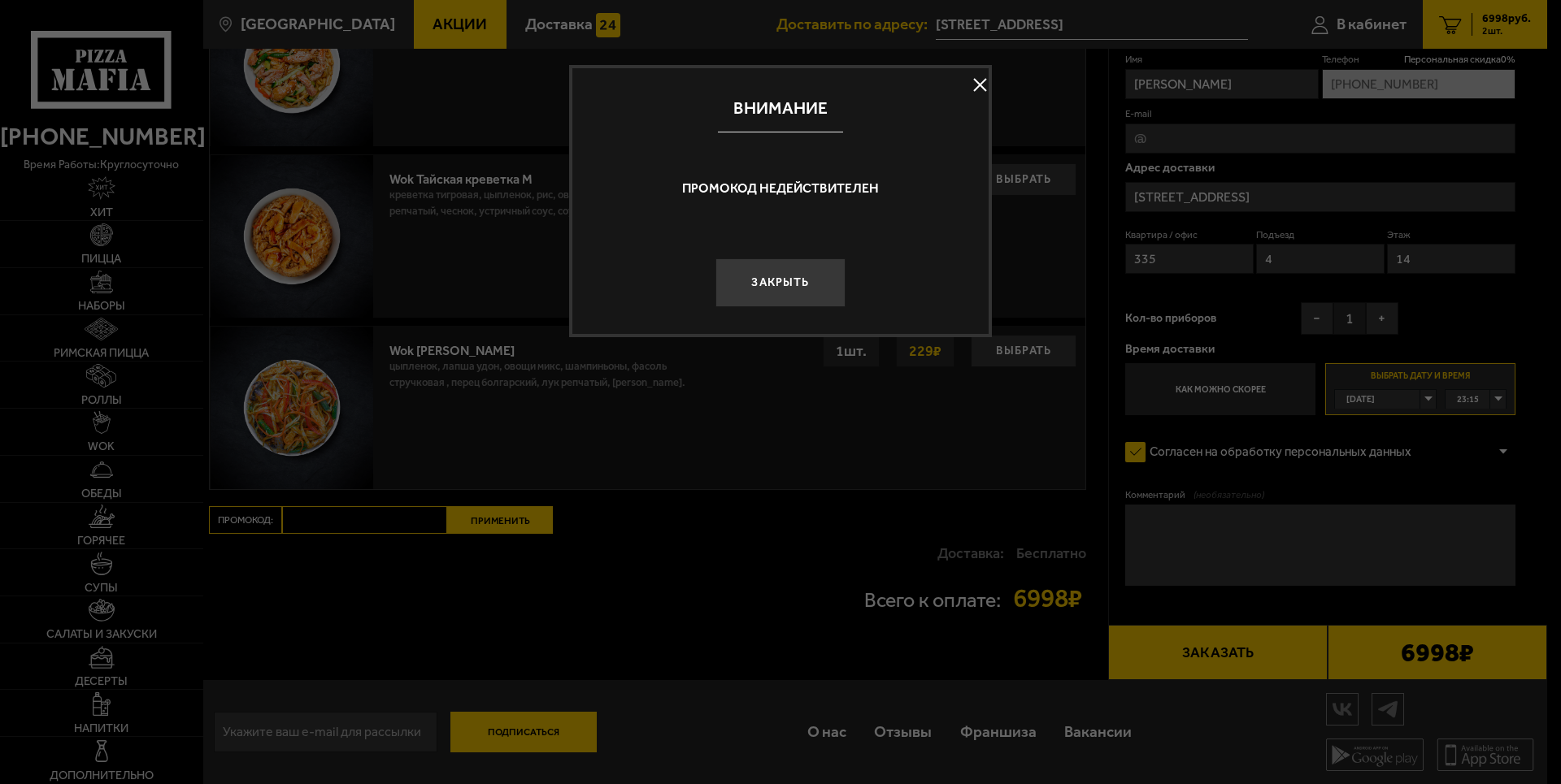
click at [770, 280] on button "Закрыть" at bounding box center [780, 283] width 130 height 49
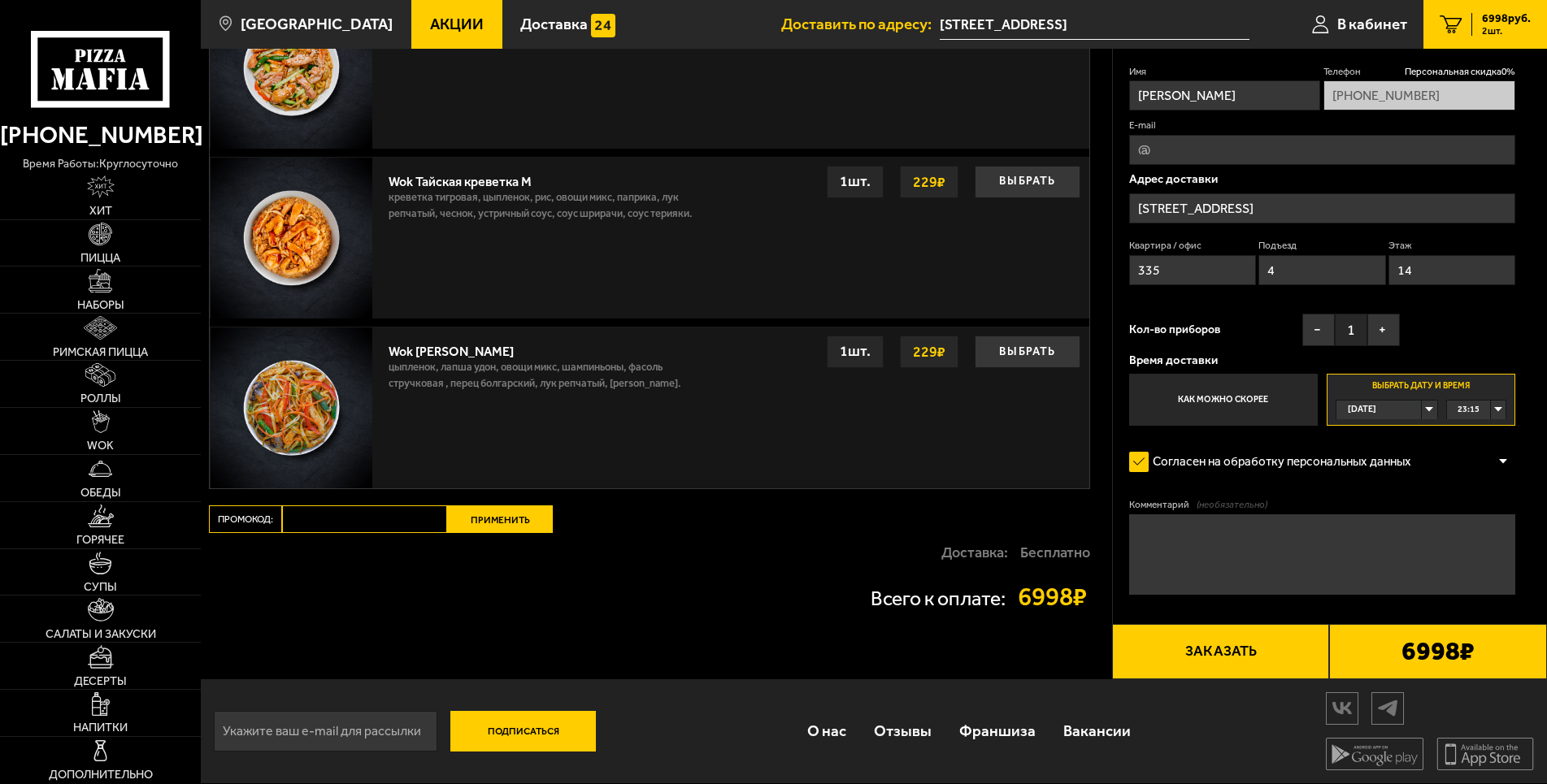
click at [1421, 403] on div "Сегодня" at bounding box center [1378, 410] width 84 height 19
click at [1383, 440] on li "Завтра" at bounding box center [1386, 449] width 98 height 21
click at [1500, 401] on div "00:00" at bounding box center [1477, 410] width 60 height 19
click at [1387, 404] on div "Сегодня" at bounding box center [1378, 410] width 84 height 19
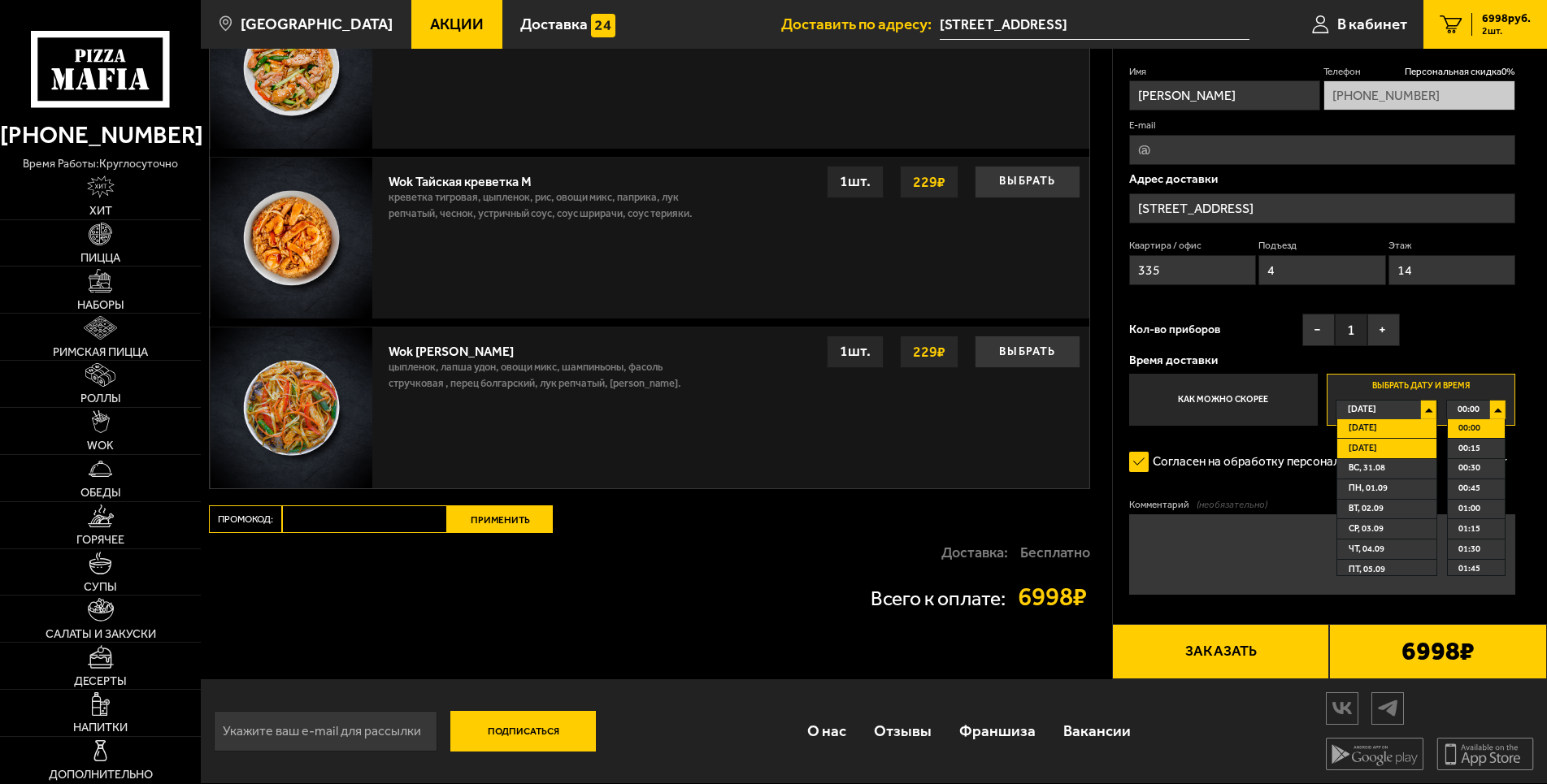
click at [1355, 440] on span "Завтра" at bounding box center [1363, 449] width 28 height 19
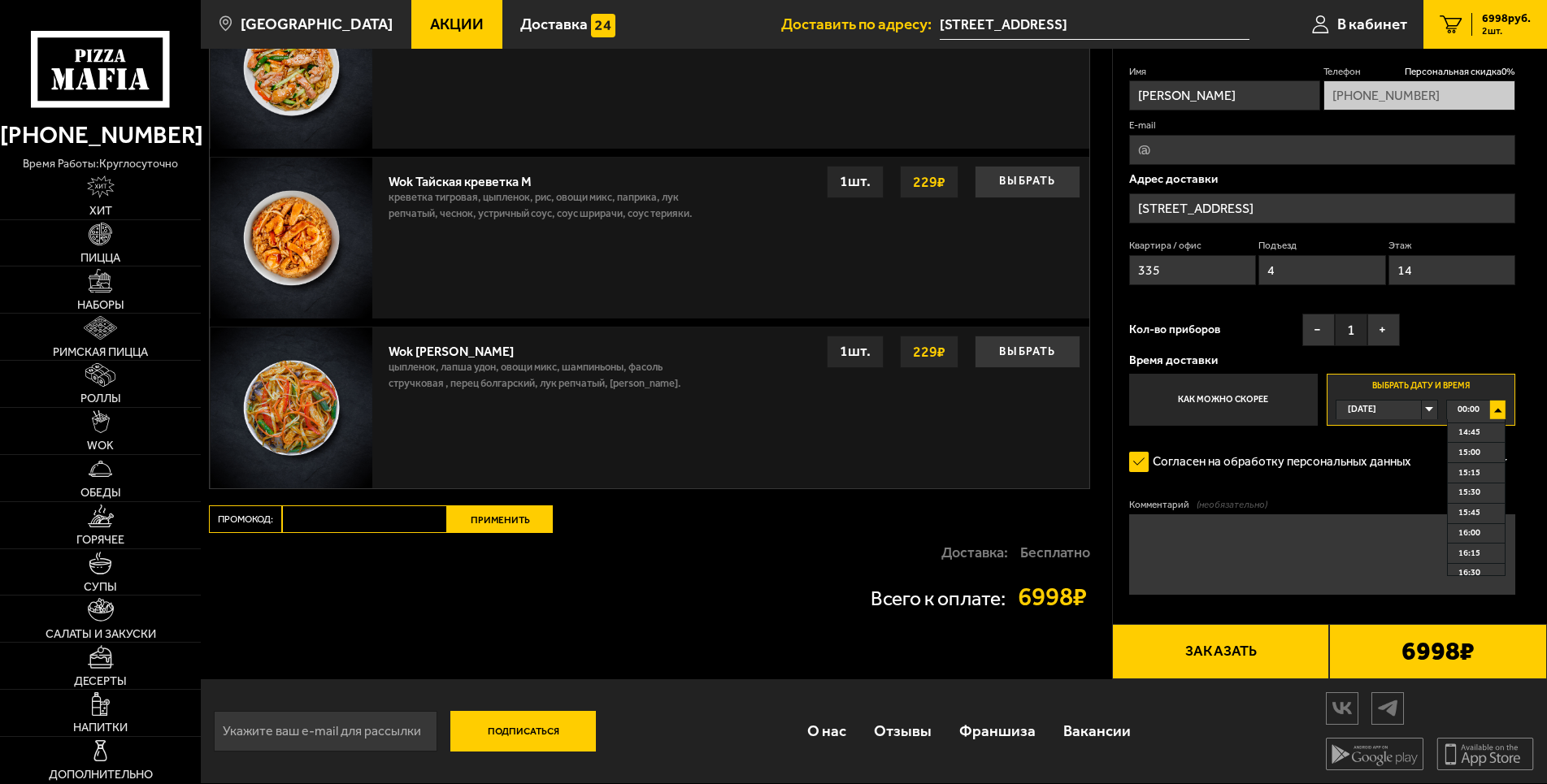
scroll to position [1145, 0]
click at [1472, 532] on span "15:30" at bounding box center [1469, 531] width 22 height 19
click at [1421, 402] on div "Сегодня" at bounding box center [1378, 410] width 84 height 19
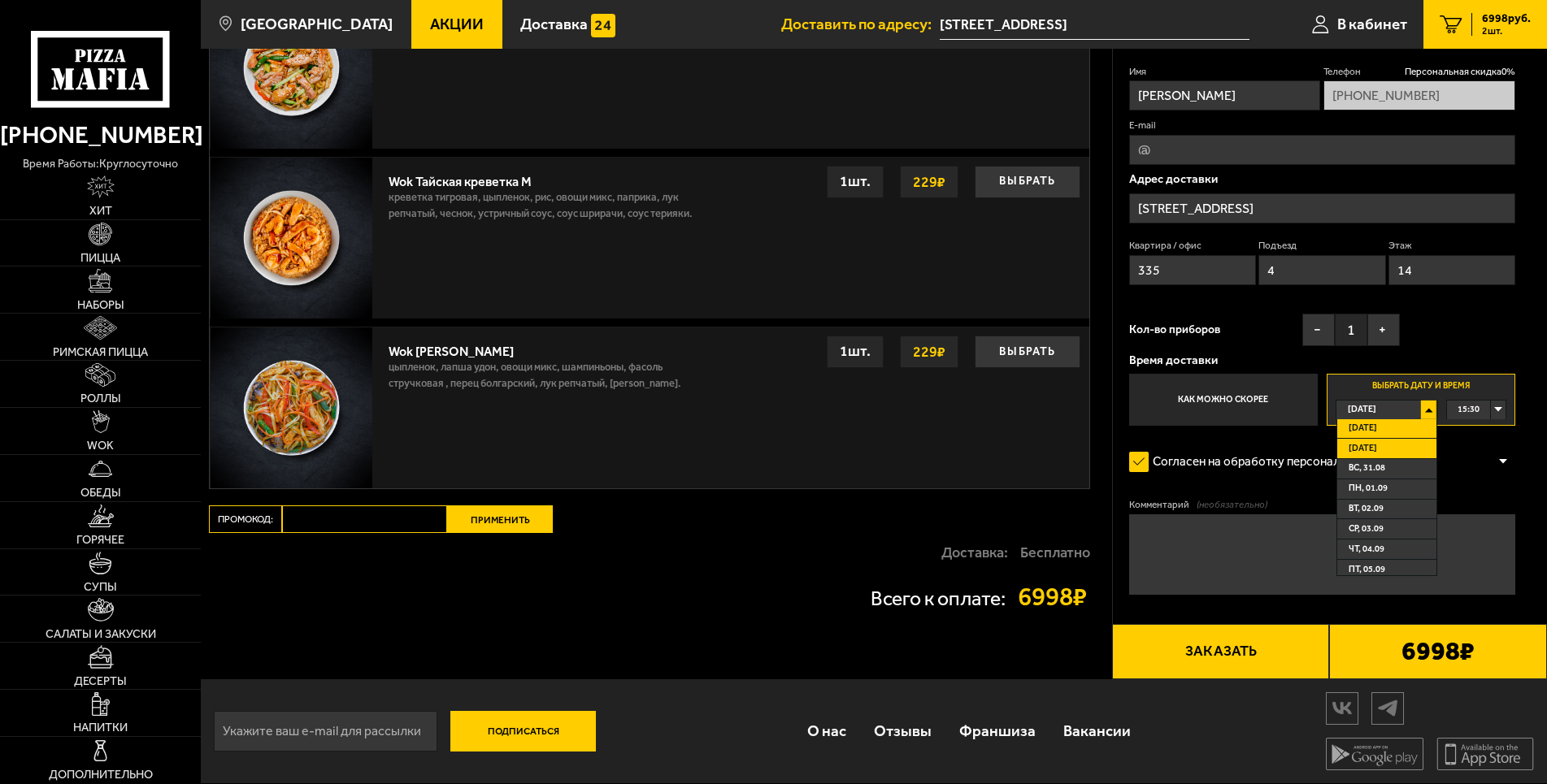
click at [1406, 439] on li "Завтра" at bounding box center [1386, 449] width 98 height 21
click at [1478, 401] on span "00:00" at bounding box center [1468, 410] width 22 height 19
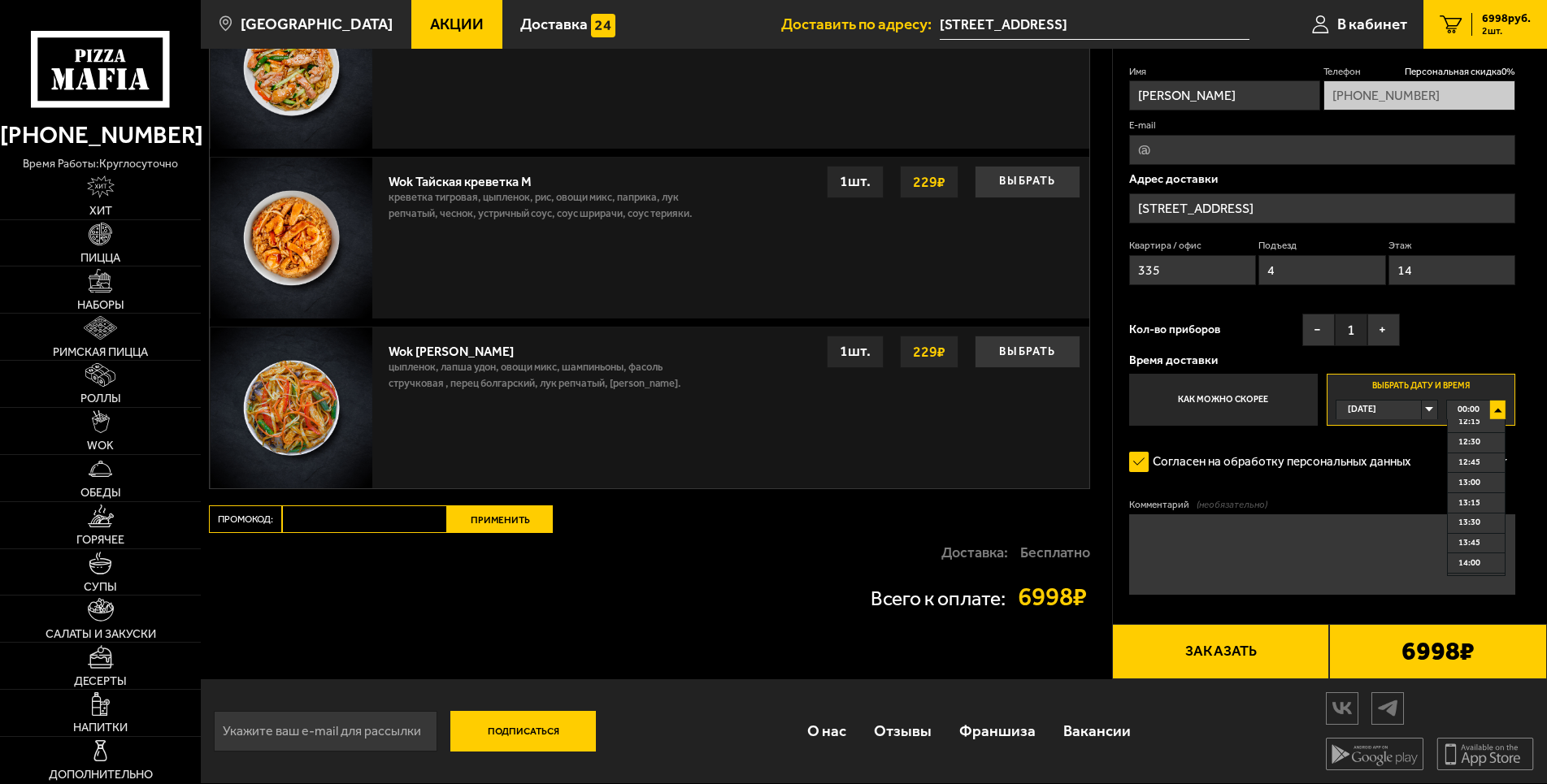
scroll to position [1171, 0]
click at [1478, 505] on span "15:30" at bounding box center [1469, 505] width 22 height 19
click at [1421, 401] on div "Сегодня" at bounding box center [1378, 410] width 84 height 19
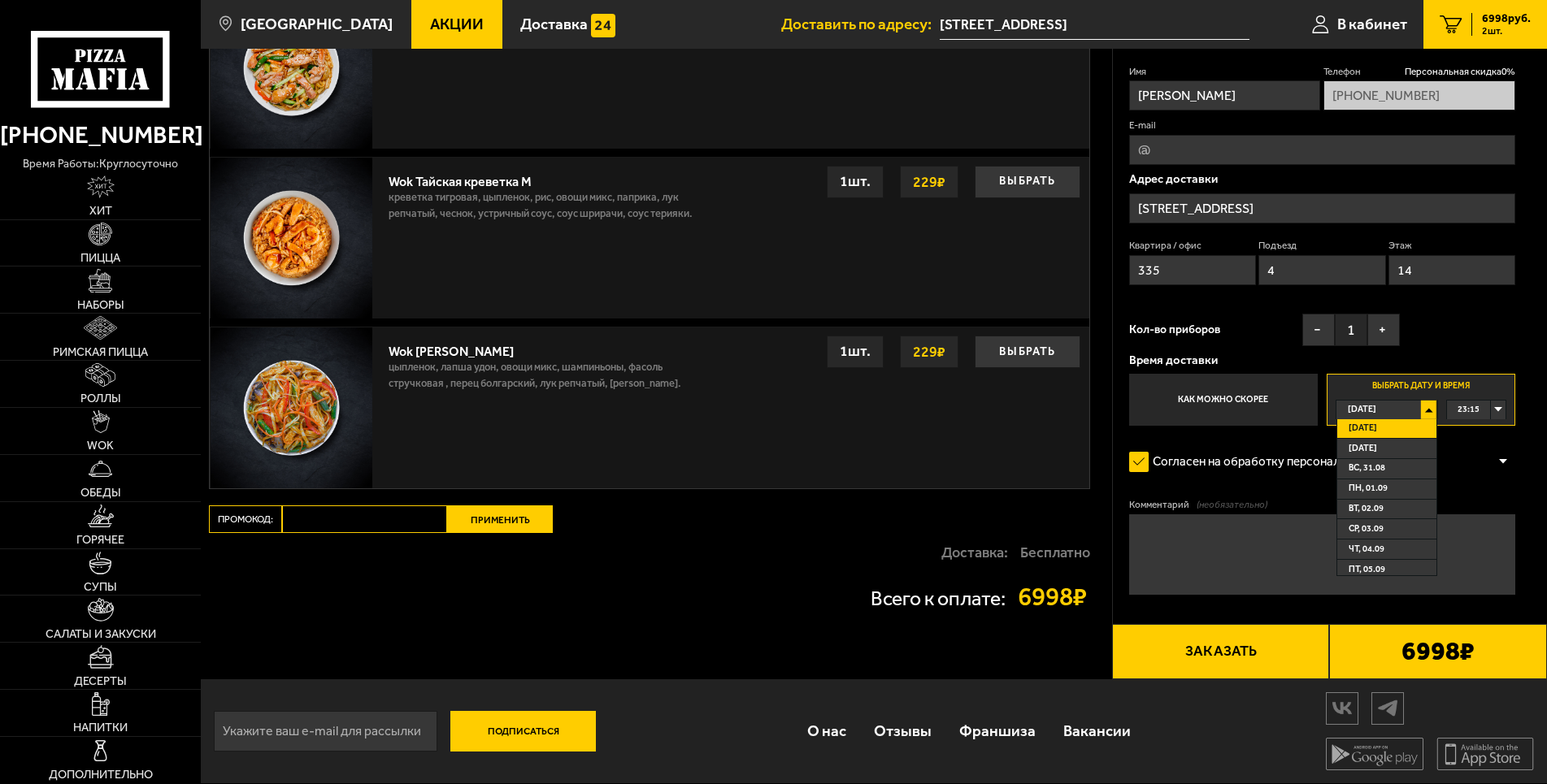
click at [1384, 439] on li "Завтра" at bounding box center [1386, 449] width 98 height 21
click at [1386, 387] on label "Выбрать дату и время Сегодня 00:00" at bounding box center [1421, 399] width 188 height 51
click at [1421, 401] on div "Сегодня" at bounding box center [1378, 410] width 84 height 19
click at [1377, 440] on span "Завтра" at bounding box center [1363, 449] width 28 height 19
click at [1499, 402] on div "00:00" at bounding box center [1477, 410] width 60 height 19
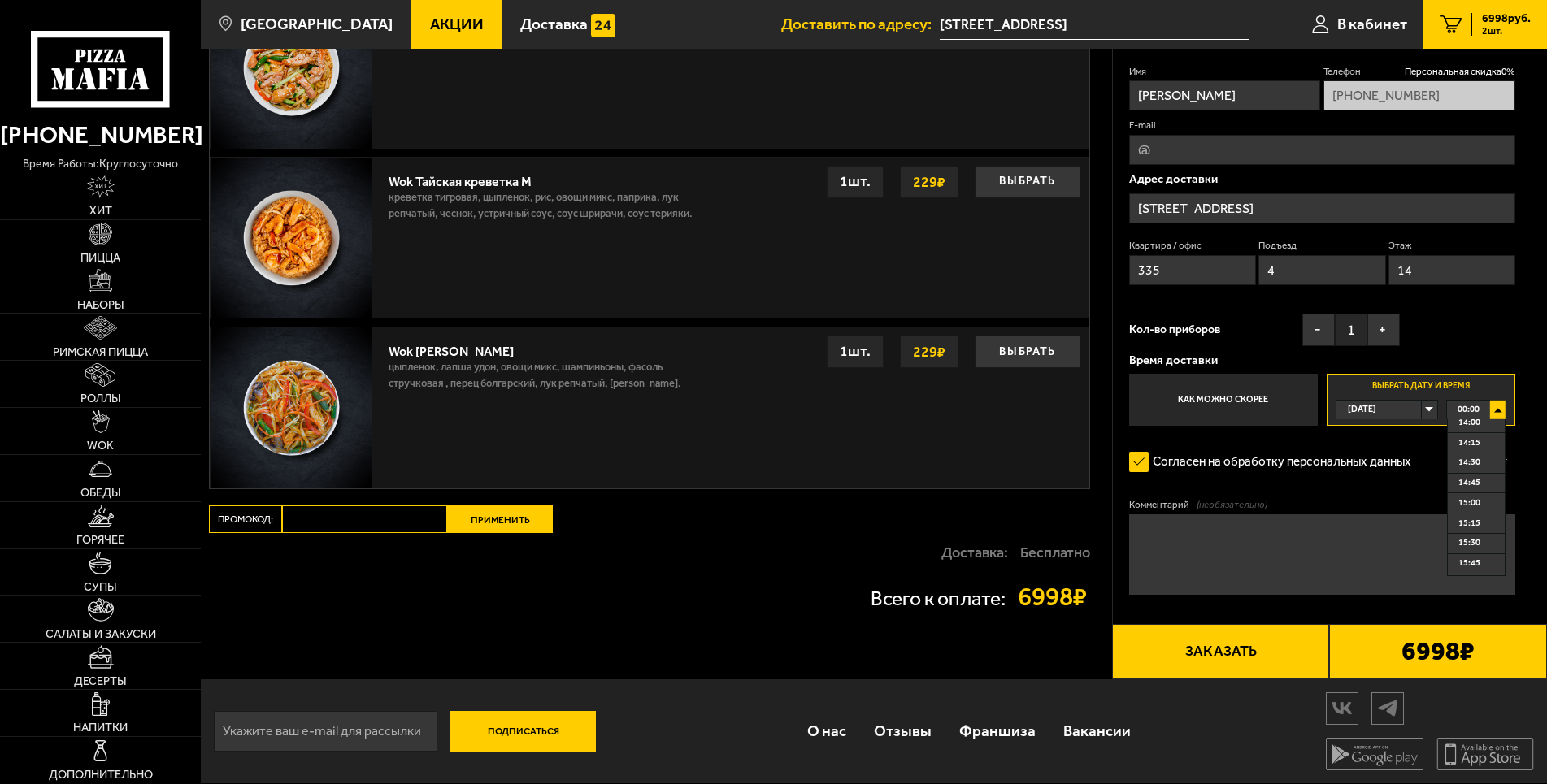
scroll to position [1145, 0]
click at [1473, 528] on span "15:30" at bounding box center [1469, 531] width 22 height 19
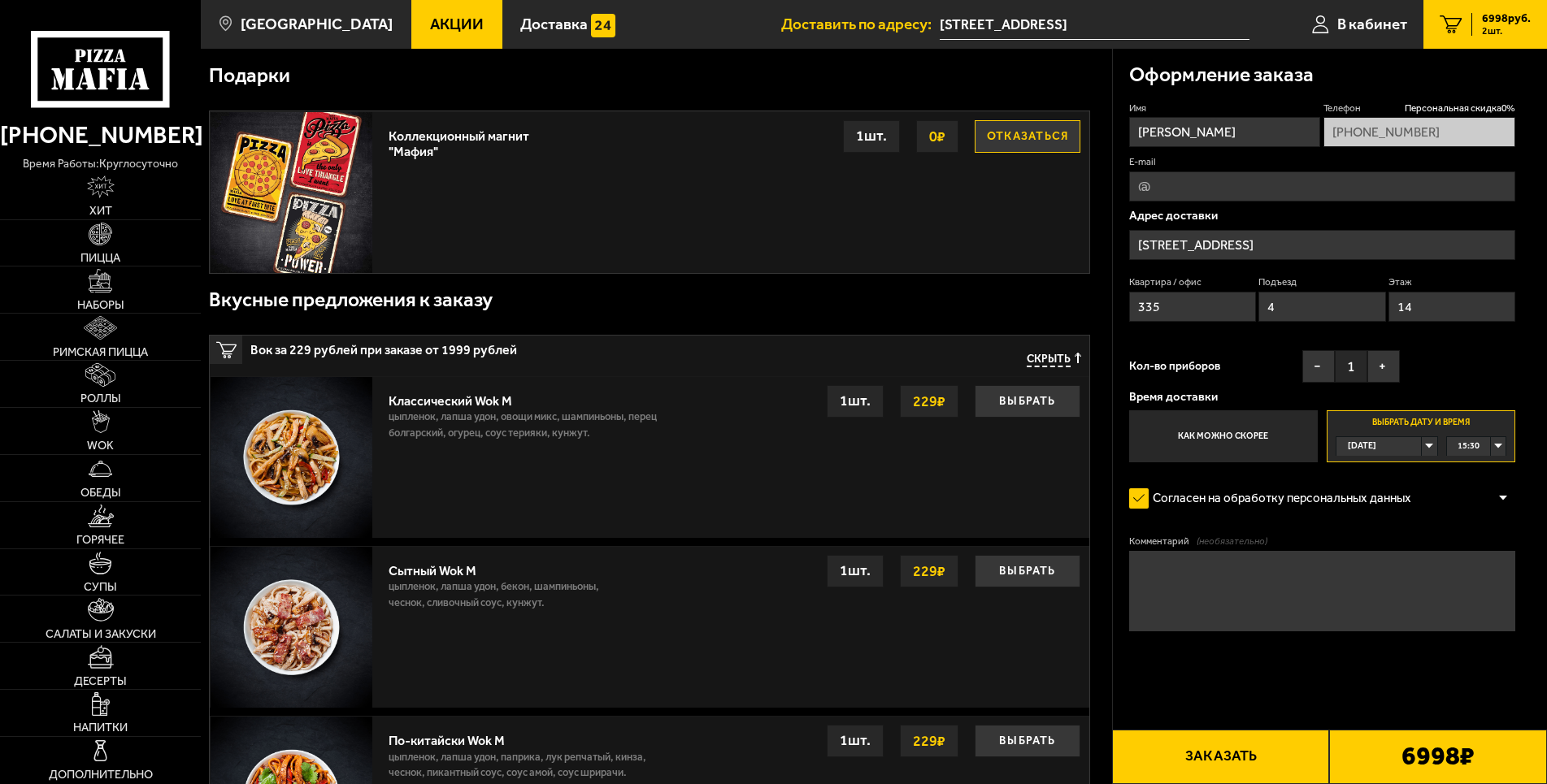
scroll to position [0, 0]
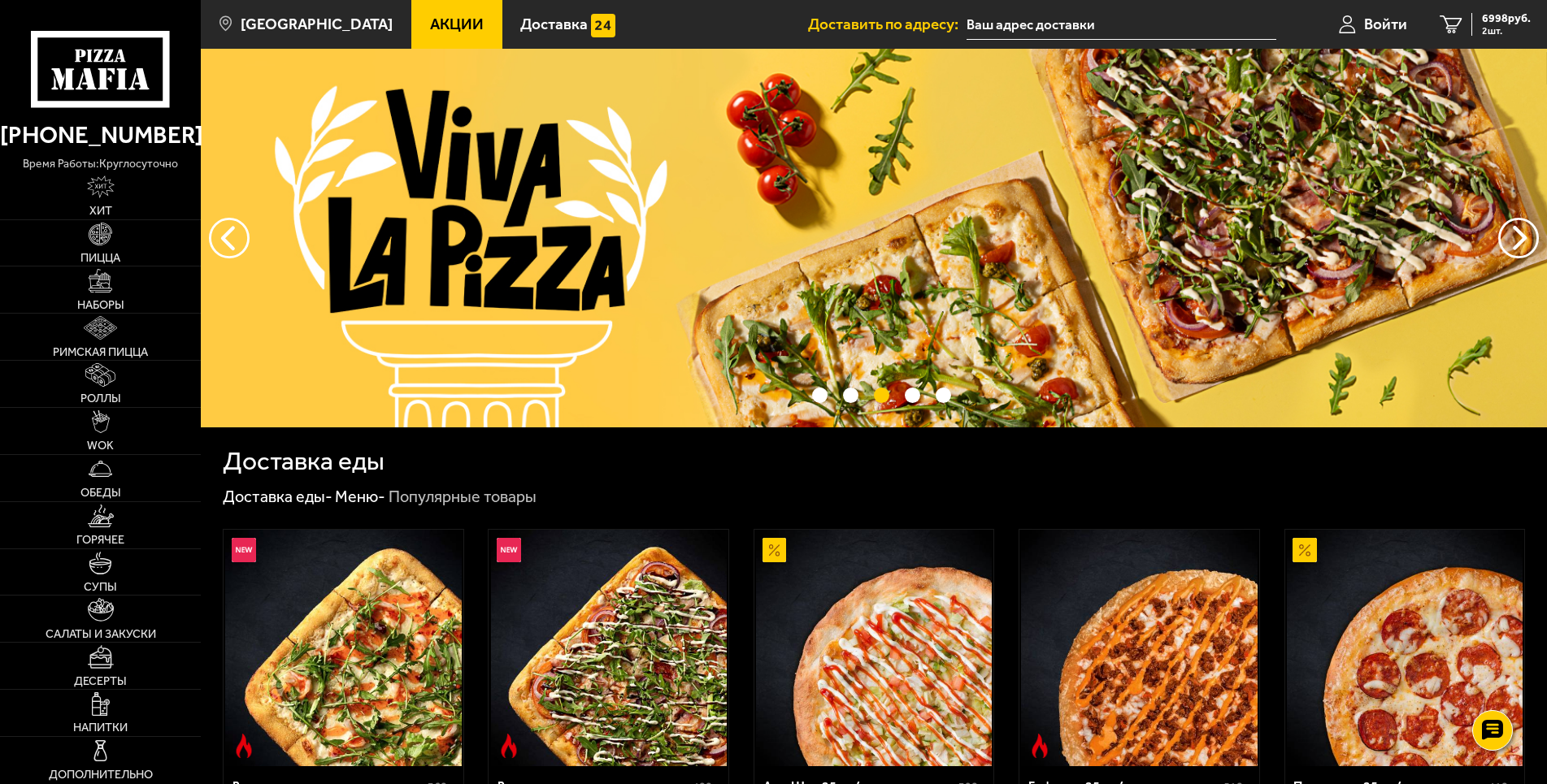
type input "[STREET_ADDRESS]"
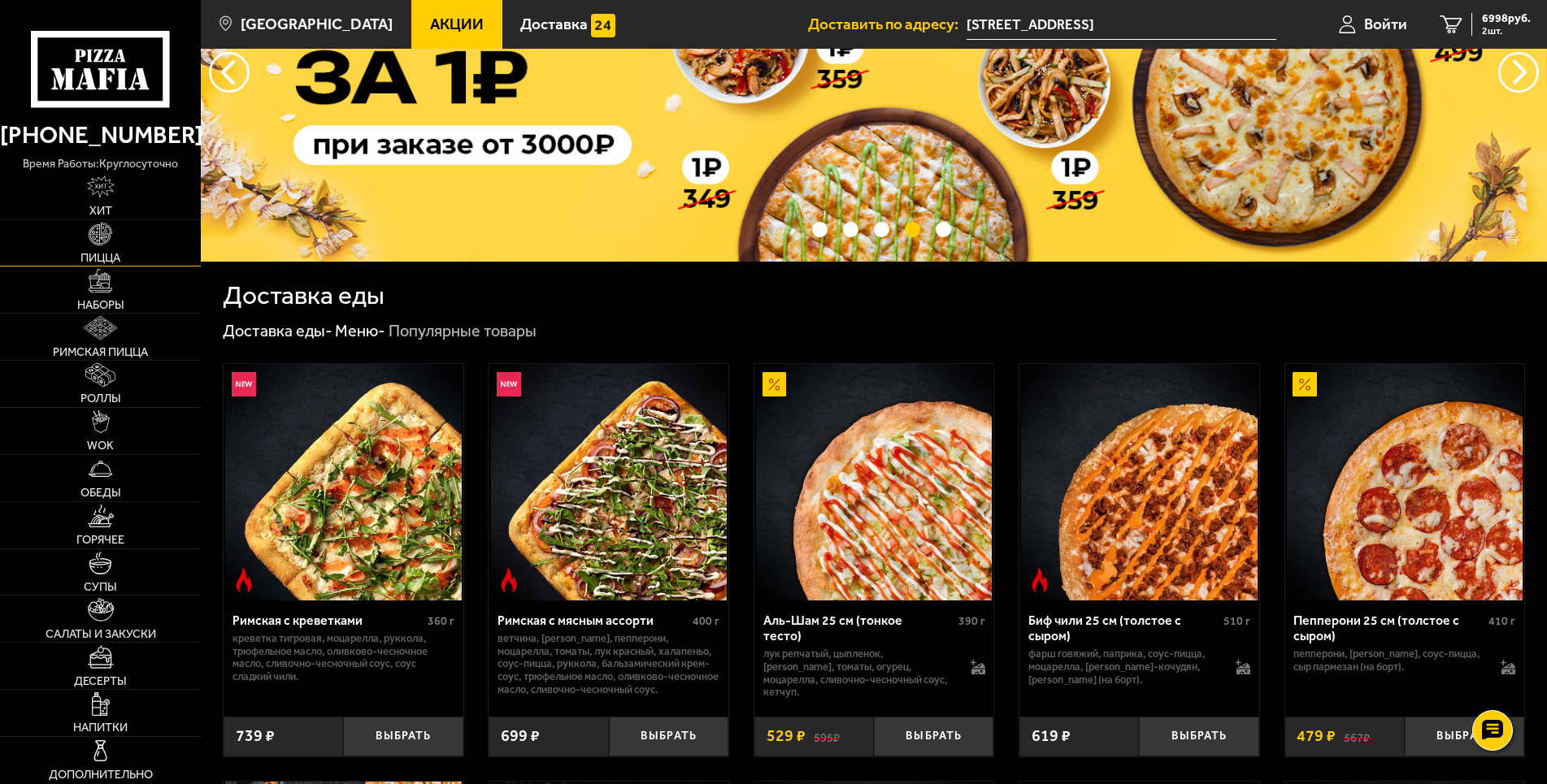
click at [98, 232] on img at bounding box center [100, 235] width 23 height 23
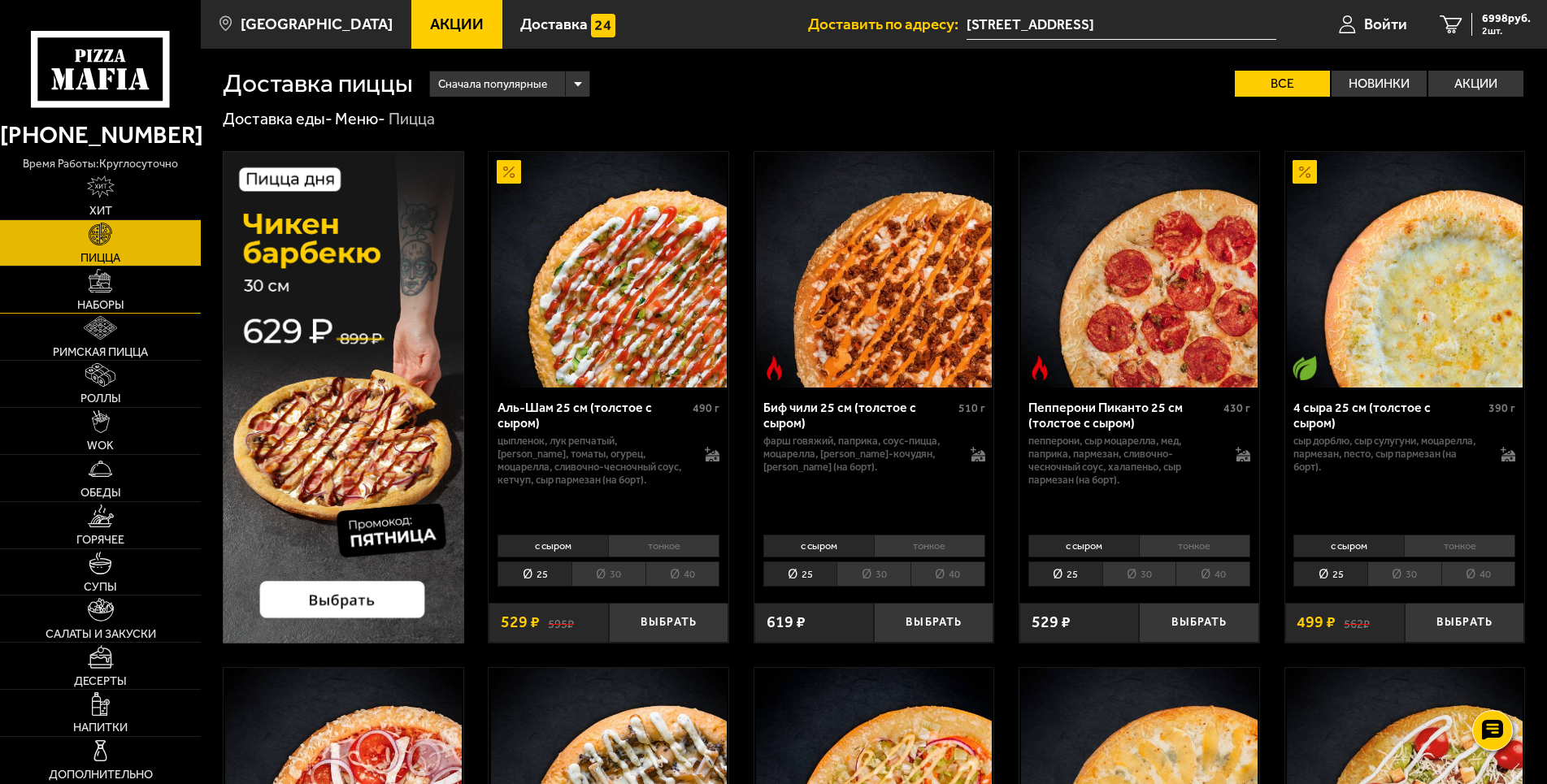
click at [131, 289] on link "Наборы" at bounding box center [100, 290] width 201 height 46
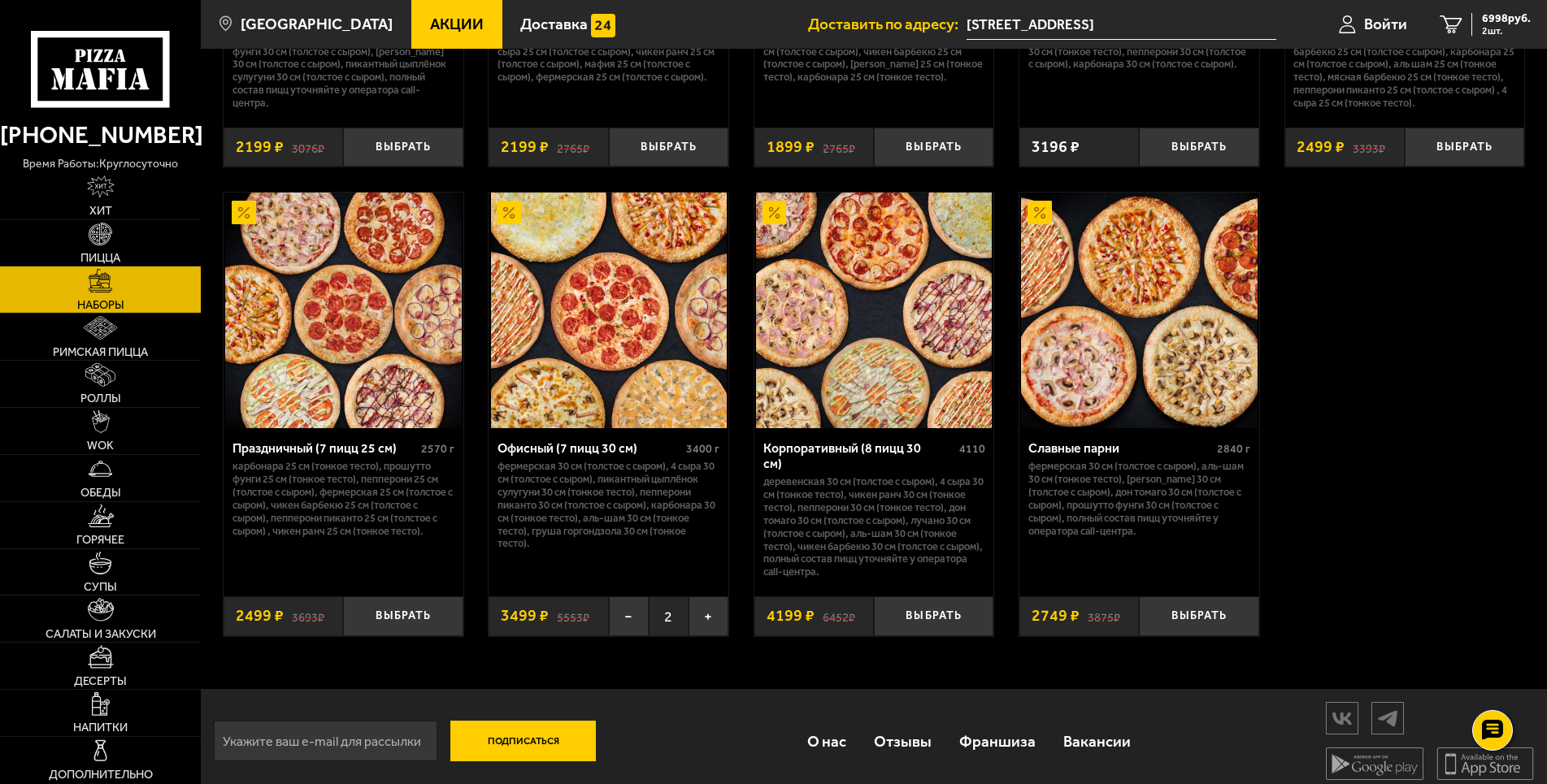
scroll to position [2464, 0]
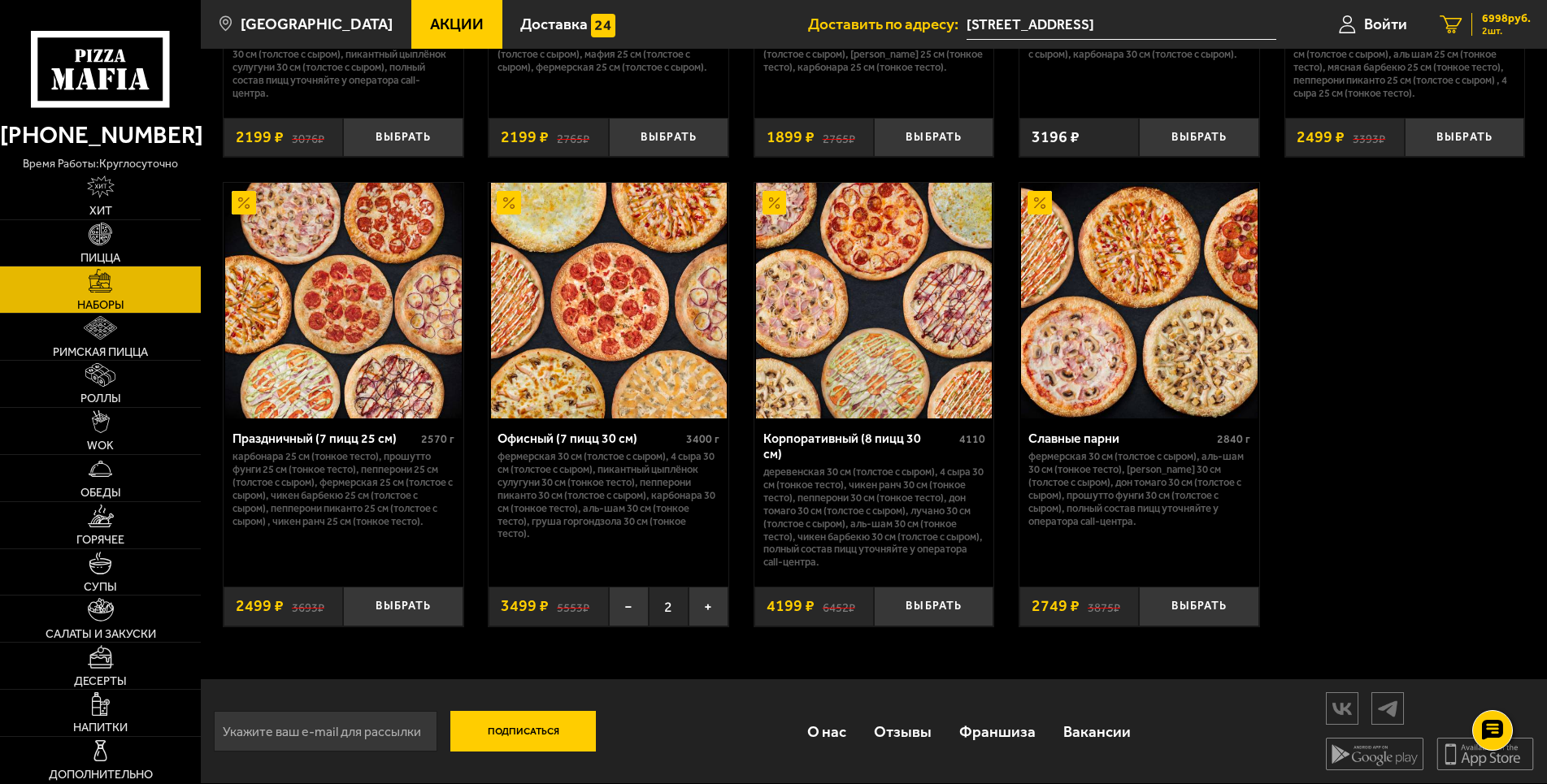
click at [1511, 20] on span "6998 руб." at bounding box center [1506, 19] width 49 height 12
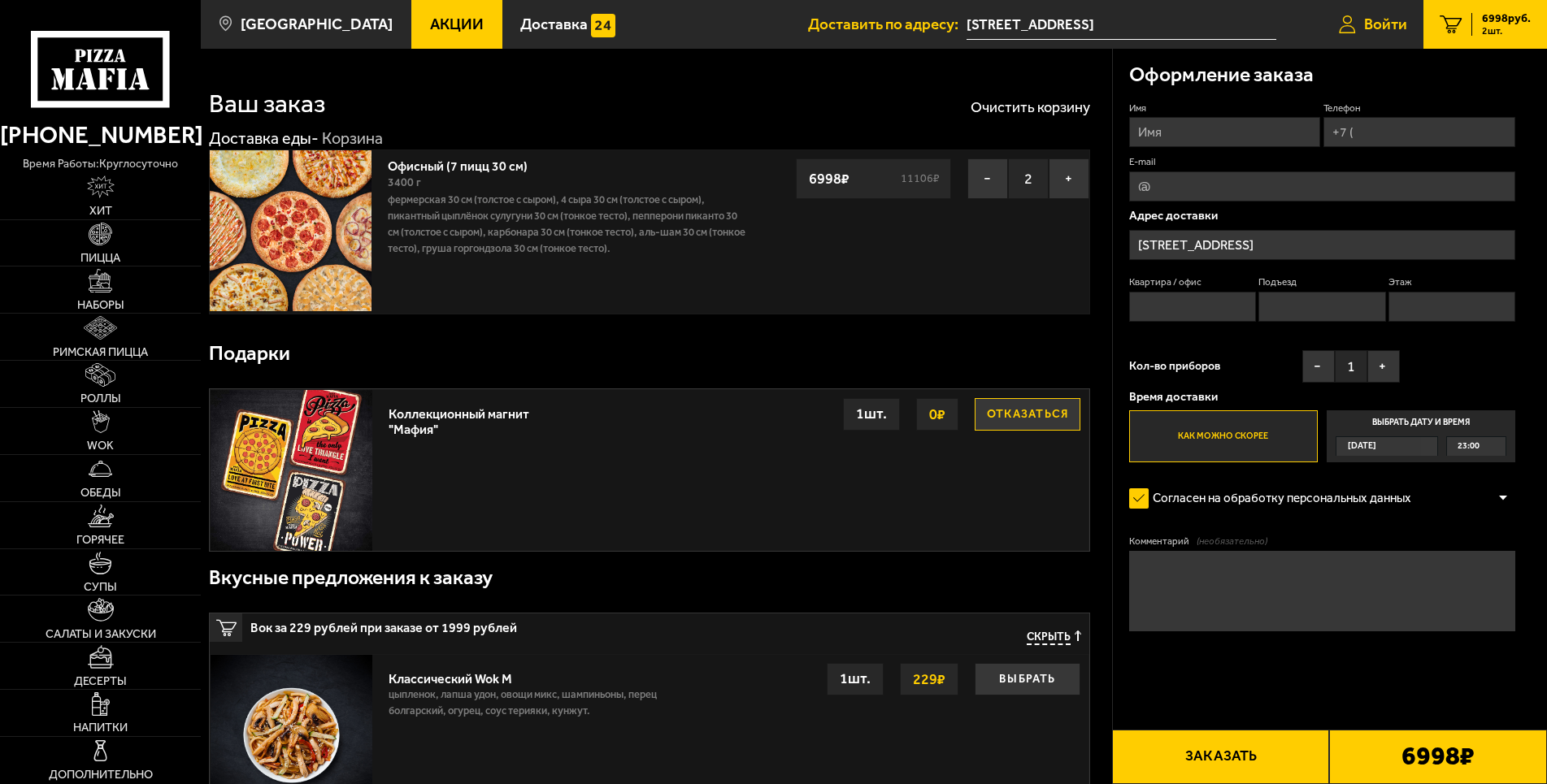
click at [1356, 21] on link "Войти" at bounding box center [1373, 24] width 101 height 49
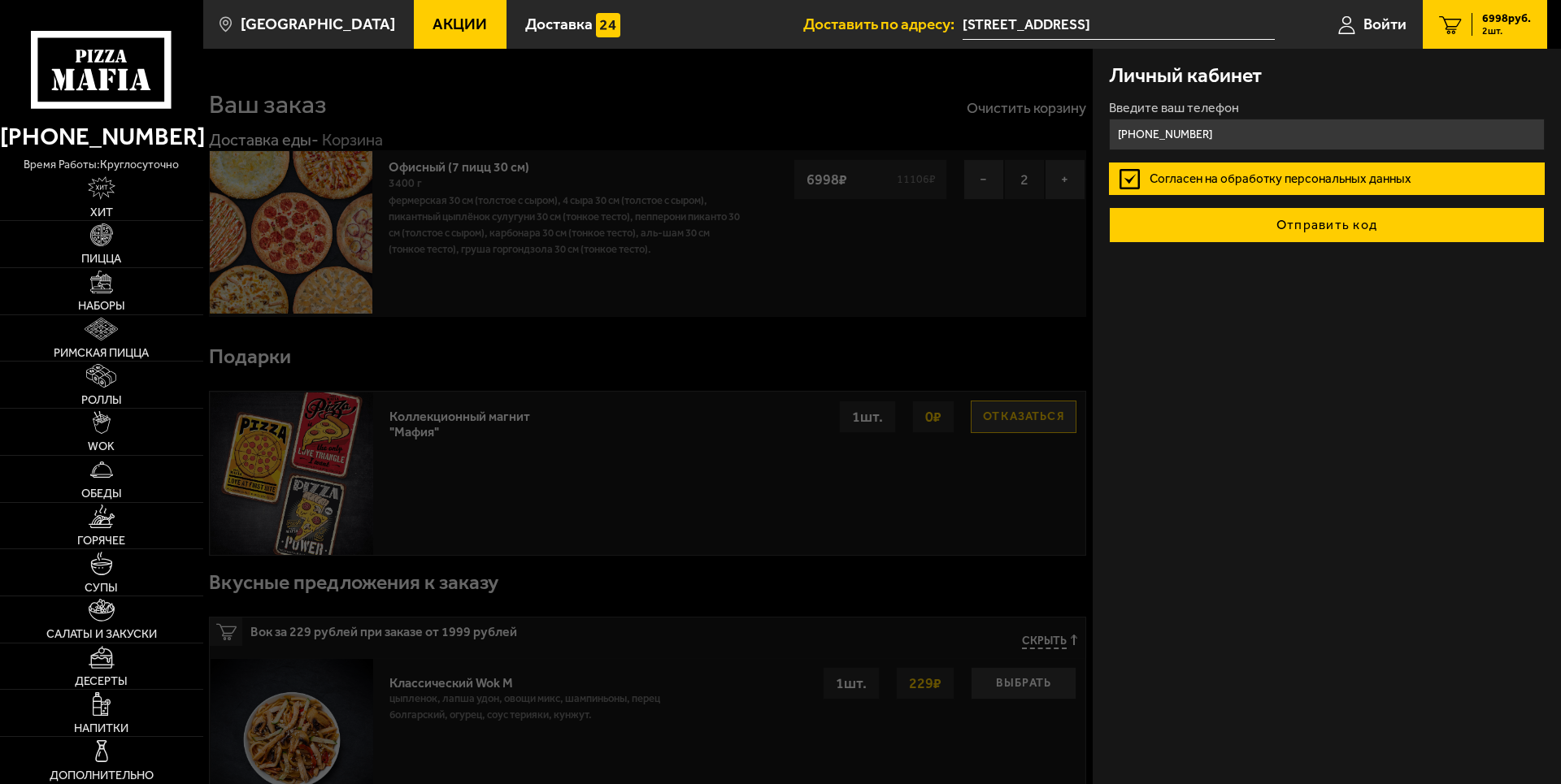
type input "+7 (921) 923-23-23"
click at [1375, 236] on button "Отправить код" at bounding box center [1326, 225] width 435 height 36
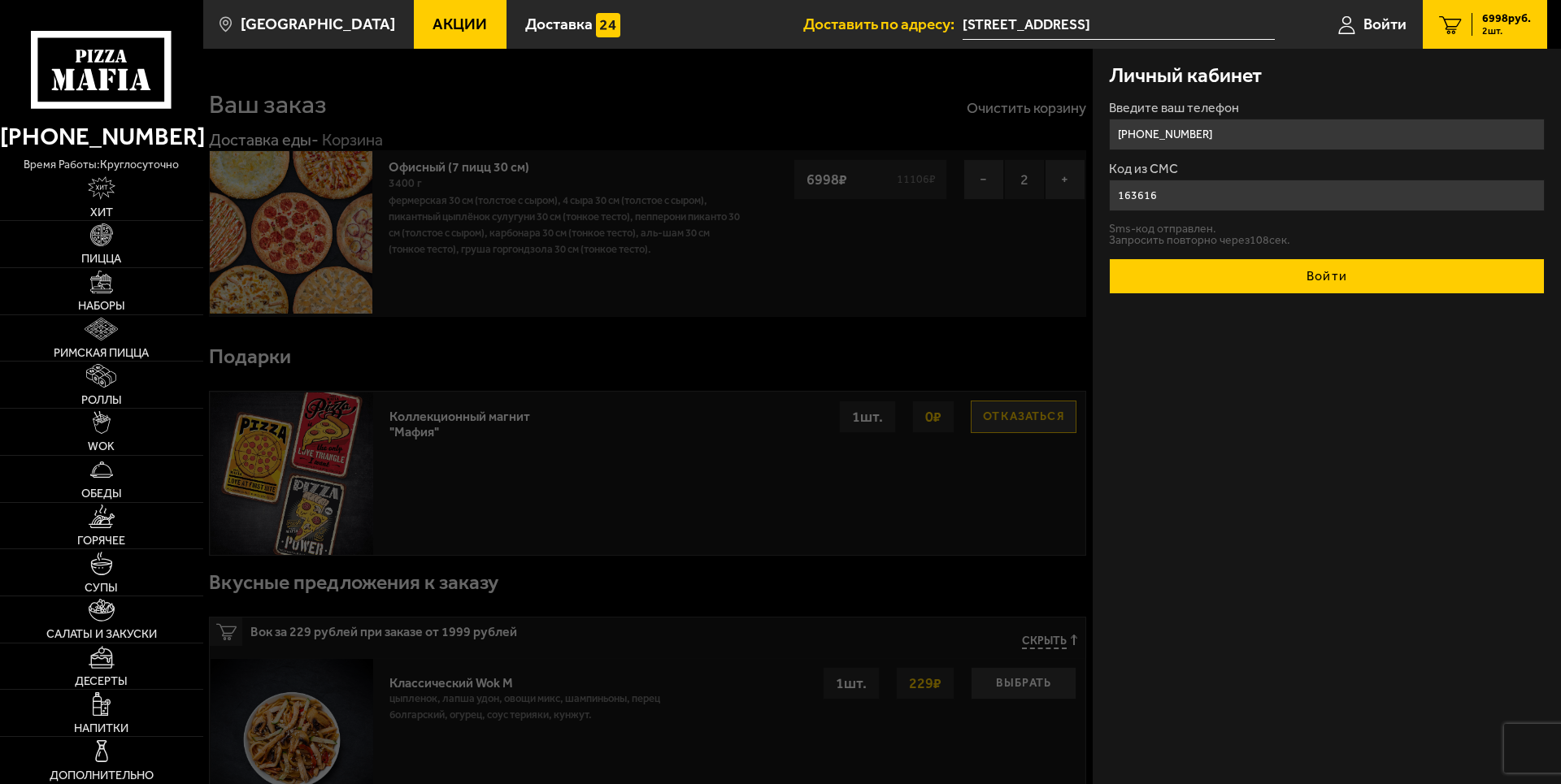
type input "163616"
click at [1350, 276] on button "Войти" at bounding box center [1326, 276] width 435 height 36
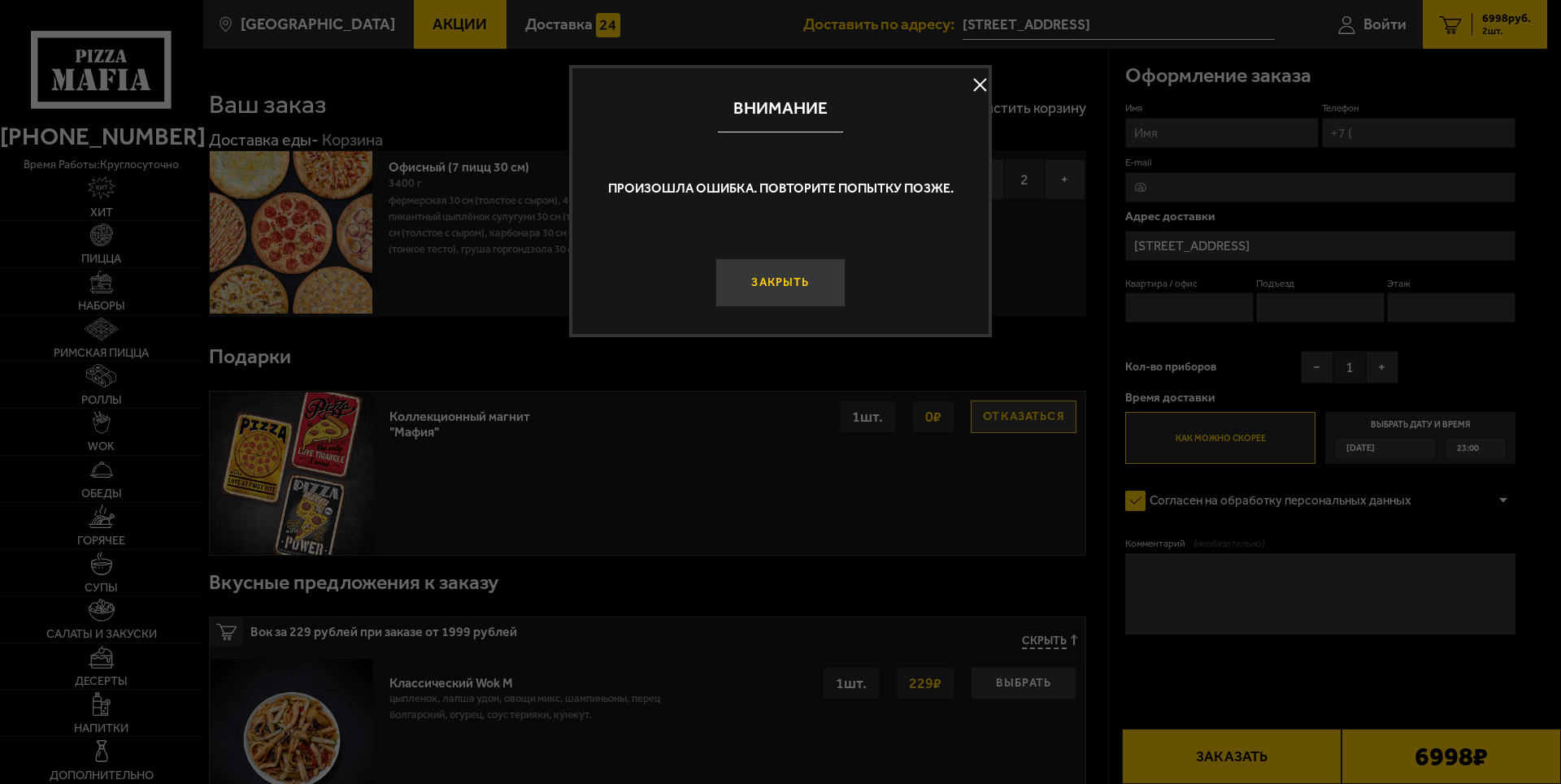
click at [772, 288] on button "Закрыть" at bounding box center [780, 283] width 130 height 49
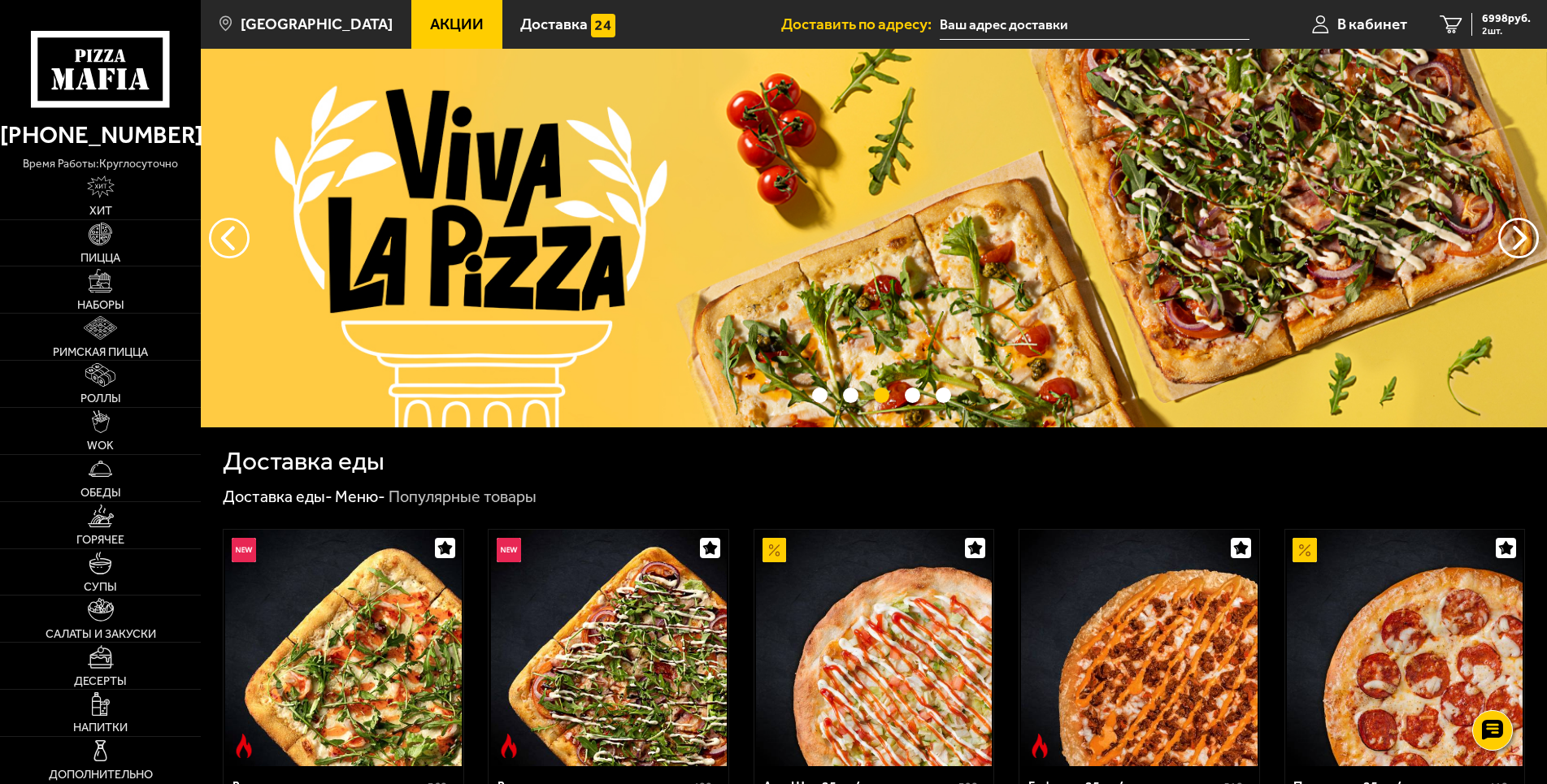
type input "[STREET_ADDRESS]"
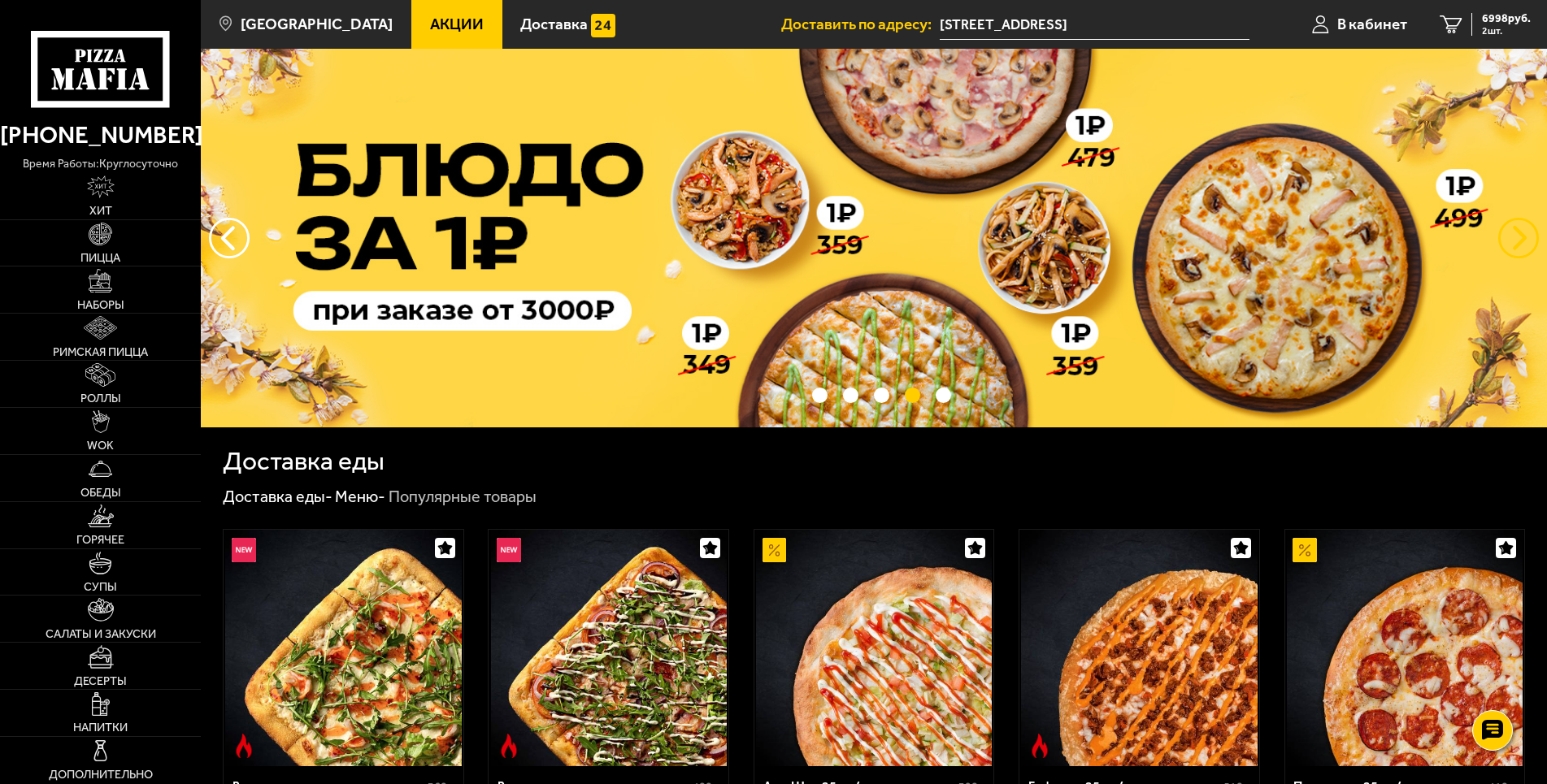
click at [1507, 249] on button "предыдущий" at bounding box center [1518, 238] width 40 height 40
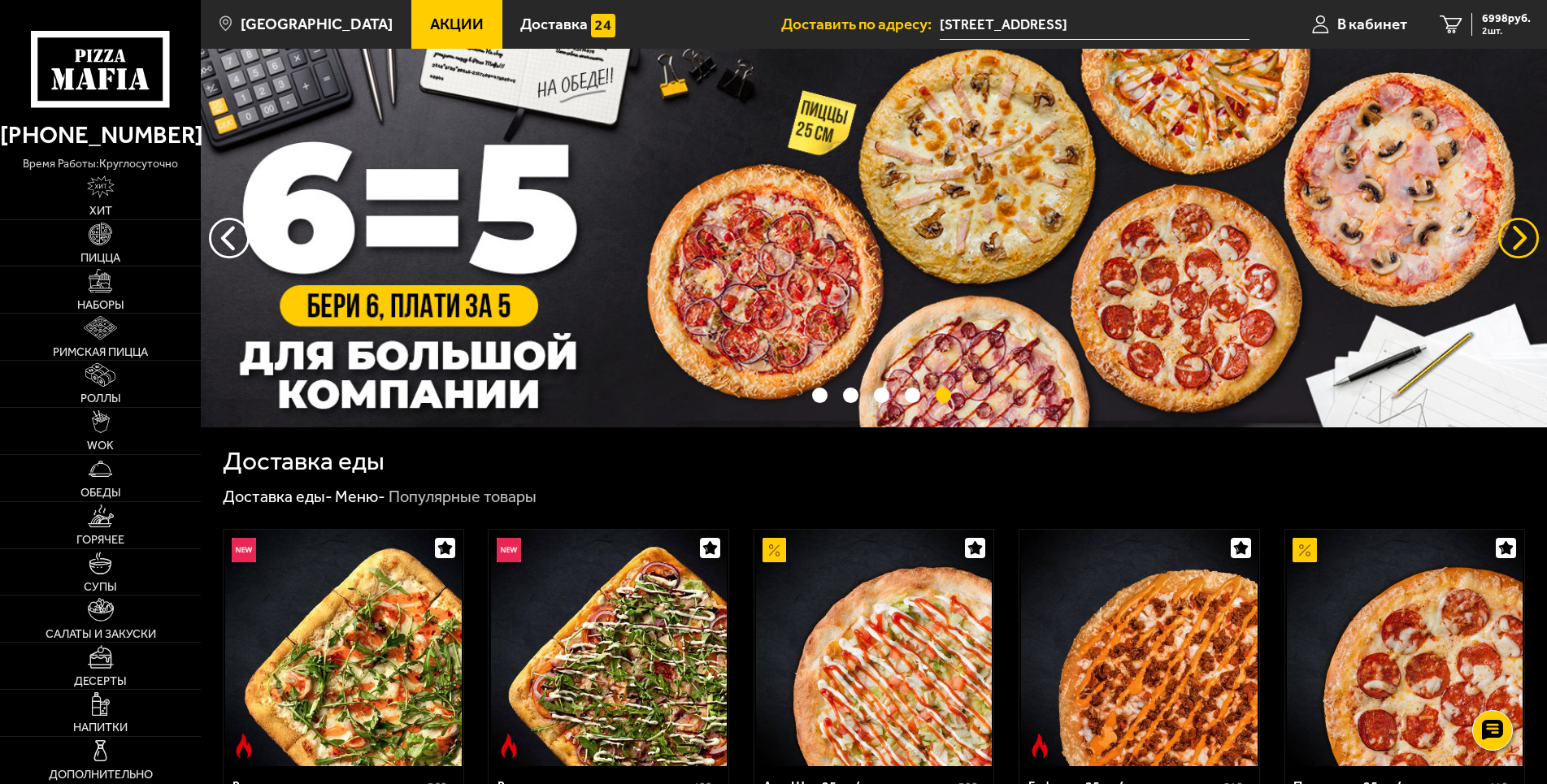
click at [1523, 240] on button "предыдущий" at bounding box center [1518, 238] width 40 height 40
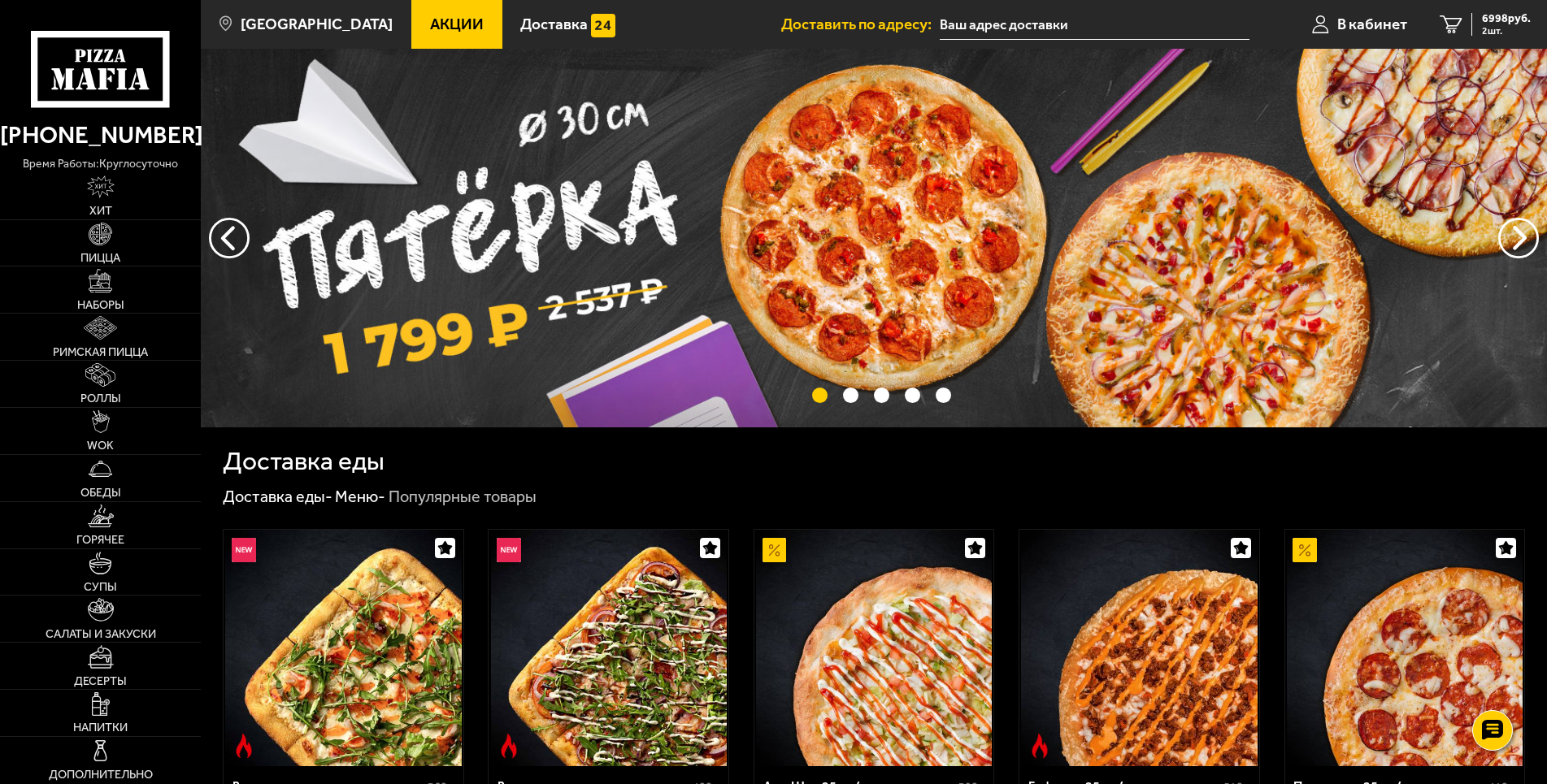
type input "[STREET_ADDRESS]"
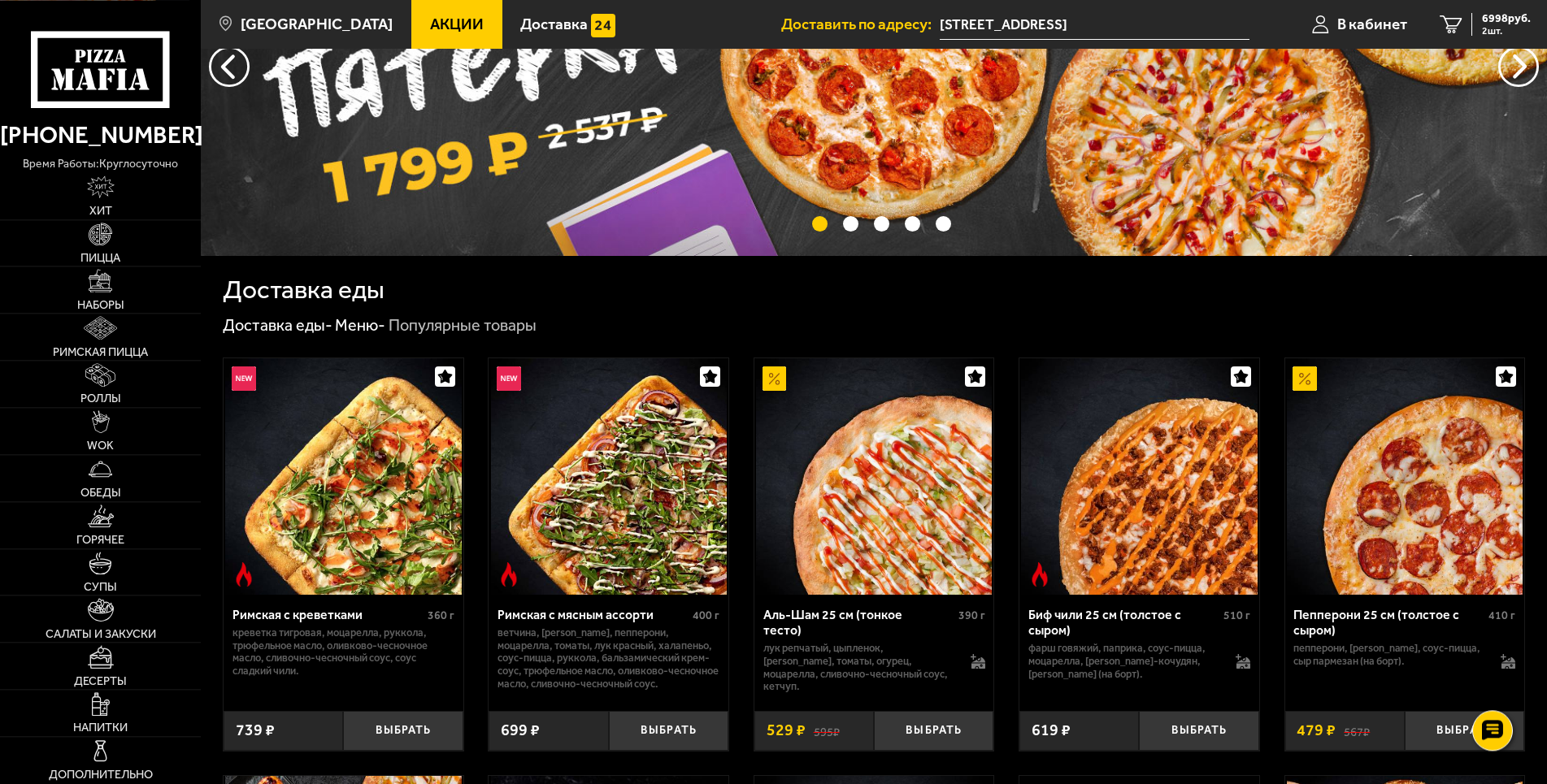
scroll to position [249, 0]
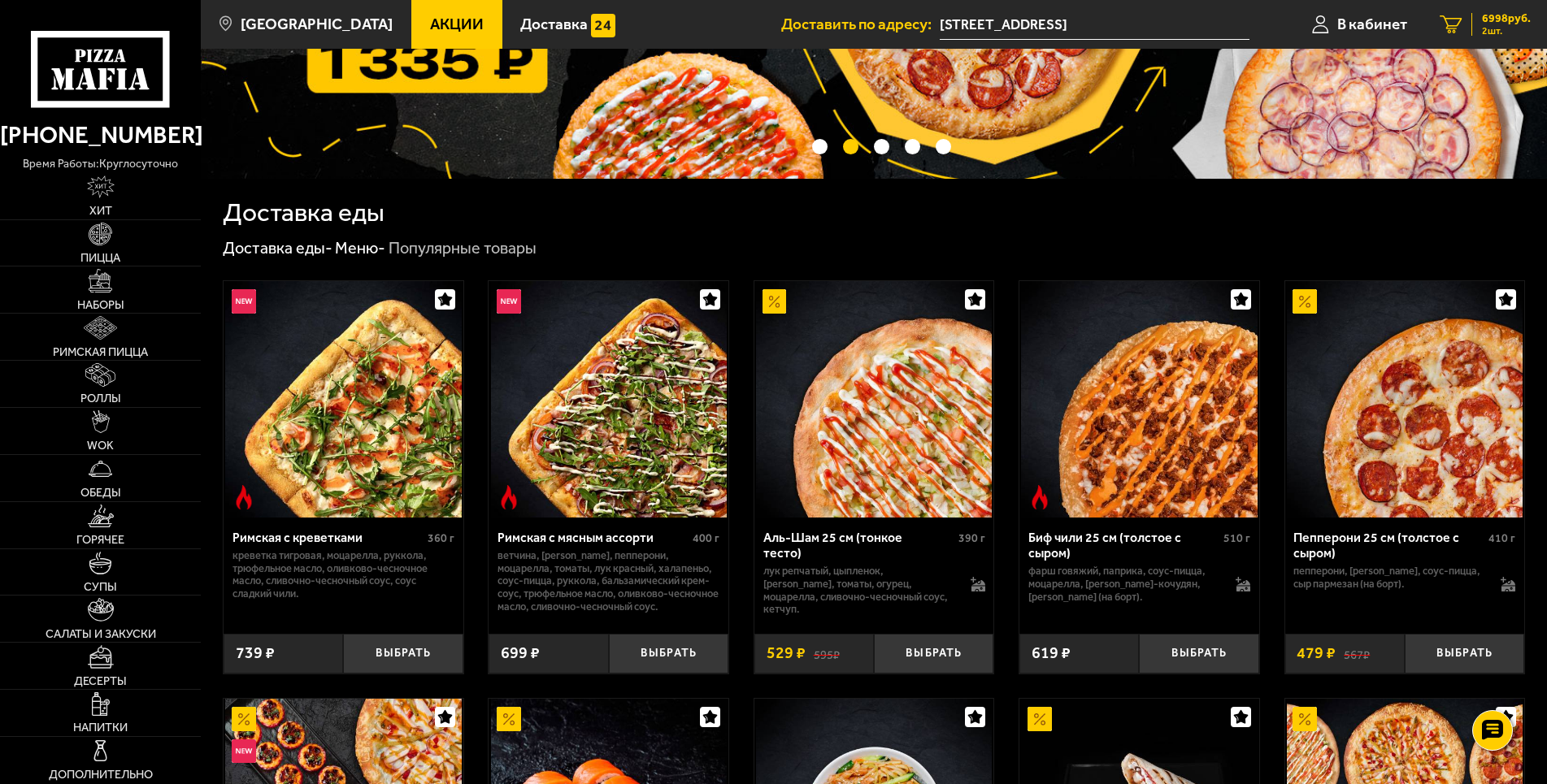
click at [1511, 25] on span "6998 руб." at bounding box center [1506, 19] width 49 height 12
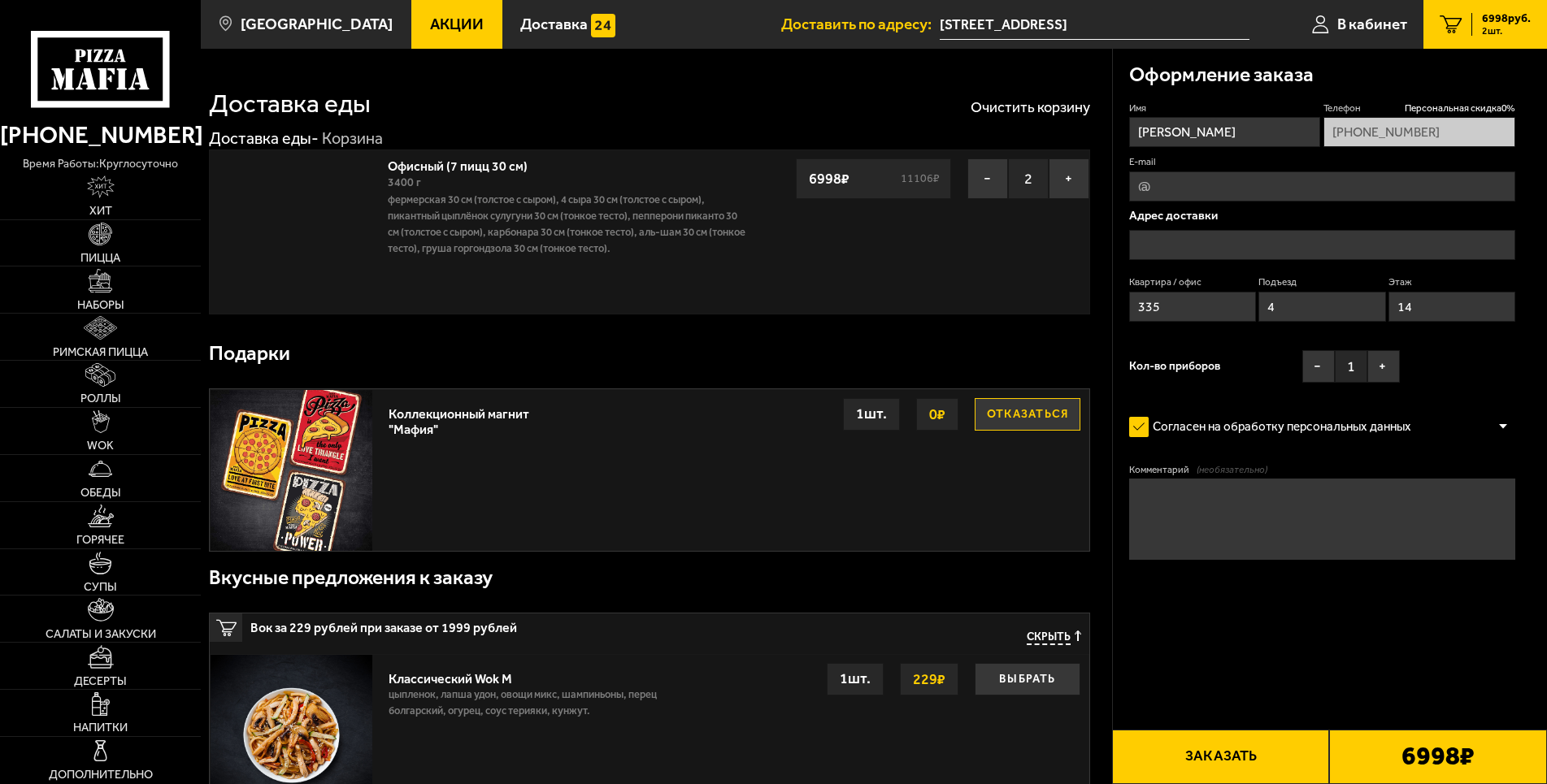
type input "[STREET_ADDRESS]"
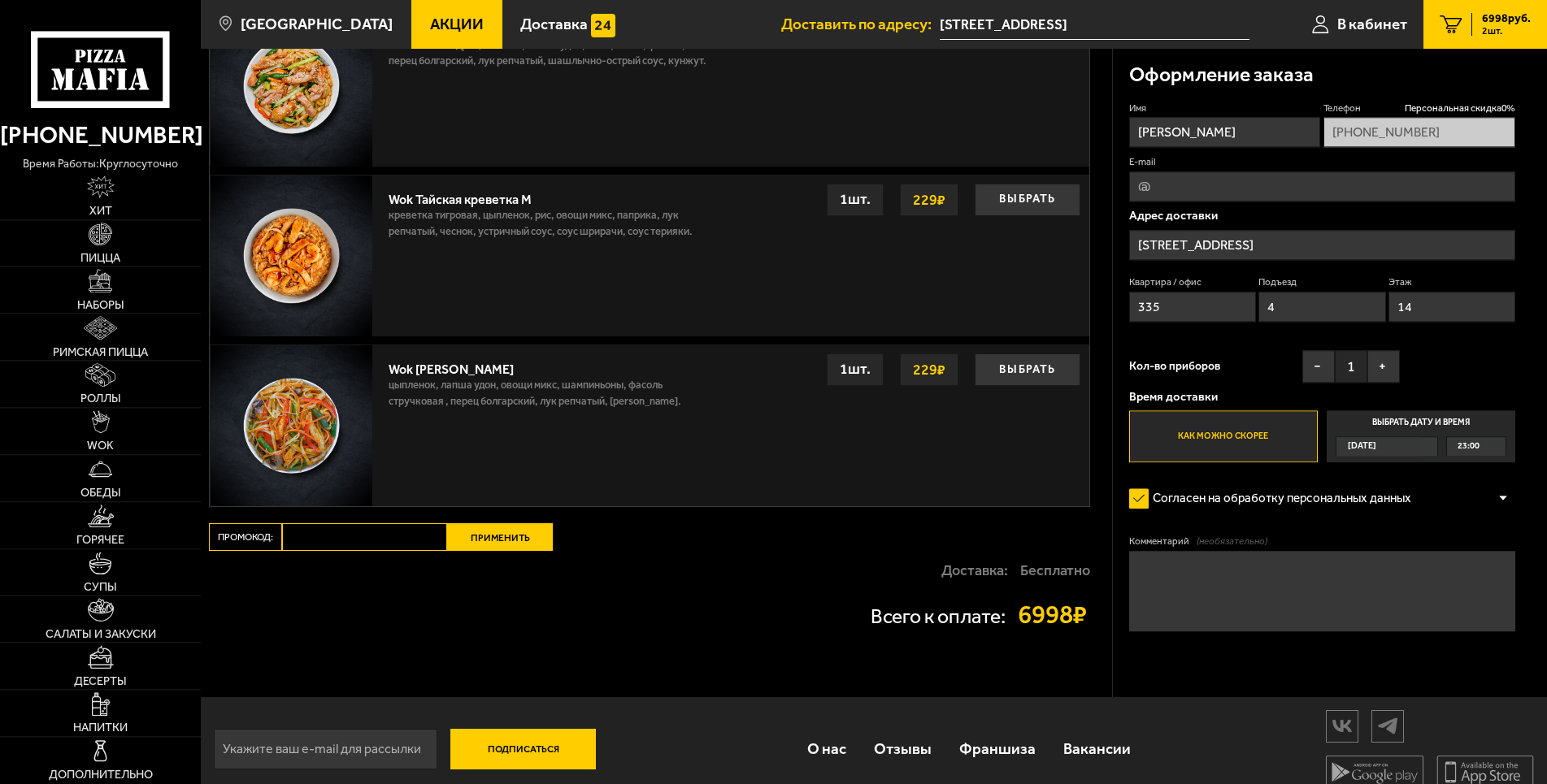
scroll to position [1190, 0]
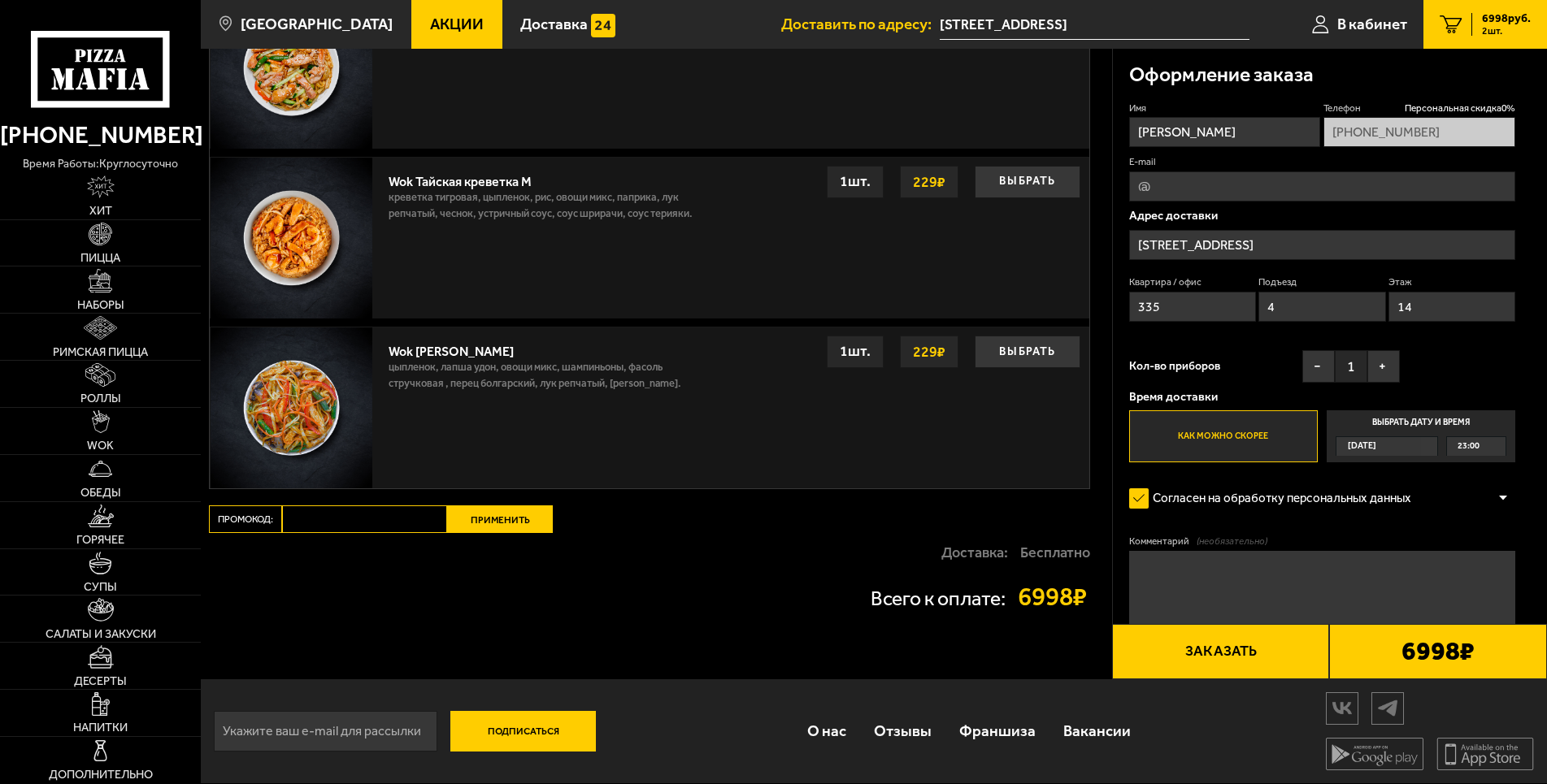
click at [325, 525] on input "Промокод:" at bounding box center [364, 519] width 165 height 27
paste input "START14"
type input "START14"
drag, startPoint x: 522, startPoint y: 505, endPoint x: 522, endPoint y: 517, distance: 12.0
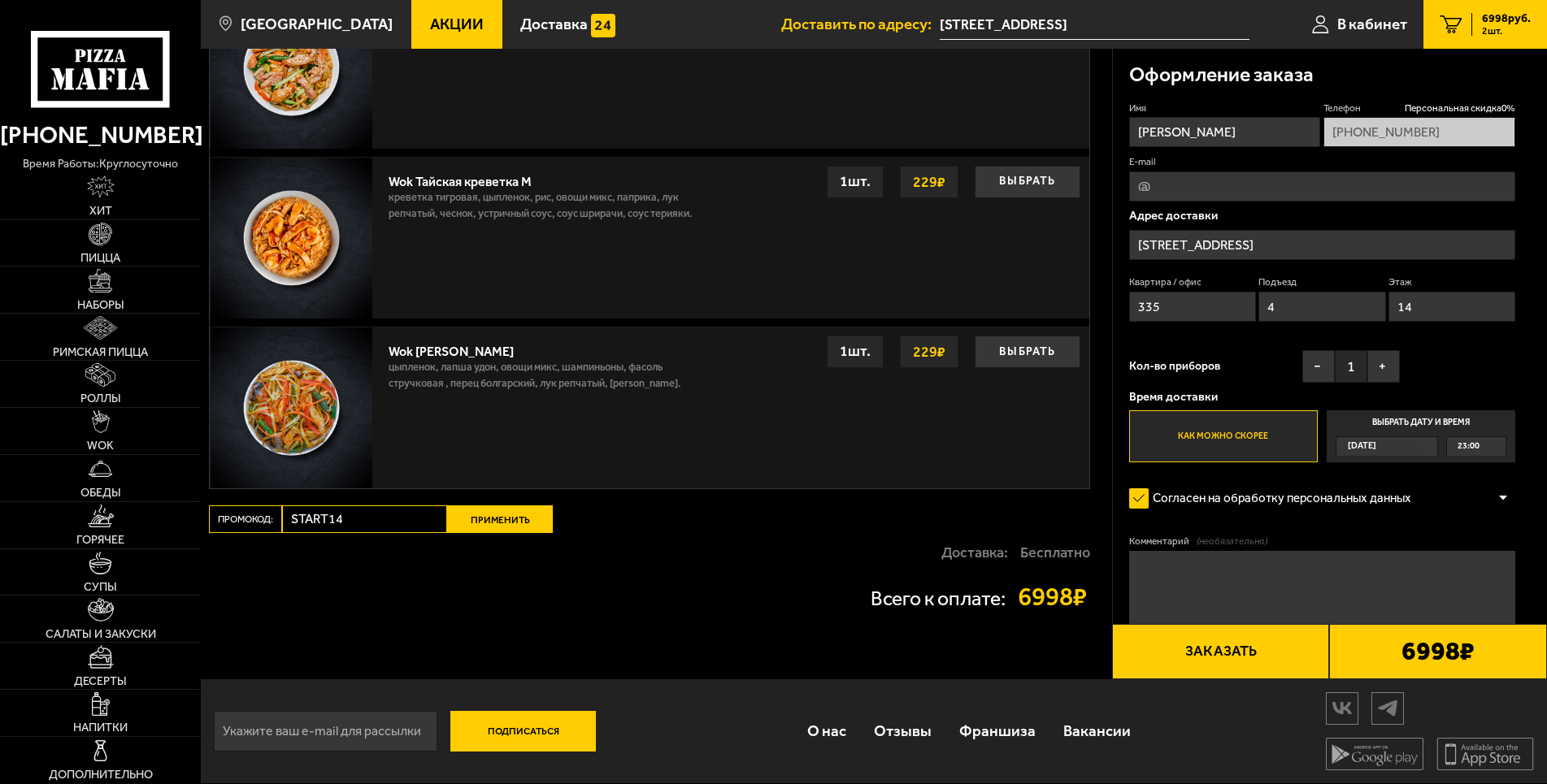
click at [522, 519] on button "Применить" at bounding box center [500, 519] width 106 height 27
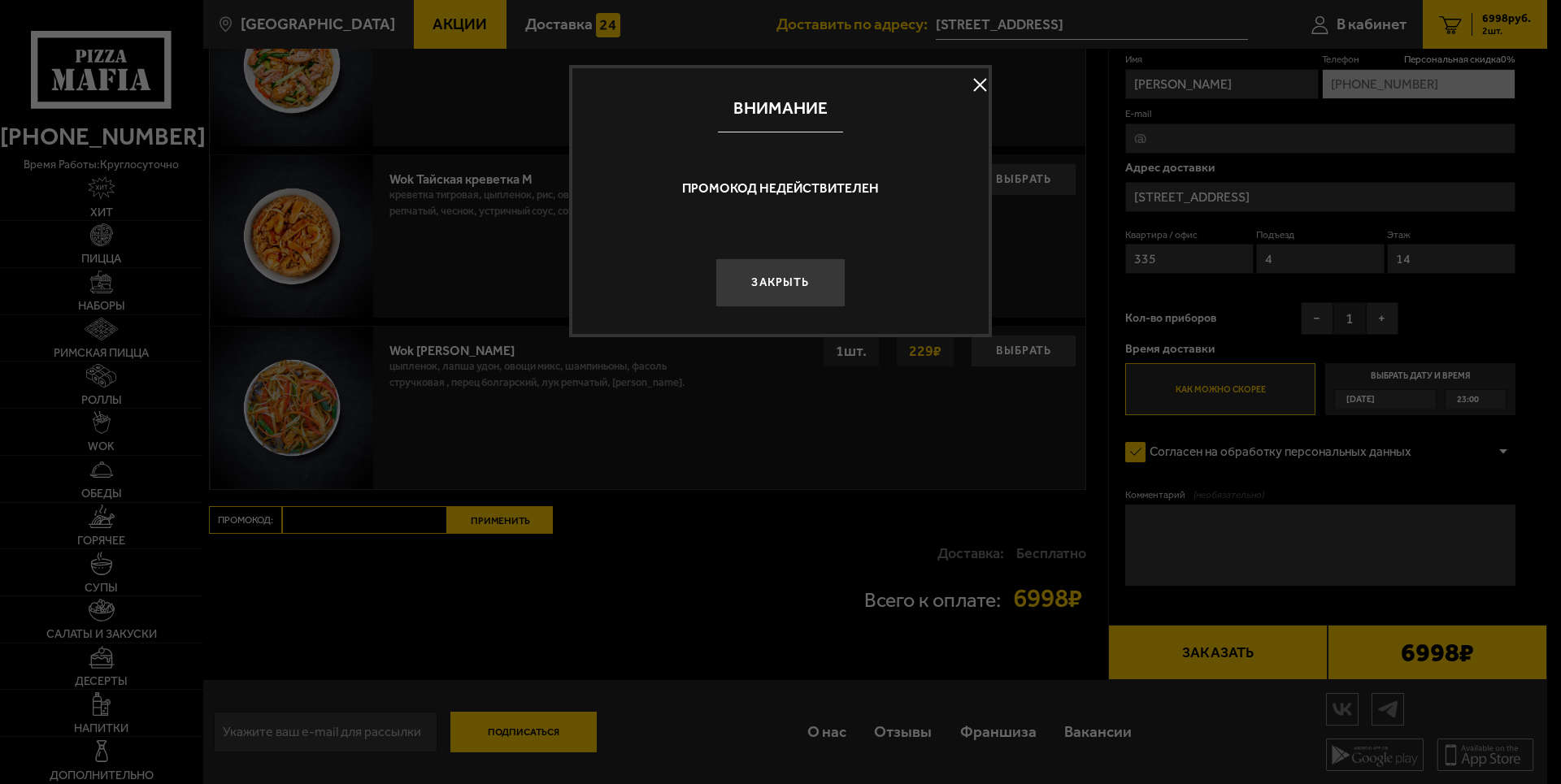
click at [787, 281] on button "Закрыть" at bounding box center [780, 283] width 130 height 49
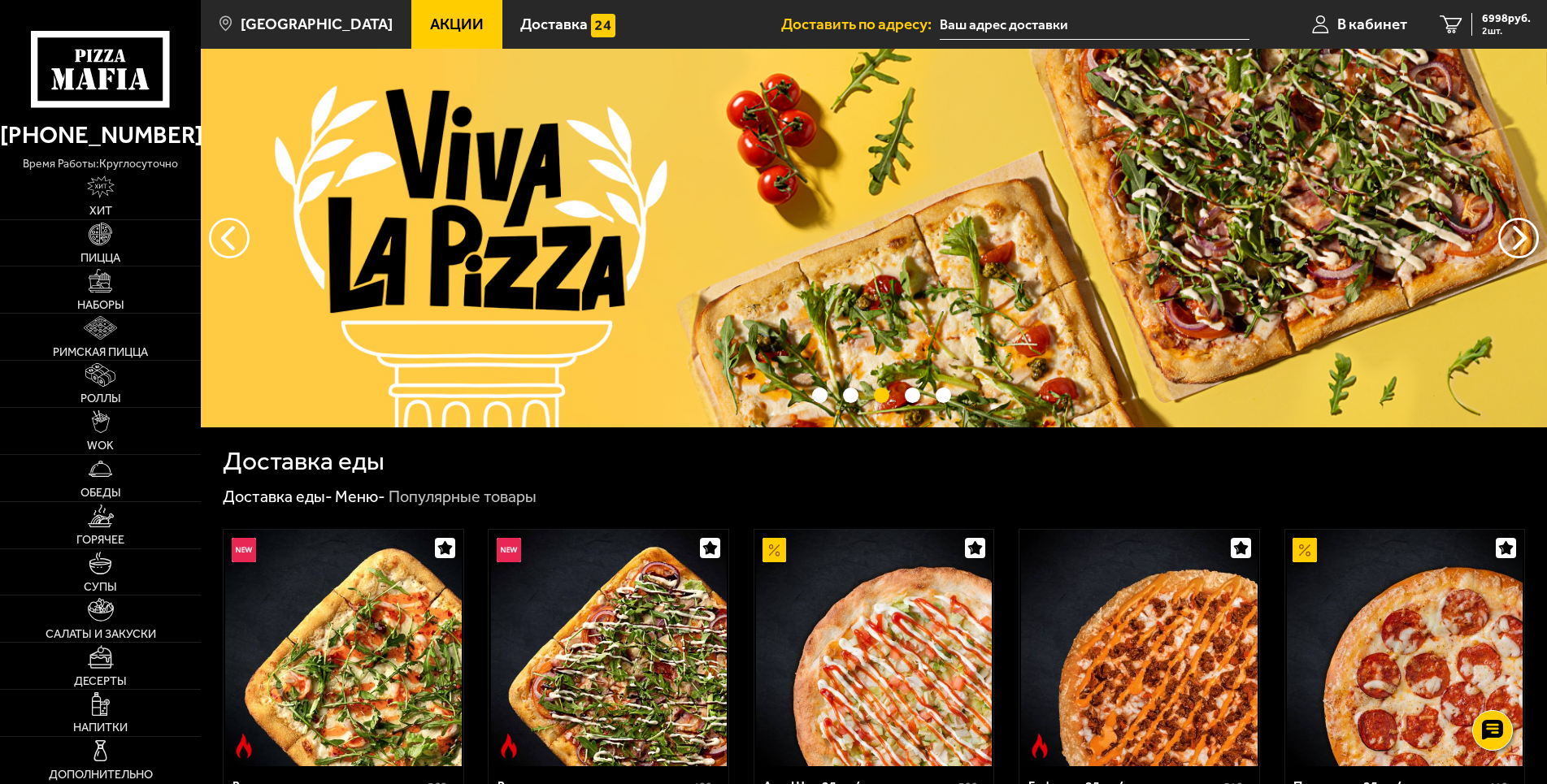
type input "[STREET_ADDRESS]"
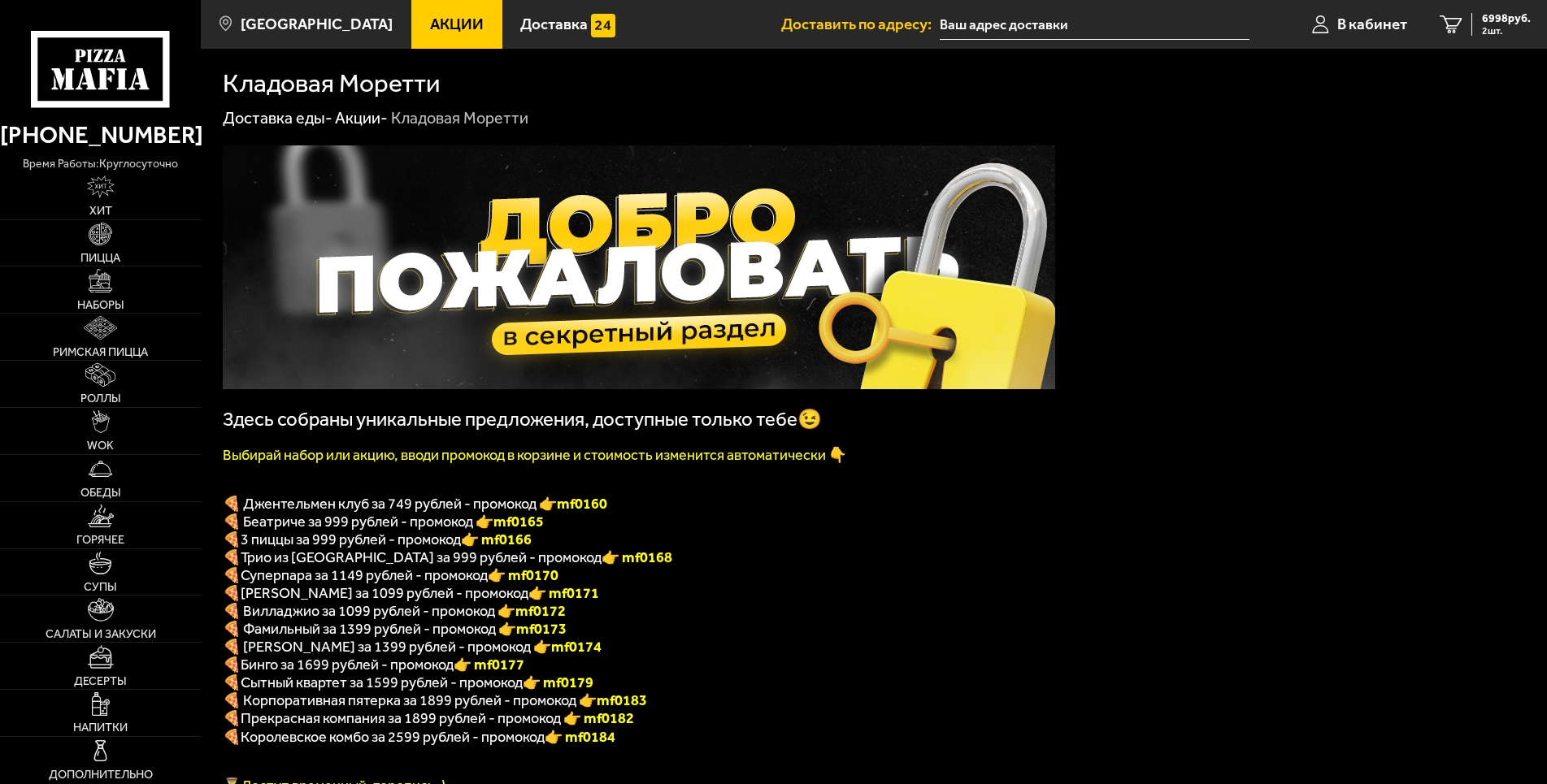
type input "[STREET_ADDRESS]"
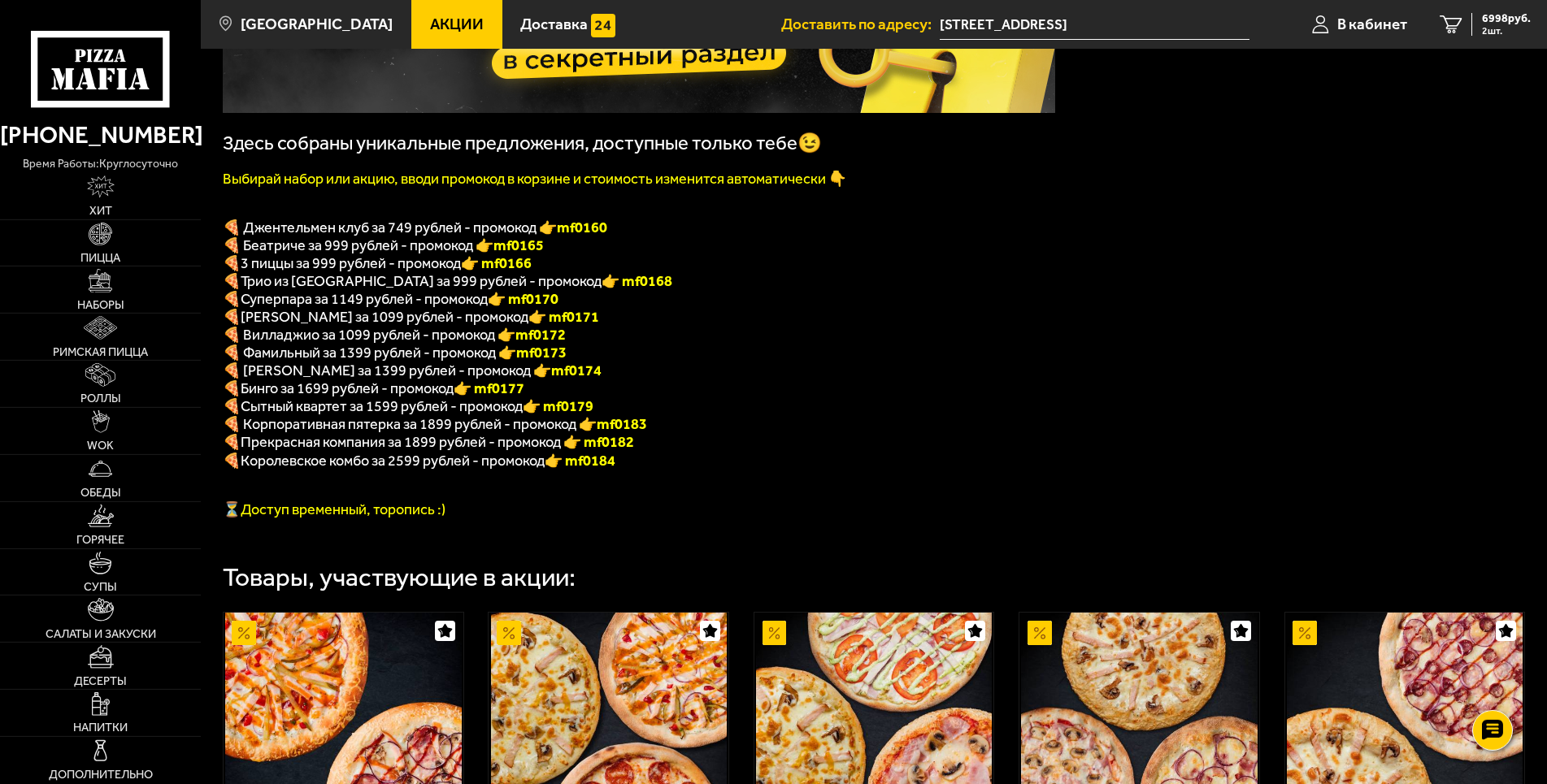
scroll to position [249, 0]
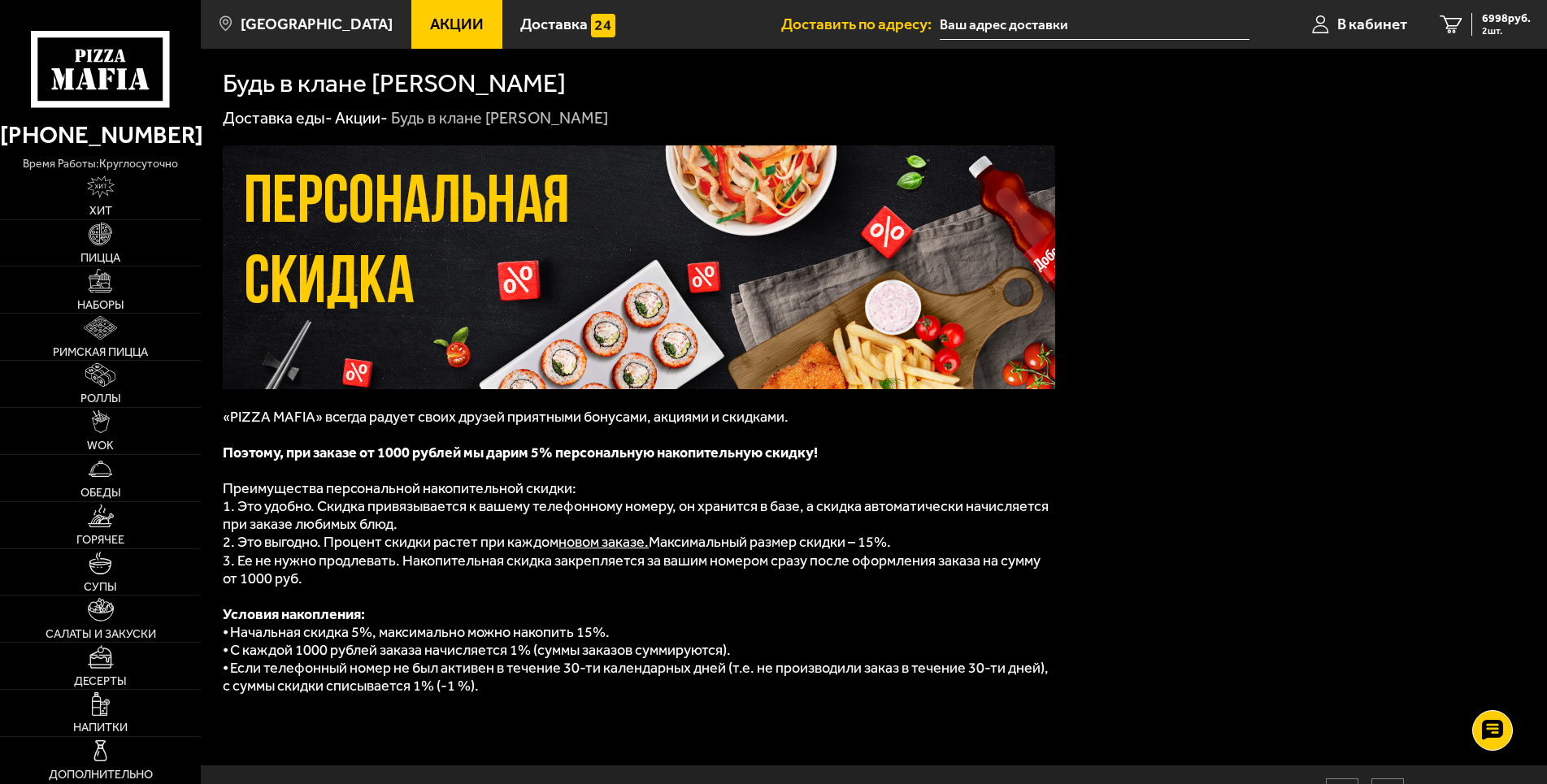
type input "[STREET_ADDRESS]"
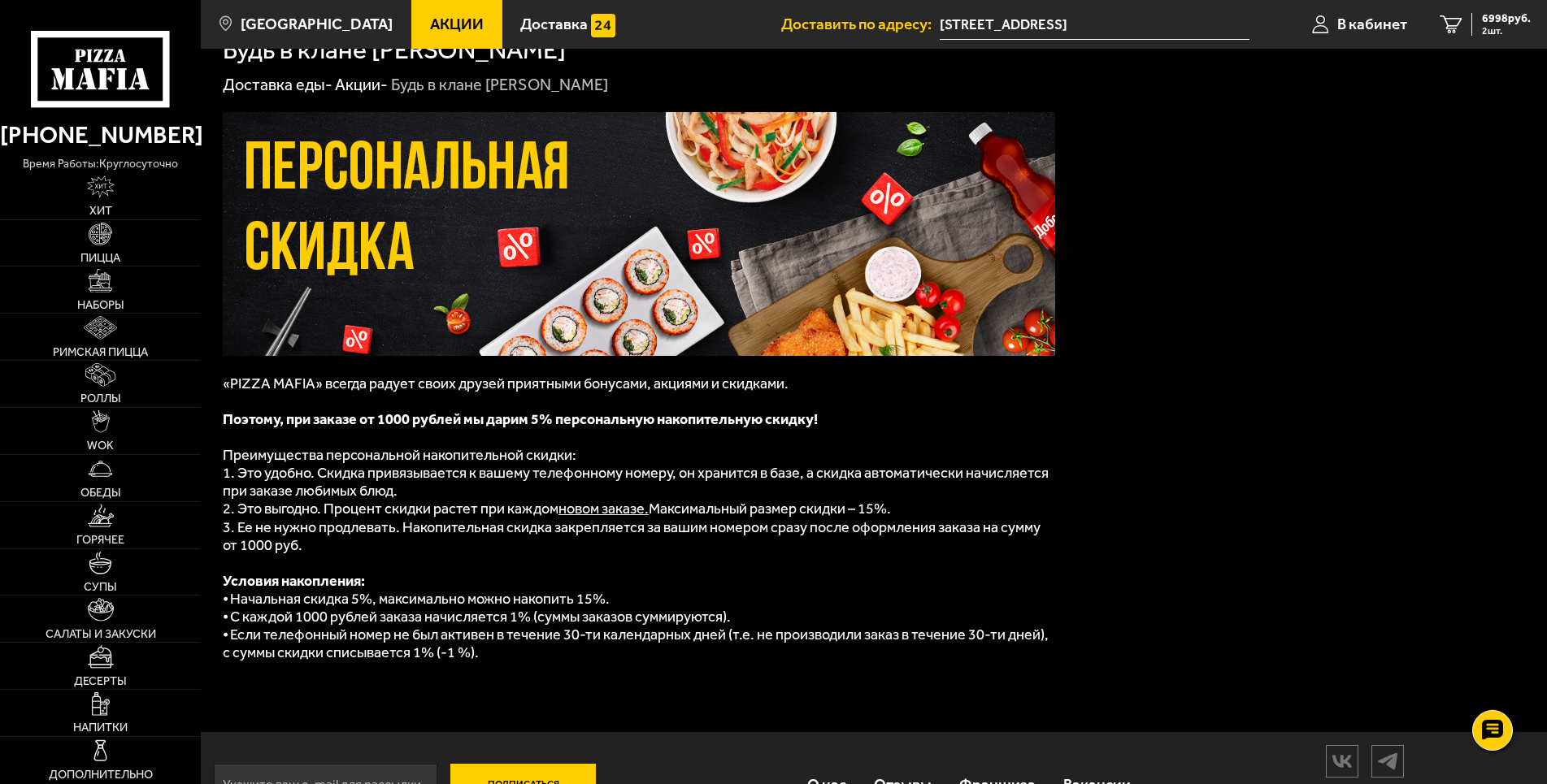
scroll to position [93, 0]
